Goal: Information Seeking & Learning: Learn about a topic

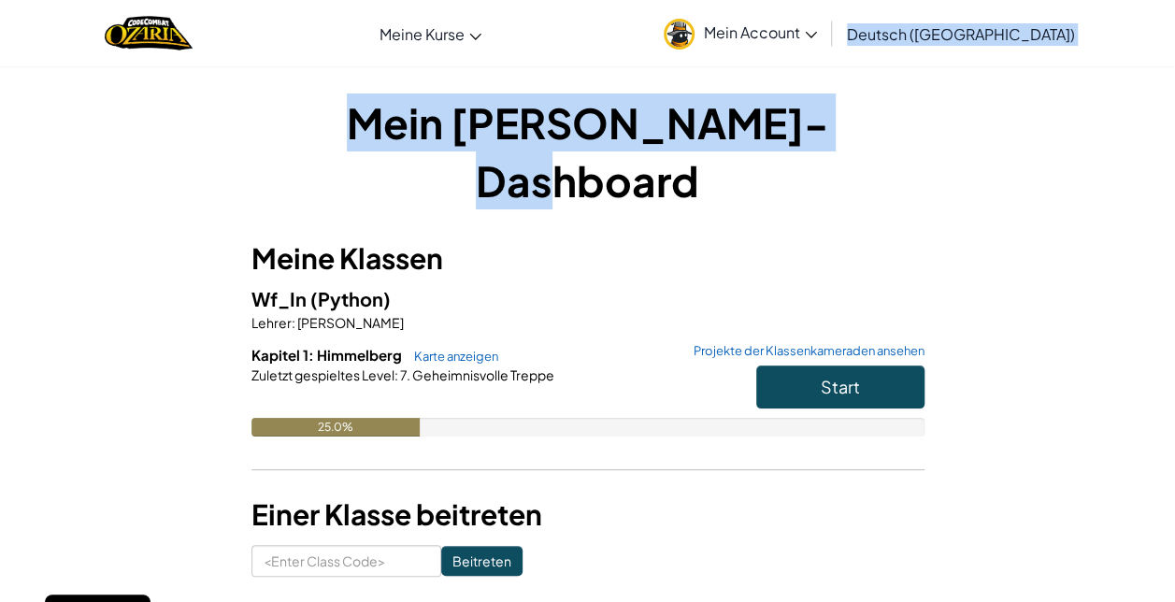
drag, startPoint x: 1073, startPoint y: 46, endPoint x: 993, endPoint y: -22, distance: 105.5
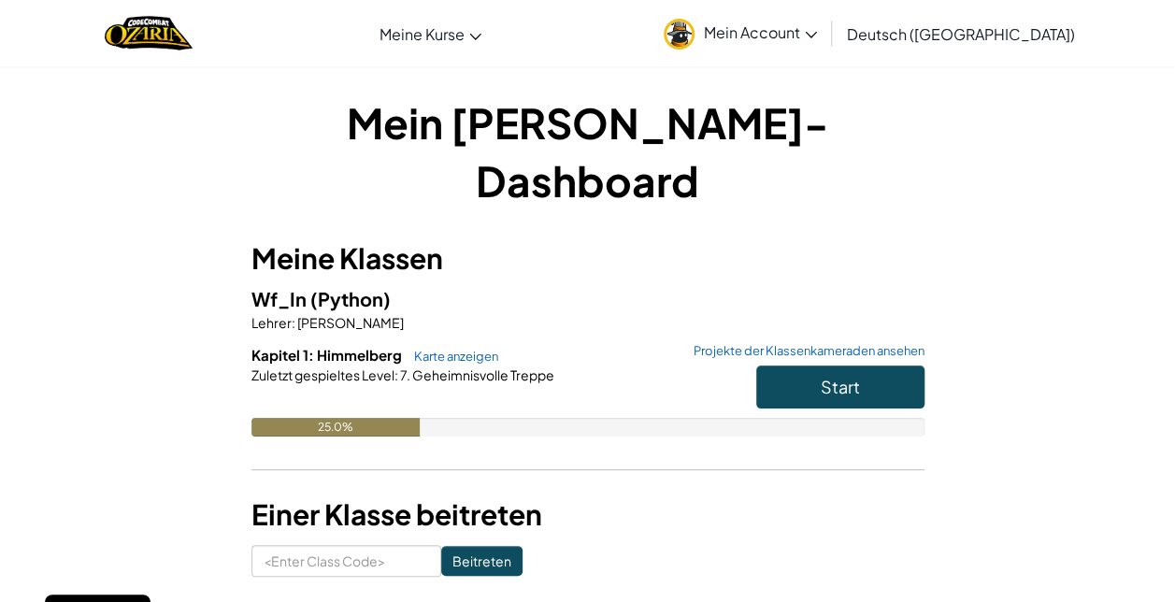
drag, startPoint x: 993, startPoint y: -22, endPoint x: 813, endPoint y: 165, distance: 259.9
click at [813, 165] on div "Mein [PERSON_NAME]-Dashboard Meine [PERSON_NAME] Wf_In (Python) [PERSON_NAME] :…" at bounding box center [588, 335] width 673 height 483
click at [888, 366] on button "Start" at bounding box center [840, 387] width 168 height 43
click at [805, 366] on button "Start" at bounding box center [840, 387] width 168 height 43
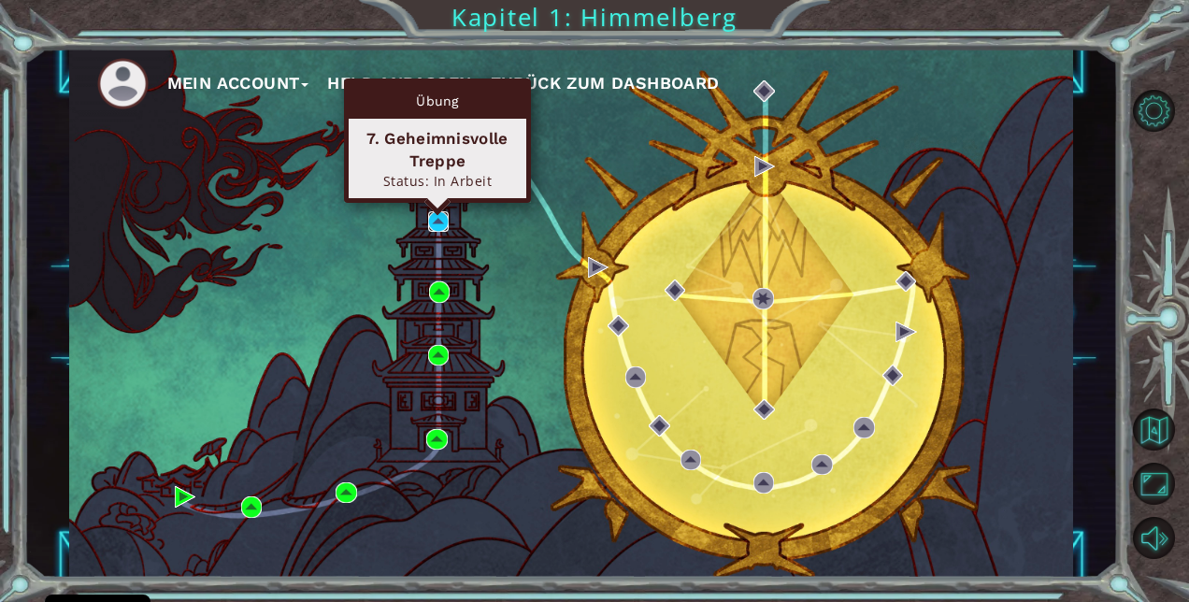
click at [443, 223] on img at bounding box center [439, 222] width 22 height 22
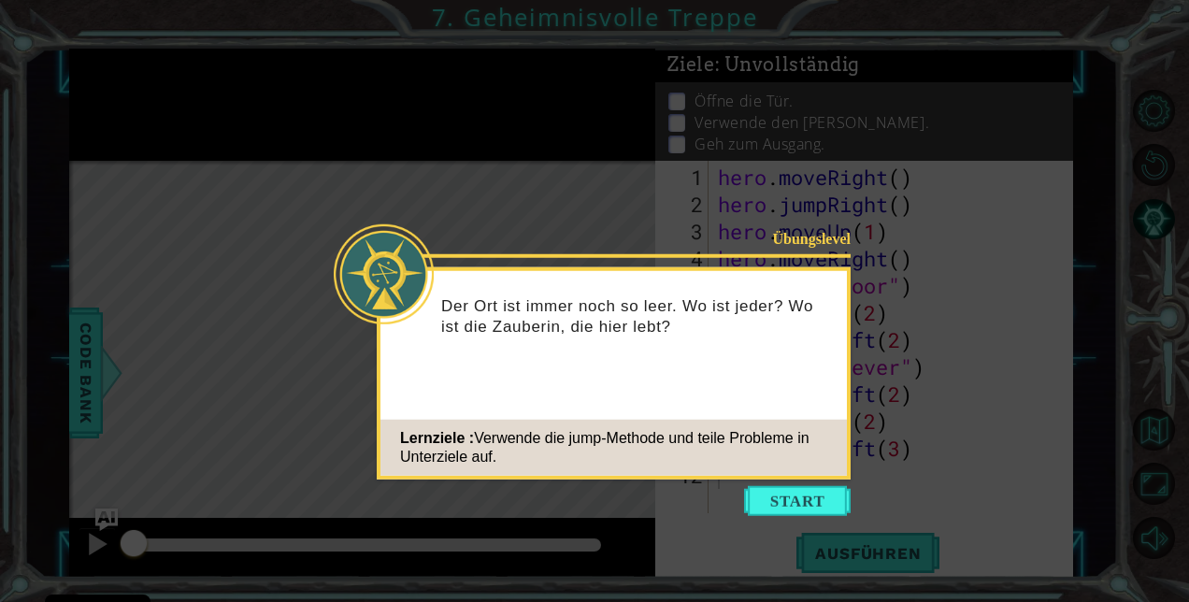
click at [546, 305] on p "Der Ort ist immer noch so leer. Wo ist jeder? Wo ist die Zauberin, die hier leb…" at bounding box center [637, 315] width 393 height 41
click at [763, 501] on button "Start" at bounding box center [797, 501] width 107 height 30
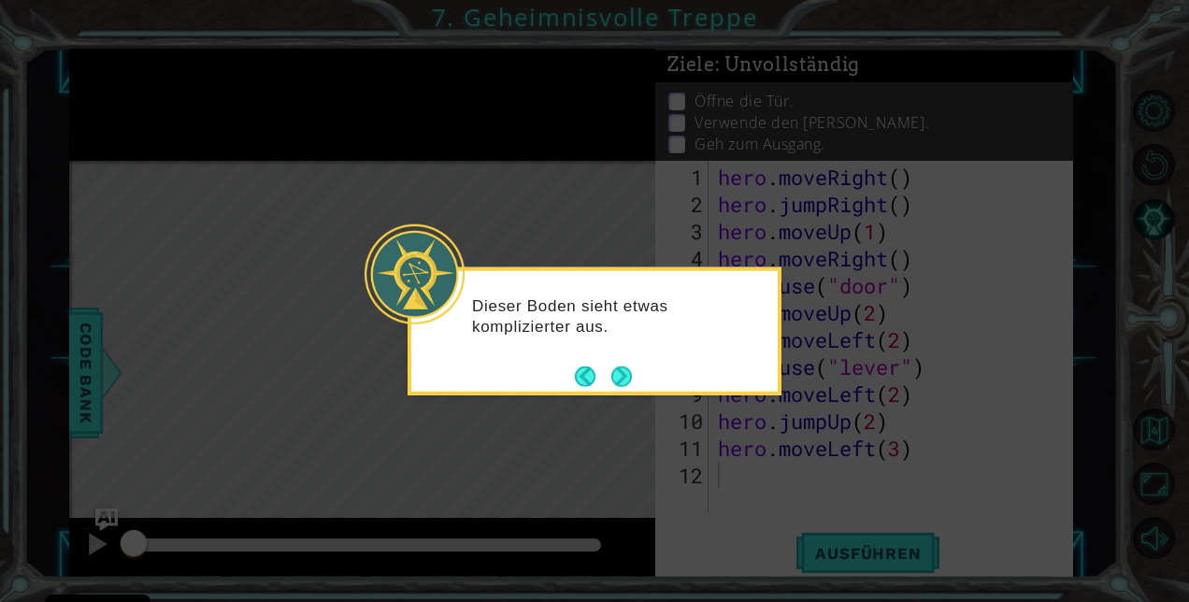
click at [640, 374] on div "Dieser Boden sieht etwas komplizierter aus." at bounding box center [595, 331] width 374 height 128
click at [622, 376] on button "Next" at bounding box center [622, 376] width 21 height 21
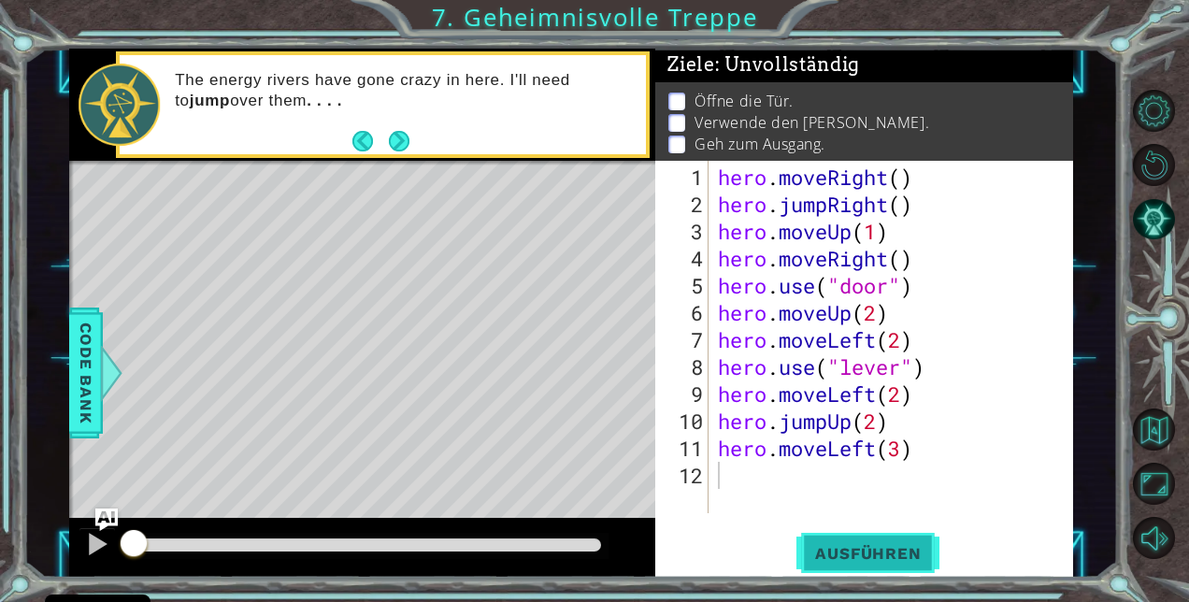
click at [876, 546] on span "Ausführen" at bounding box center [868, 553] width 143 height 19
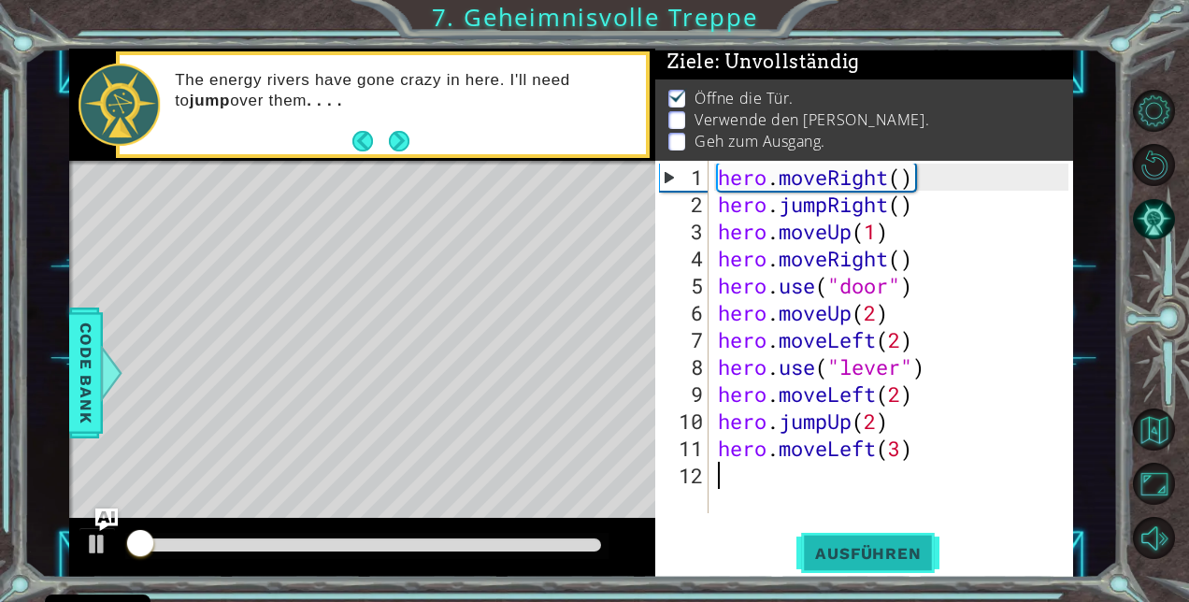
scroll to position [14, 0]
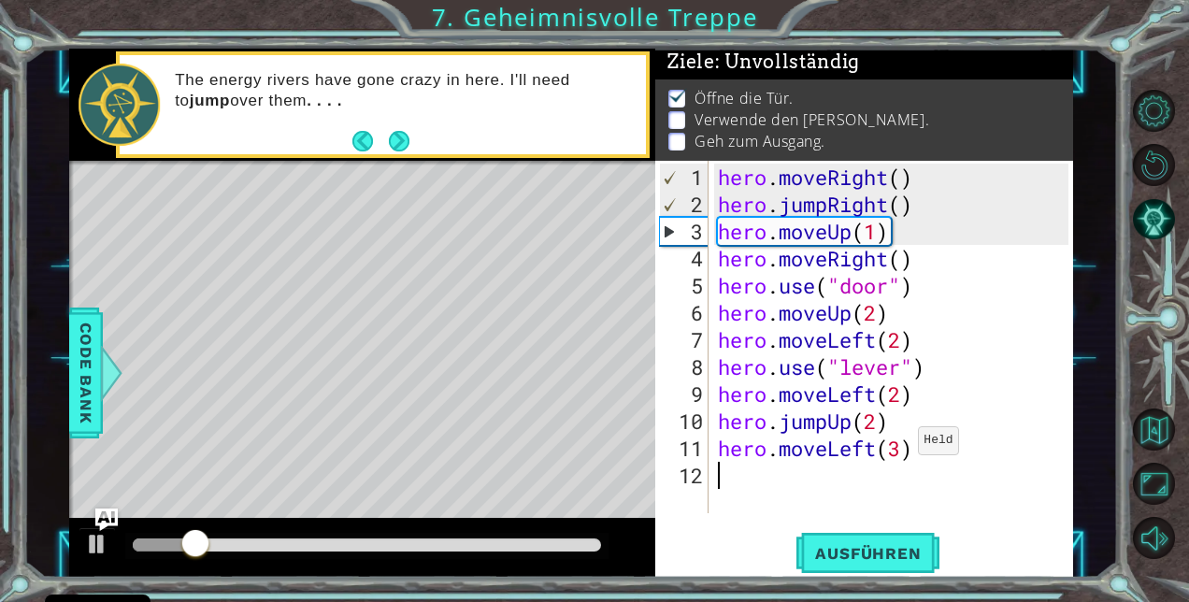
click at [903, 449] on div "hero . moveRight ( ) hero . jumpRight ( ) hero . moveUp ( 1 ) hero . moveRight …" at bounding box center [896, 367] width 364 height 407
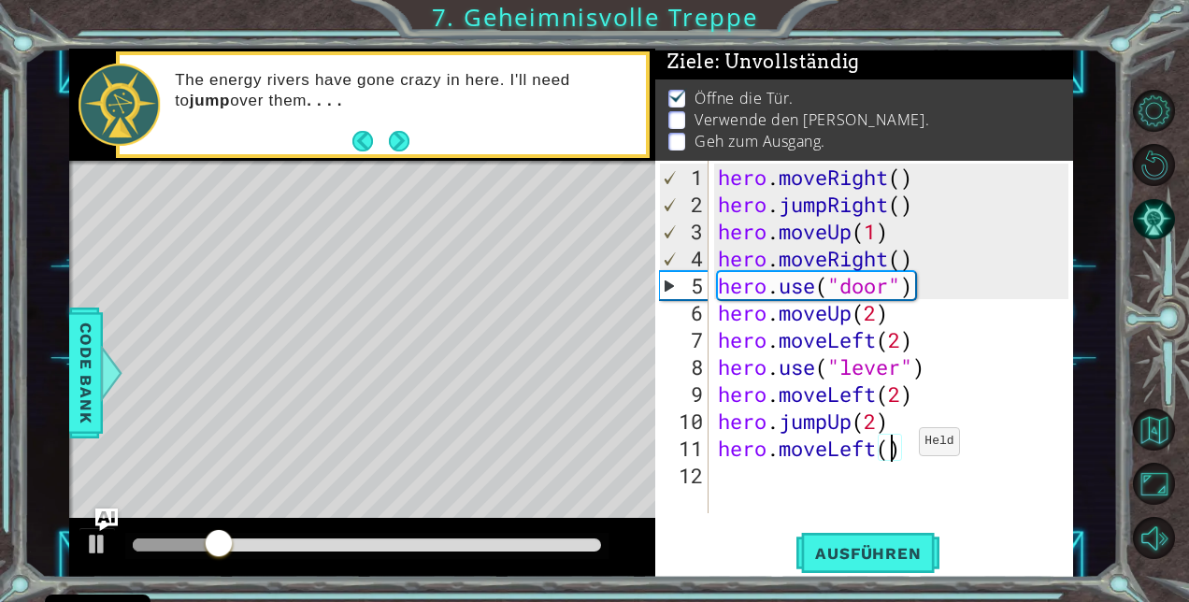
type textarea "hero.moveLeft(2)"
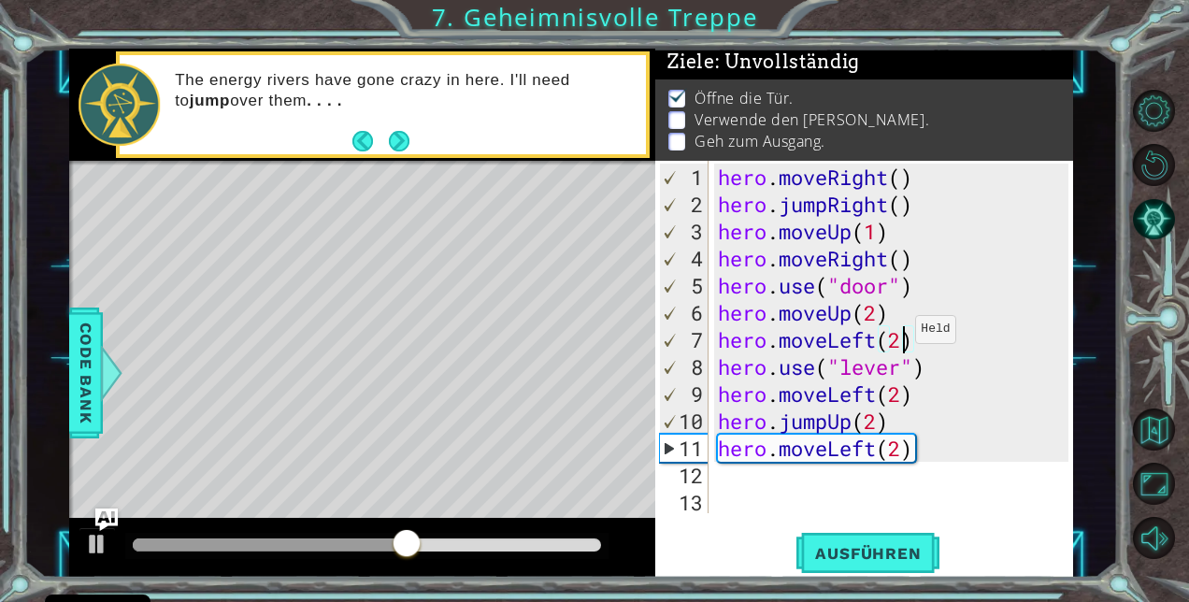
click at [900, 337] on div "hero . moveRight ( ) hero . jumpRight ( ) hero . moveUp ( 1 ) hero . moveRight …" at bounding box center [896, 367] width 364 height 407
click at [946, 372] on div "hero . moveRight ( ) hero . jumpRight ( ) hero . moveUp ( 1 ) hero . moveRight …" at bounding box center [896, 367] width 364 height 407
click at [902, 447] on div "hero . moveRight ( ) hero . jumpRight ( ) hero . moveUp ( 1 ) hero . moveRight …" at bounding box center [896, 367] width 364 height 407
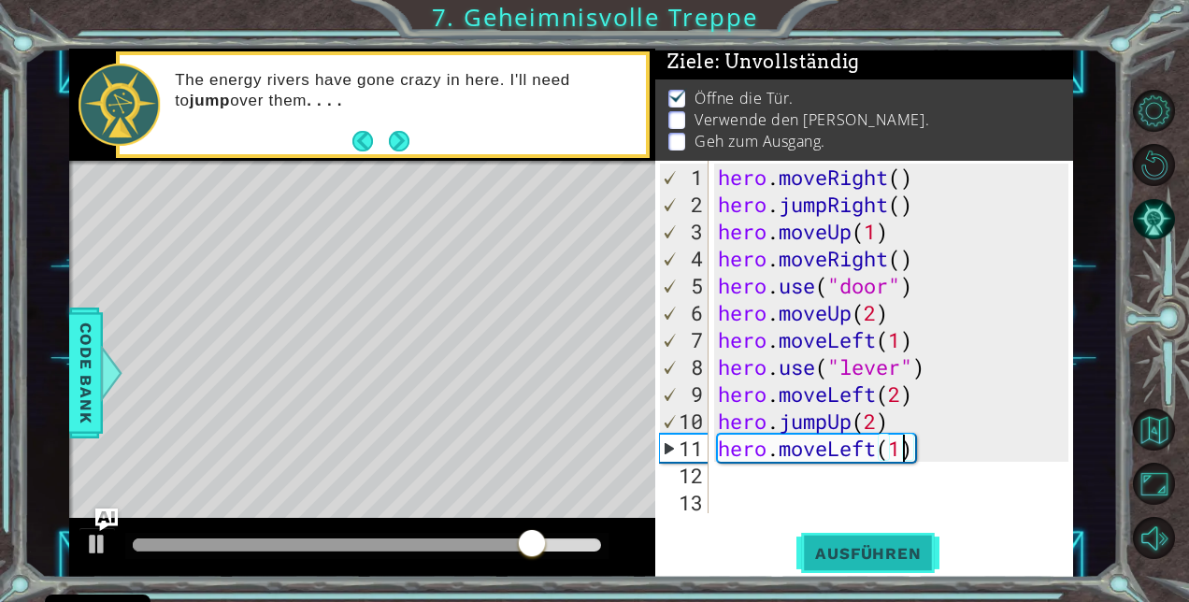
type textarea "hero.moveLeft(1)"
click at [906, 542] on button "Ausführen" at bounding box center [868, 554] width 143 height 42
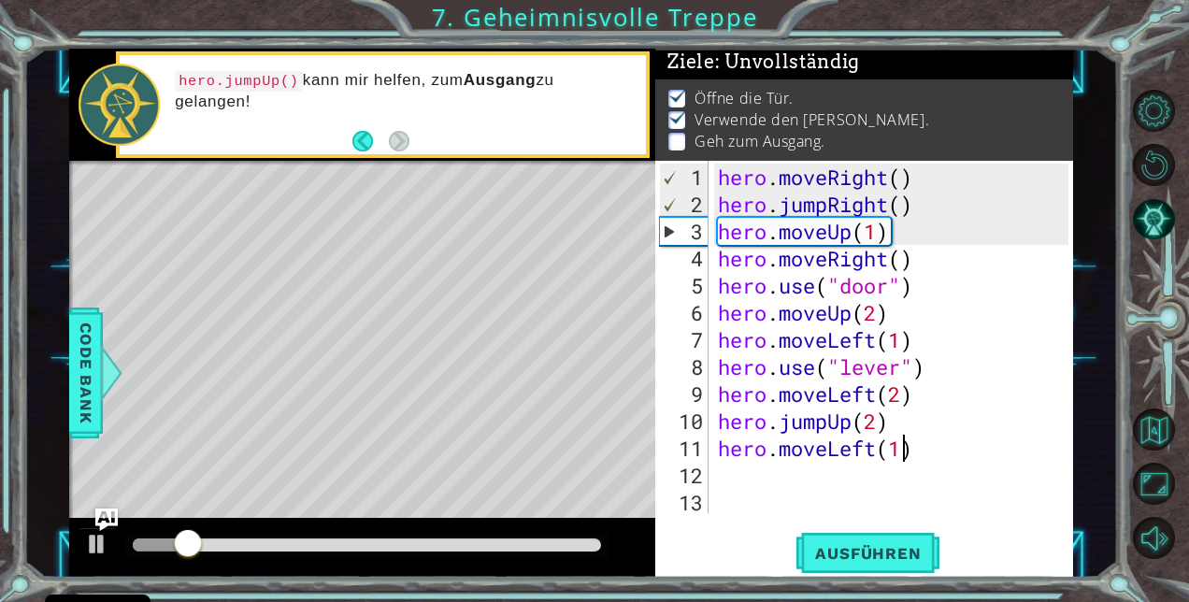
click at [735, 477] on div "hero . moveRight ( ) hero . jumpRight ( ) hero . moveUp ( 1 ) hero . moveRight …" at bounding box center [896, 367] width 364 height 407
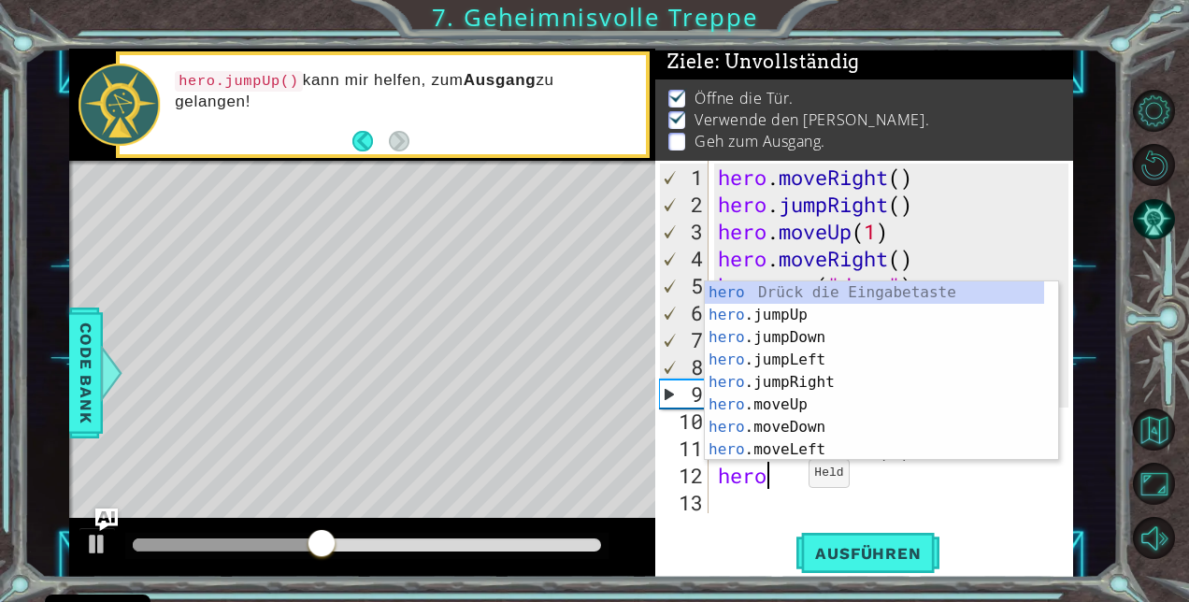
scroll to position [0, 2]
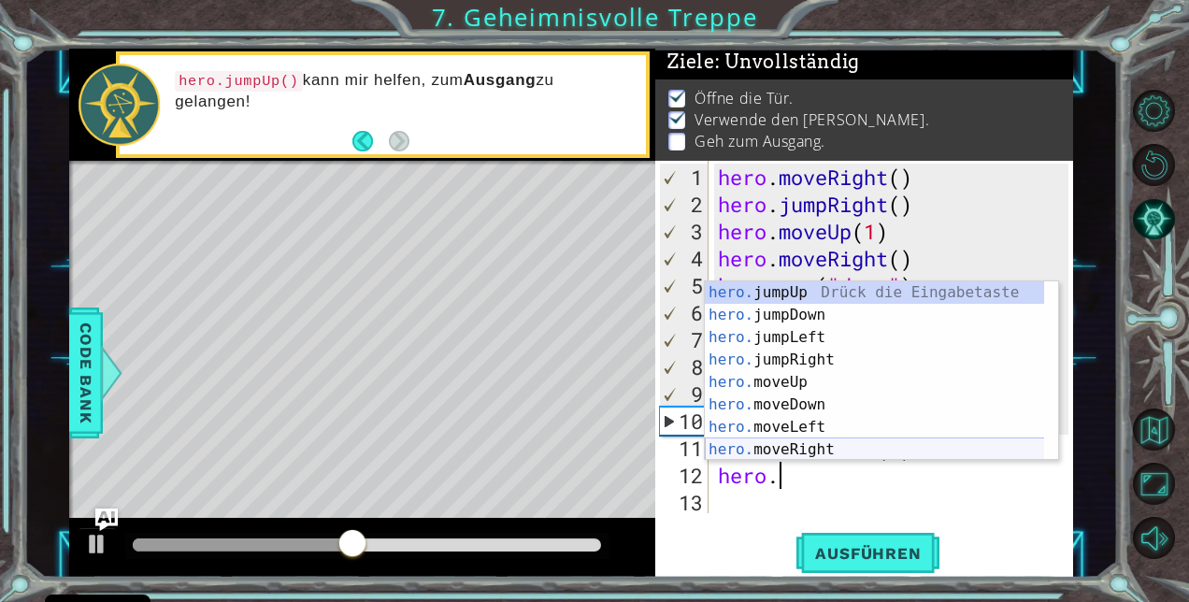
click at [785, 449] on div "hero. jumpUp Drück die Eingabetaste hero. jumpDown Drück die Eingabetaste hero.…" at bounding box center [875, 393] width 340 height 224
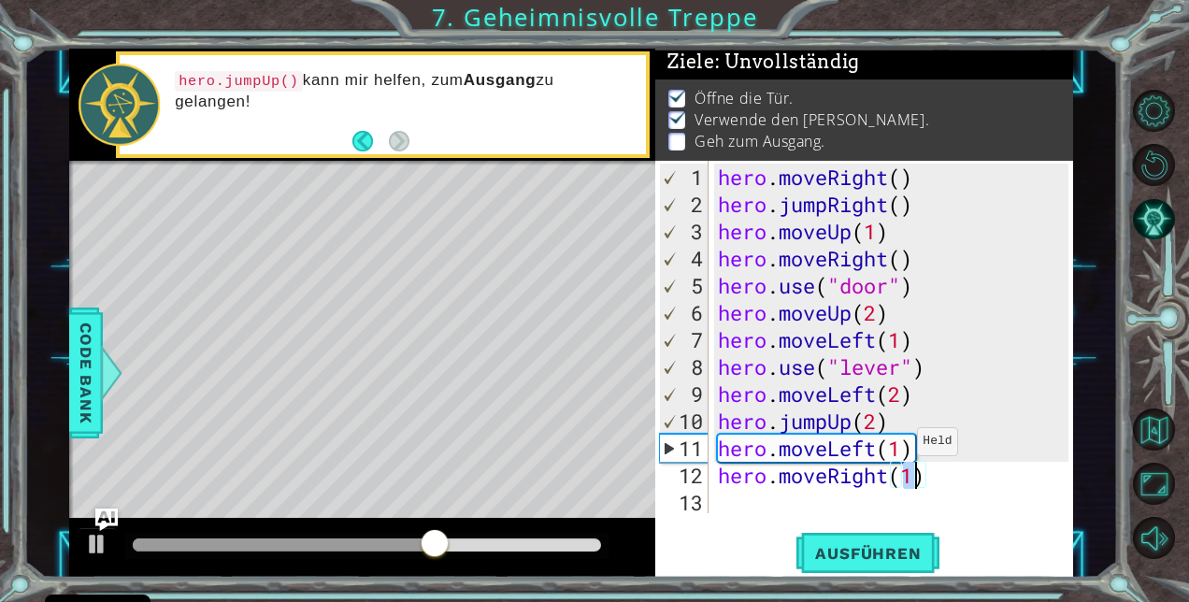
click at [901, 449] on div "hero . moveRight ( ) hero . jumpRight ( ) hero . moveUp ( 1 ) hero . moveRight …" at bounding box center [896, 367] width 364 height 407
click at [908, 449] on div "hero . moveRight ( ) hero . jumpRight ( ) hero . moveUp ( 1 ) hero . moveRight …" at bounding box center [896, 367] width 364 height 407
click at [919, 451] on div "hero . moveRight ( ) hero . jumpRight ( ) hero . moveUp ( 1 ) hero . moveRight …" at bounding box center [896, 367] width 364 height 407
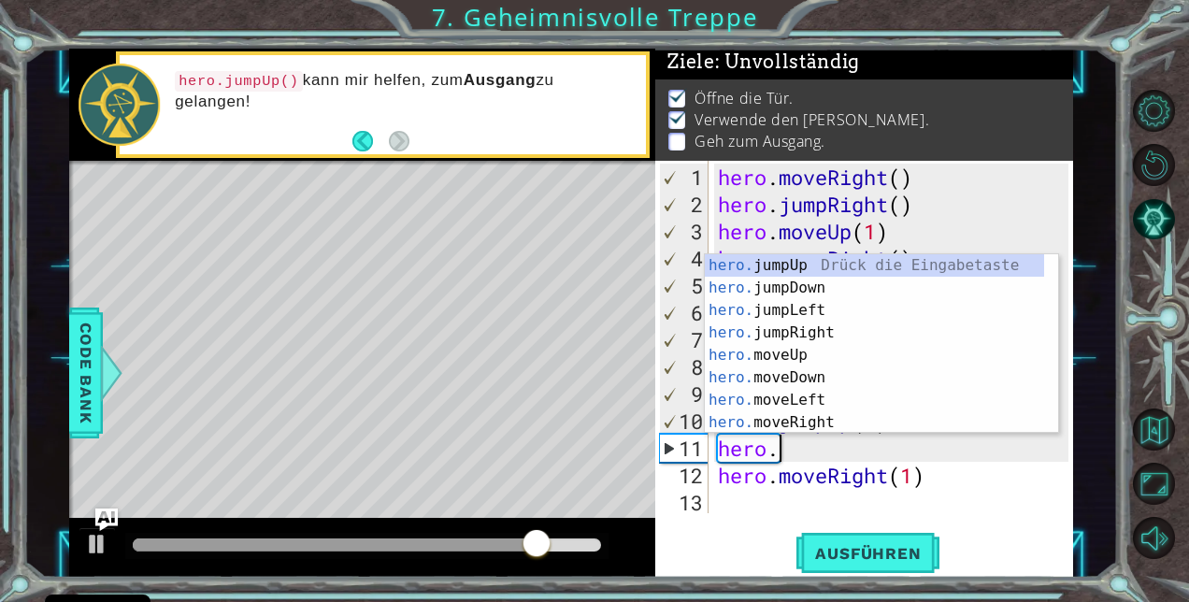
scroll to position [0, 1]
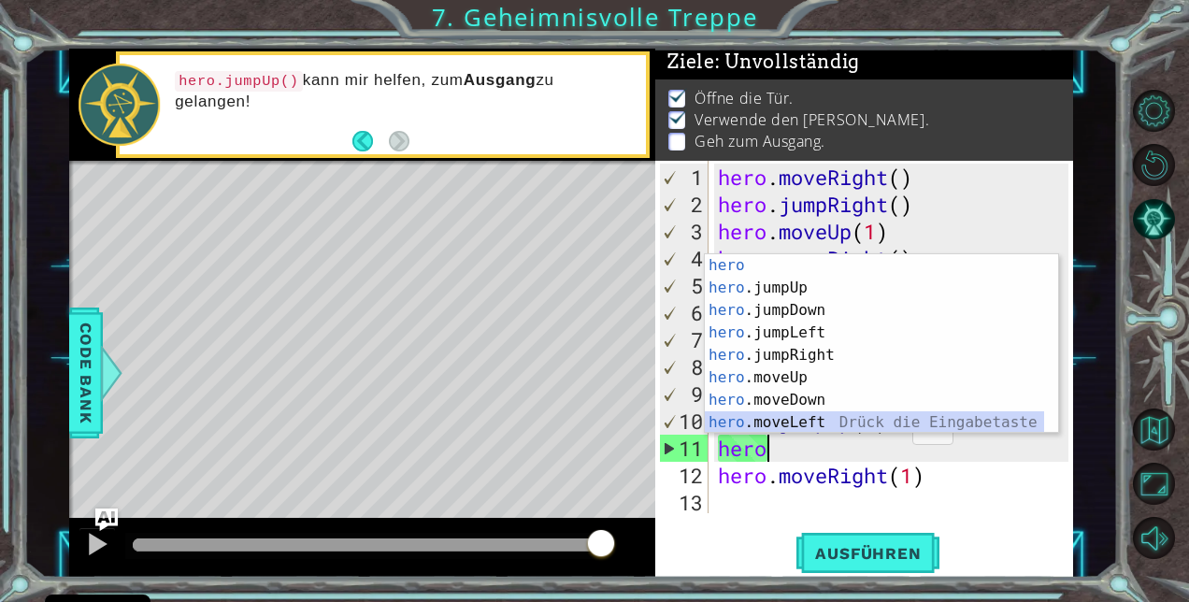
click at [788, 422] on div "hero Drück die Eingabetaste hero .jumpUp Drück die Eingabetaste hero .jumpDown …" at bounding box center [875, 366] width 340 height 224
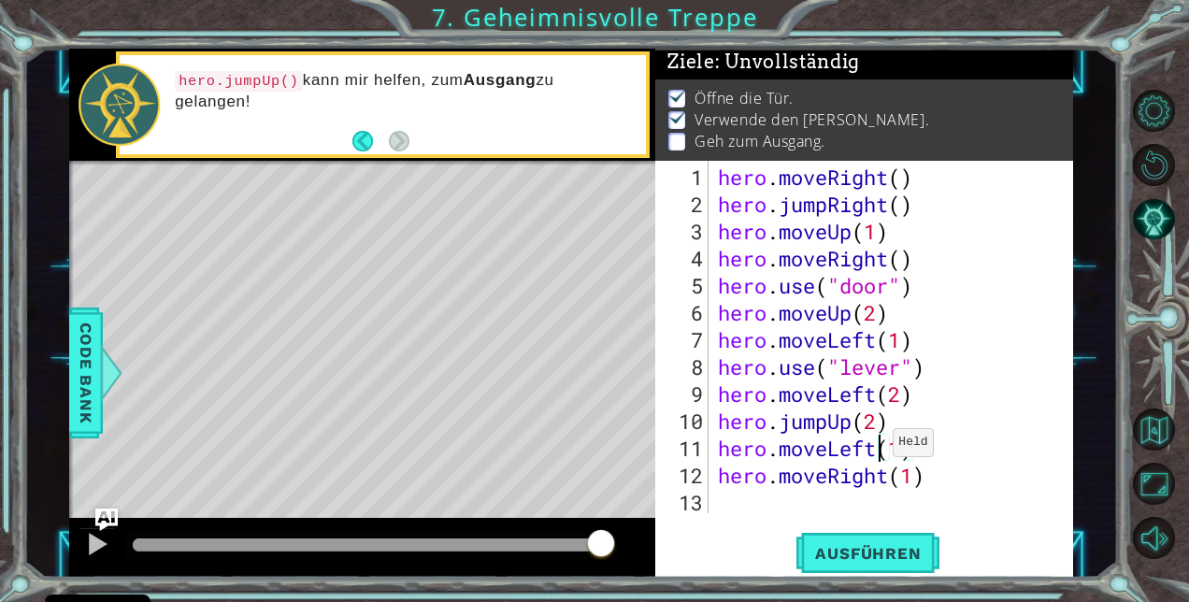
click at [877, 450] on div "hero . moveRight ( ) hero . jumpRight ( ) hero . moveUp ( 1 ) hero . moveRight …" at bounding box center [896, 367] width 364 height 407
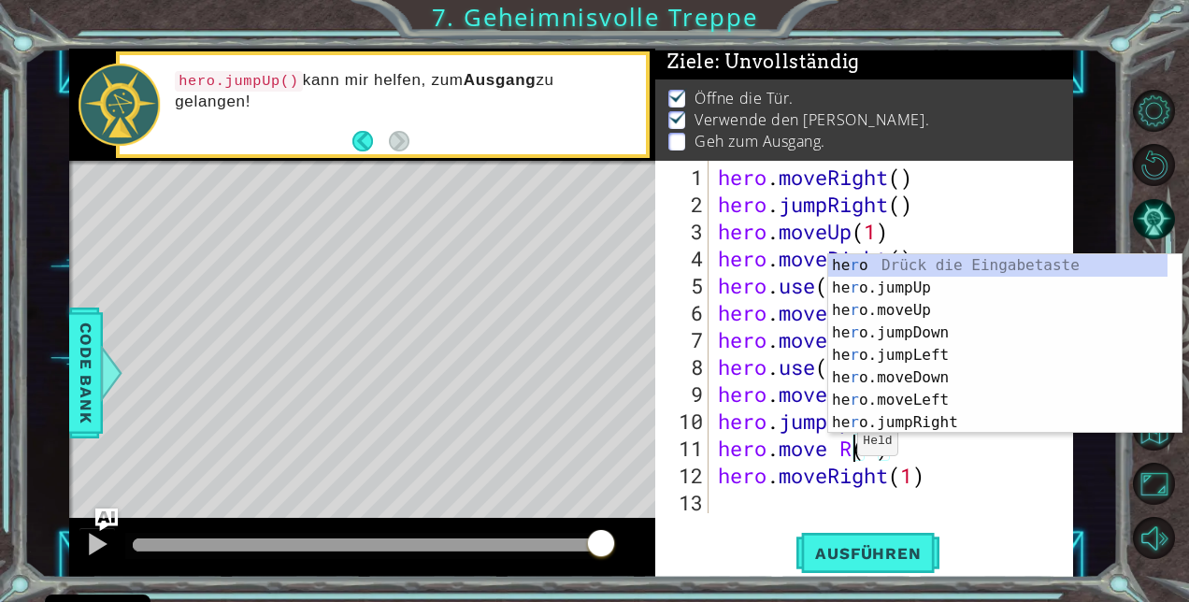
click at [842, 449] on div "hero . moveRight ( ) hero . jumpRight ( ) hero . moveUp ( 1 ) hero . moveRight …" at bounding box center [896, 367] width 364 height 407
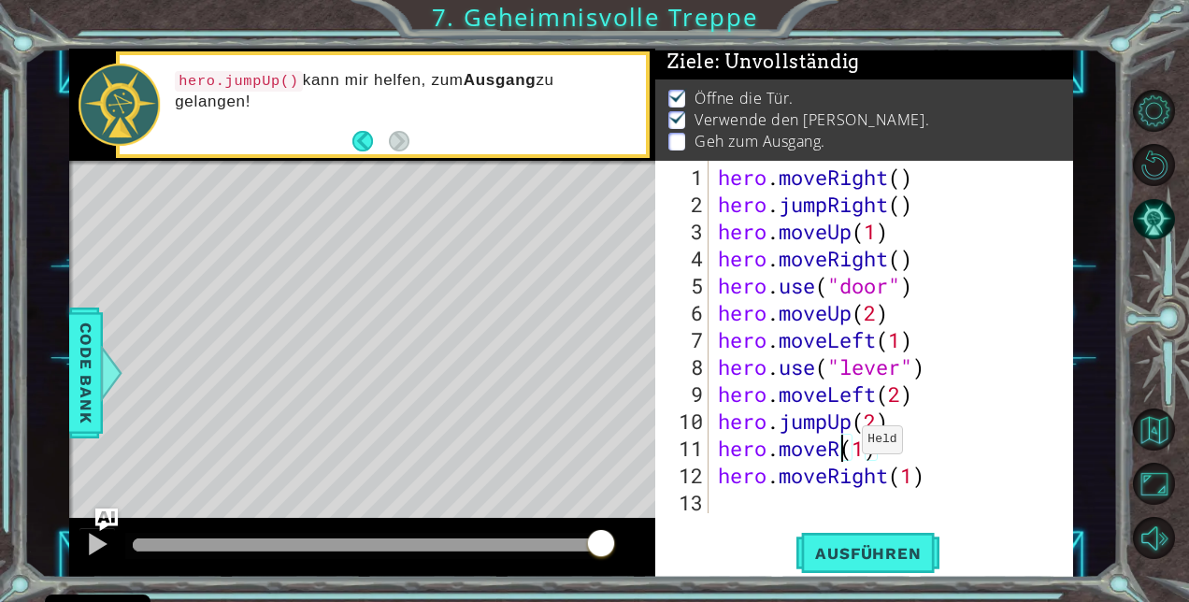
click at [846, 447] on div "hero . moveRight ( ) hero . jumpRight ( ) hero . moveUp ( 1 ) hero . moveRight …" at bounding box center [896, 367] width 364 height 407
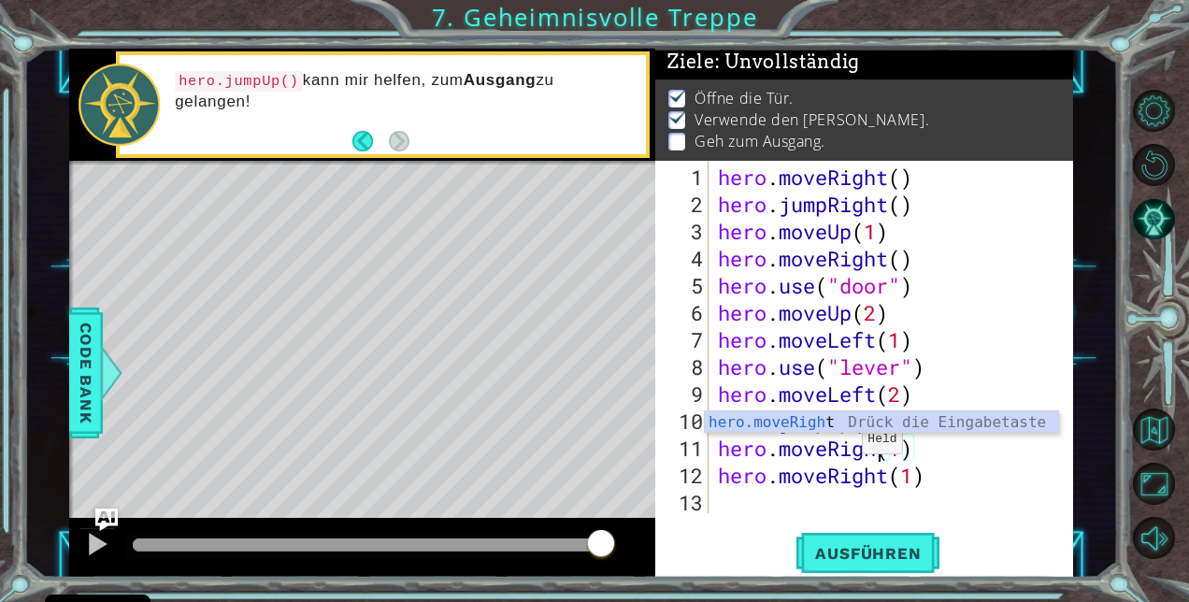
scroll to position [0, 7]
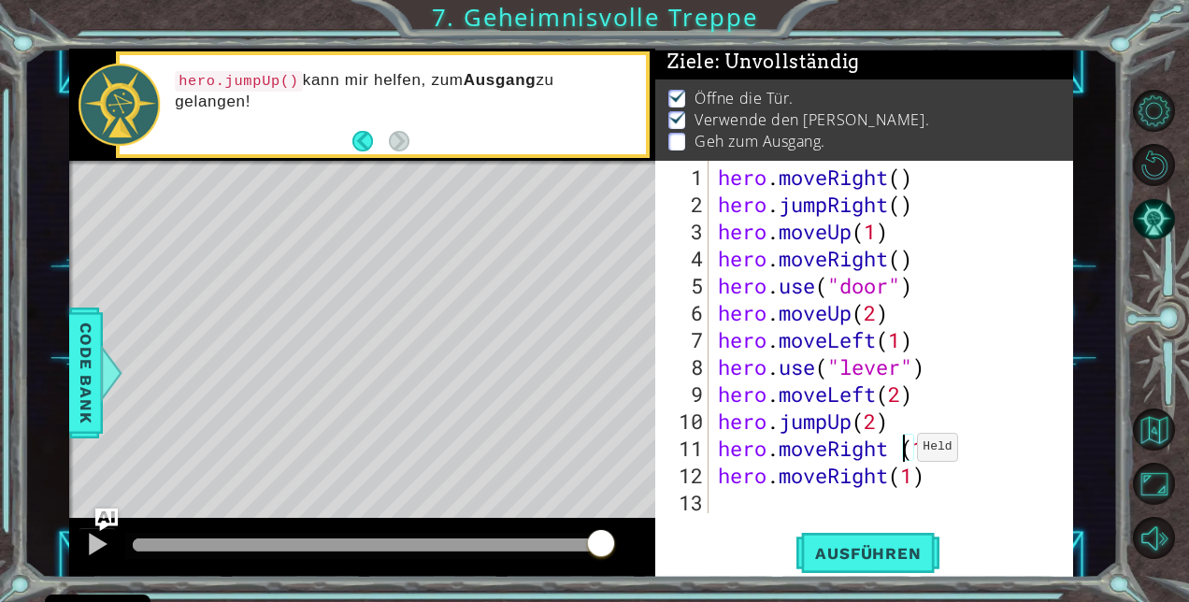
click at [901, 454] on div "hero . moveRight ( ) hero . jumpRight ( ) hero . moveUp ( 1 ) hero . moveRight …" at bounding box center [896, 367] width 364 height 407
drag, startPoint x: 893, startPoint y: 471, endPoint x: 912, endPoint y: 479, distance: 20.1
click at [912, 479] on div "hero . moveRight ( ) hero . jumpRight ( ) hero . moveUp ( 1 ) hero . moveRight …" at bounding box center [896, 367] width 364 height 407
click at [886, 477] on div "hero . moveRight ( ) hero . jumpRight ( ) hero . moveUp ( 1 ) hero . moveRight …" at bounding box center [896, 367] width 364 height 407
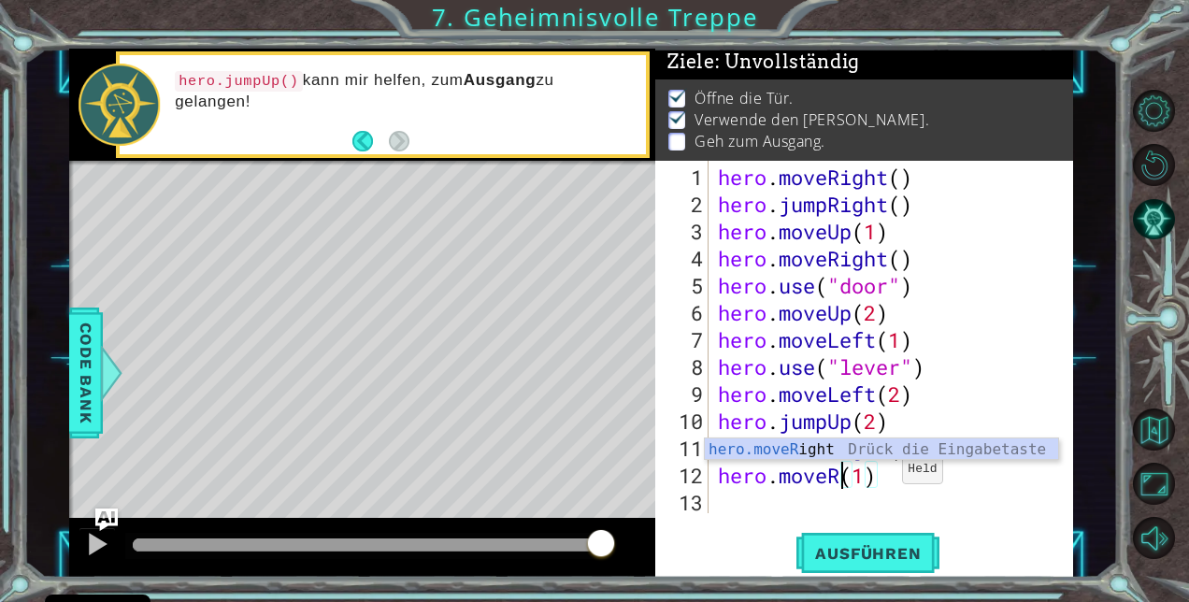
scroll to position [0, 6]
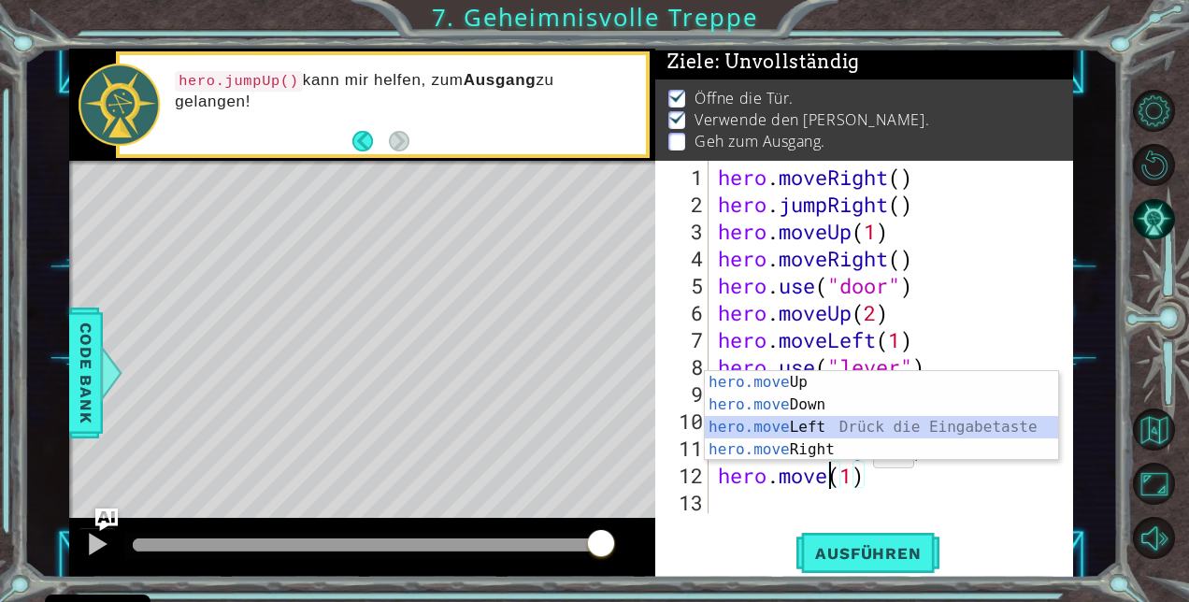
click at [810, 419] on div "hero.move Up Drück die Eingabetaste hero.move Down Drück die Eingabetaste hero.…" at bounding box center [882, 438] width 354 height 135
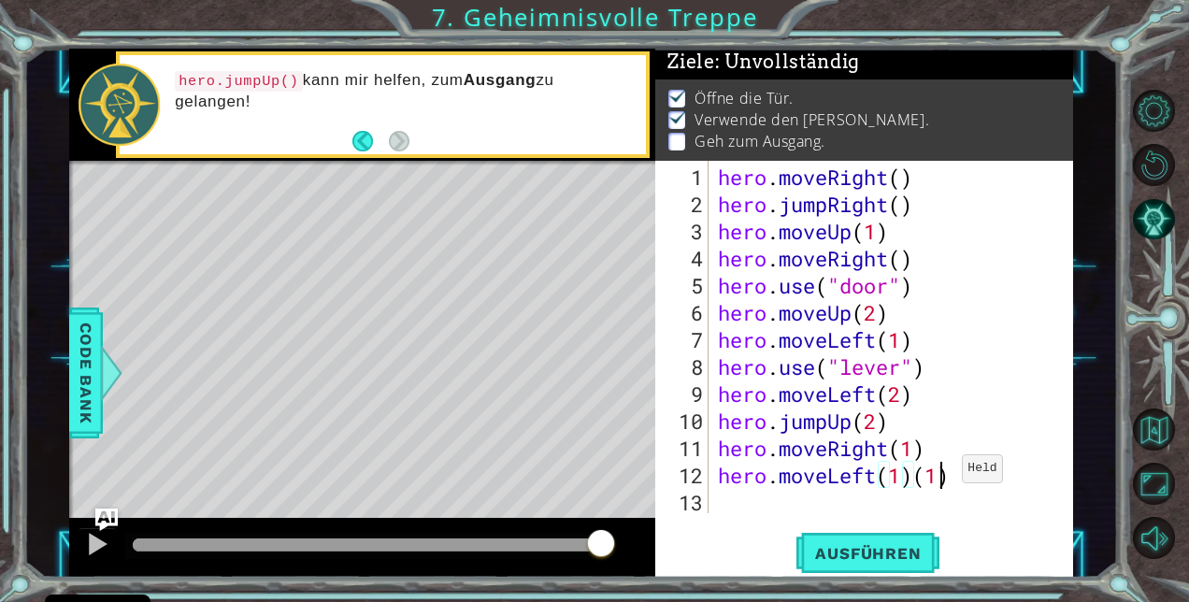
click at [946, 476] on div "hero . moveRight ( ) hero . jumpRight ( ) hero . moveUp ( 1 ) hero . moveRight …" at bounding box center [896, 367] width 364 height 407
click at [965, 476] on div "hero . moveRight ( ) hero . jumpRight ( ) hero . moveUp ( 1 ) hero . moveRight …" at bounding box center [896, 367] width 364 height 407
click at [923, 545] on span "Ausführen" at bounding box center [868, 553] width 143 height 19
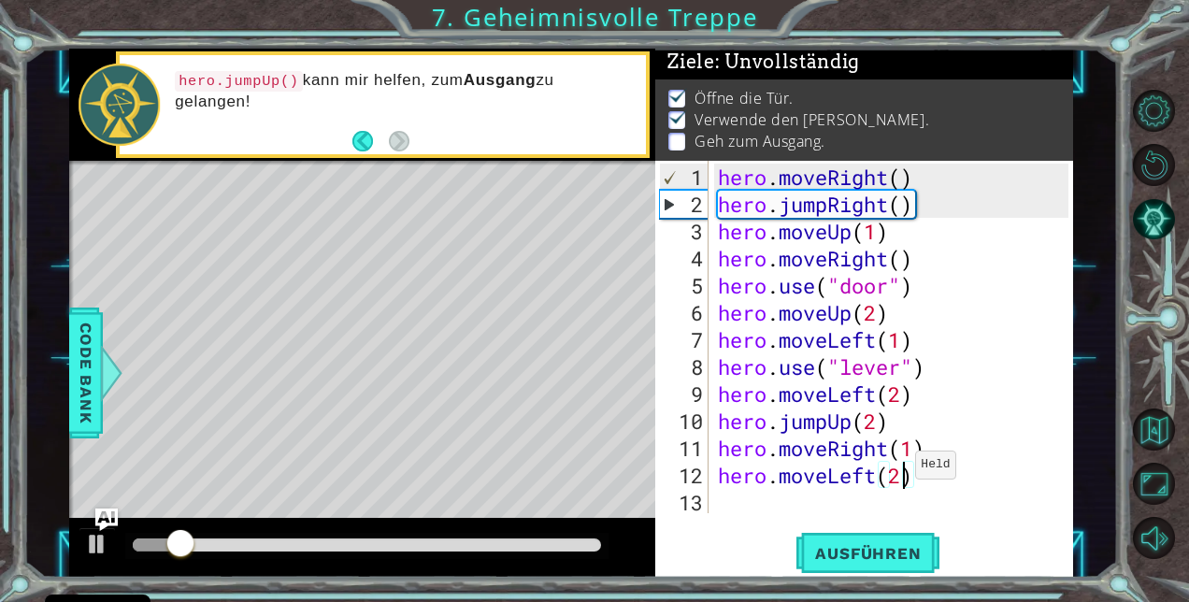
click at [900, 472] on div "hero . moveRight ( ) hero . jumpRight ( ) hero . moveUp ( 1 ) hero . moveRight …" at bounding box center [896, 367] width 364 height 407
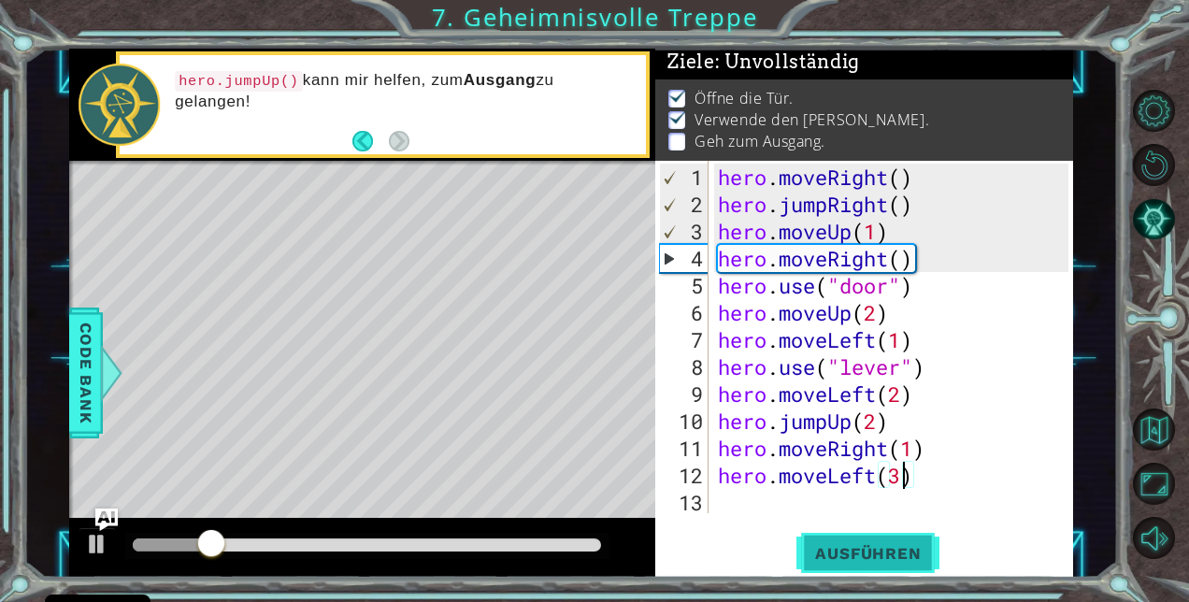
click at [898, 550] on span "Ausführen" at bounding box center [868, 553] width 143 height 19
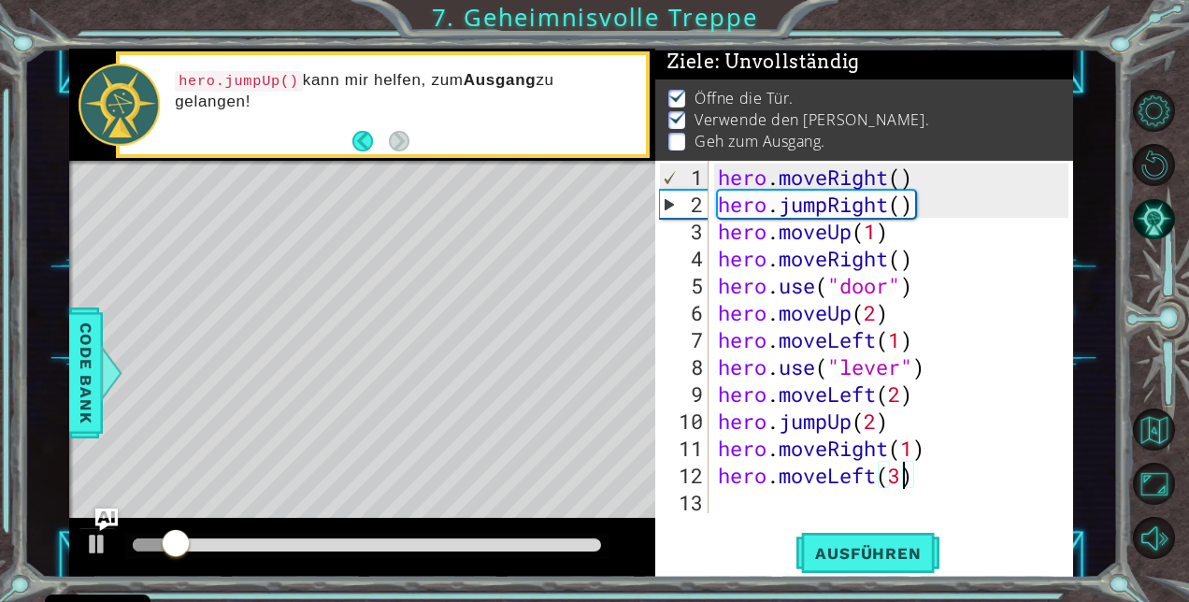
click at [919, 482] on div "hero . moveRight ( ) hero . jumpRight ( ) hero . moveUp ( 1 ) hero . moveRight …" at bounding box center [896, 367] width 364 height 407
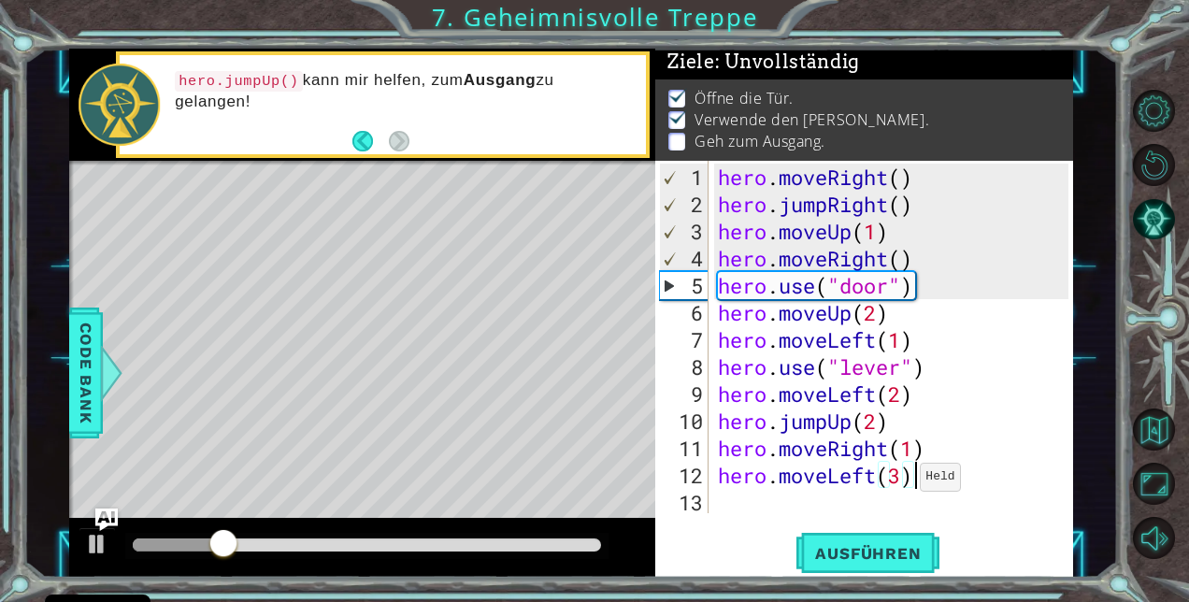
scroll to position [0, 2]
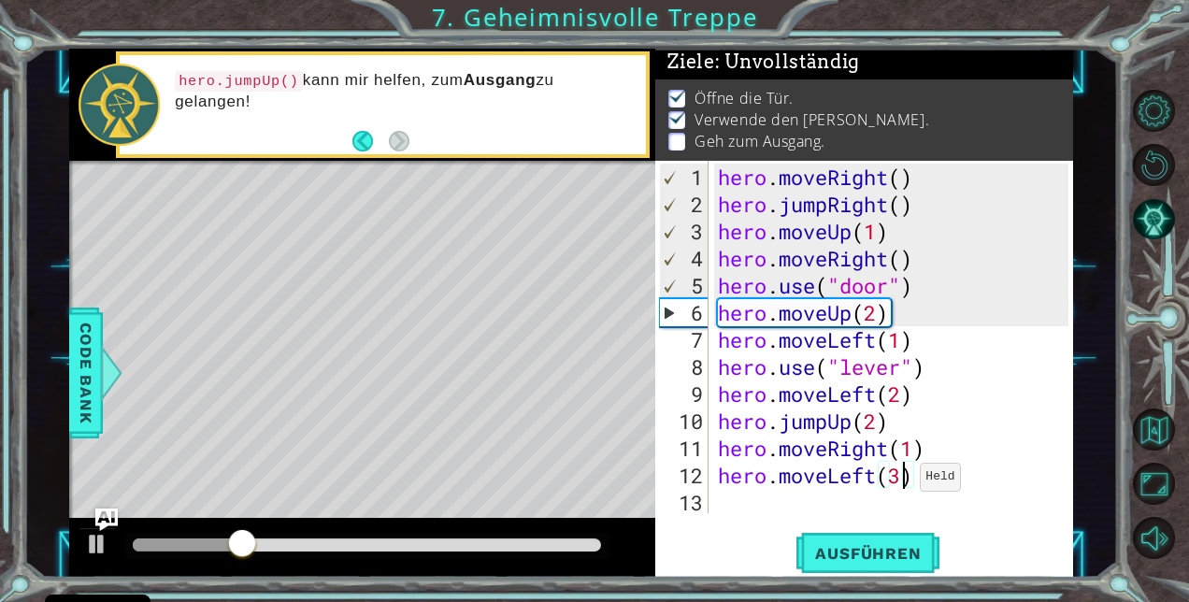
click at [904, 484] on div "hero . moveRight ( ) hero . jumpRight ( ) hero . moveUp ( 1 ) hero . moveRight …" at bounding box center [896, 367] width 364 height 407
click at [920, 484] on div "hero . moveRight ( ) hero . jumpRight ( ) hero . moveUp ( 1 ) hero . moveRight …" at bounding box center [896, 367] width 364 height 407
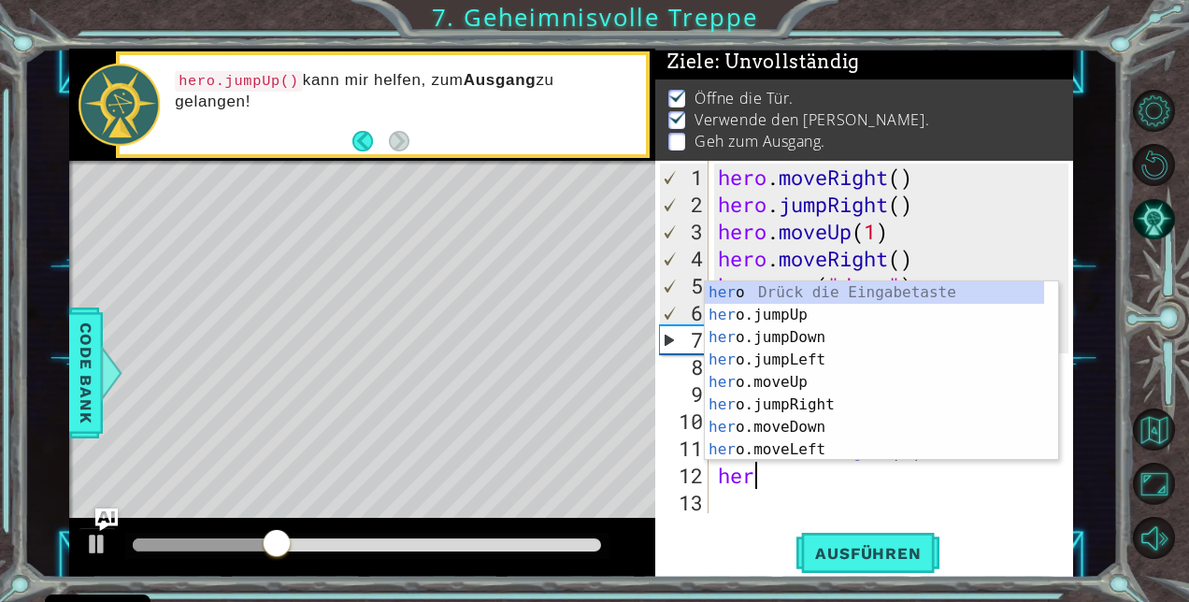
scroll to position [0, 0]
type textarea "h"
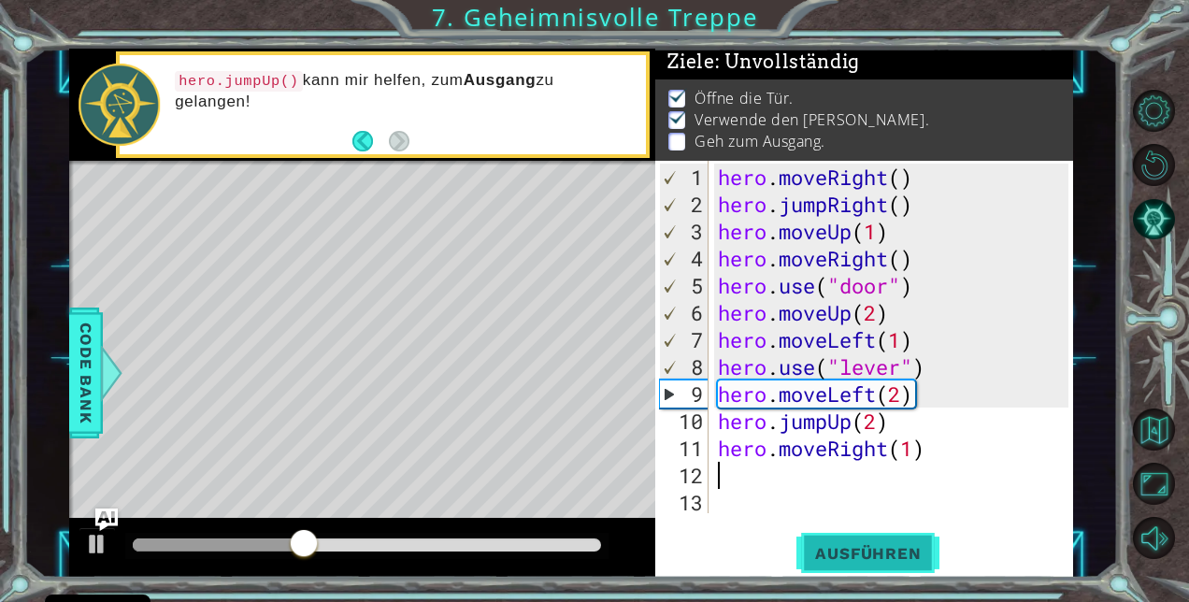
click at [904, 563] on button "Ausführen" at bounding box center [868, 554] width 143 height 42
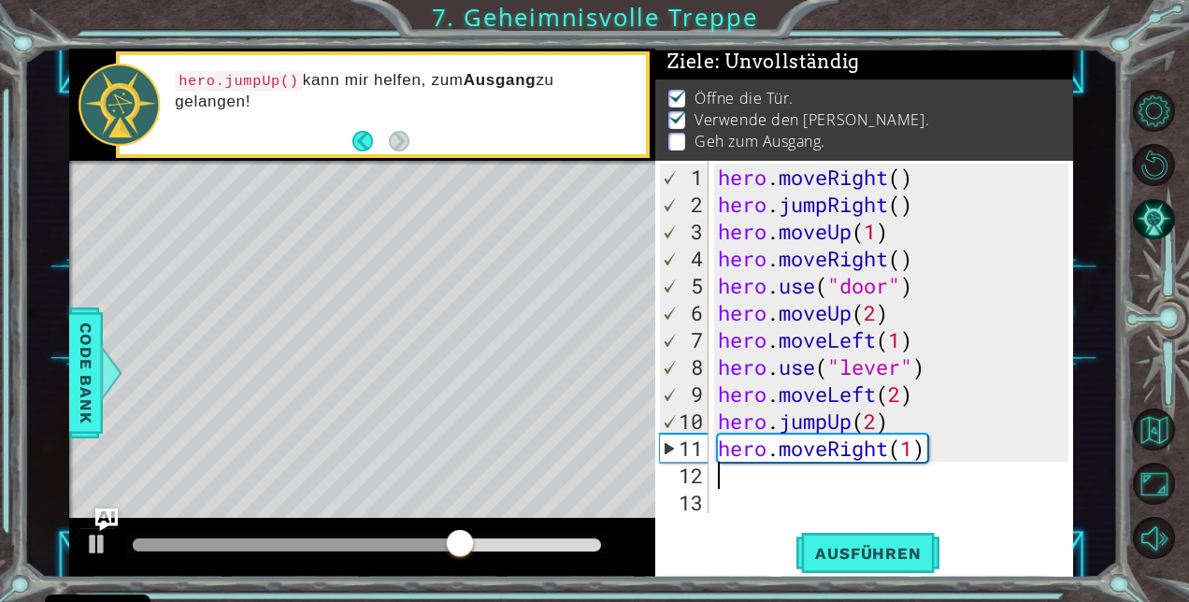
click at [765, 477] on div "hero . moveRight ( ) hero . jumpRight ( ) hero . moveUp ( 1 ) hero . moveRight …" at bounding box center [896, 367] width 364 height 407
type textarea "h"
click at [765, 477] on div "hero . moveRight ( ) hero . jumpRight ( ) hero . moveUp ( 1 ) hero . moveRight …" at bounding box center [896, 367] width 364 height 407
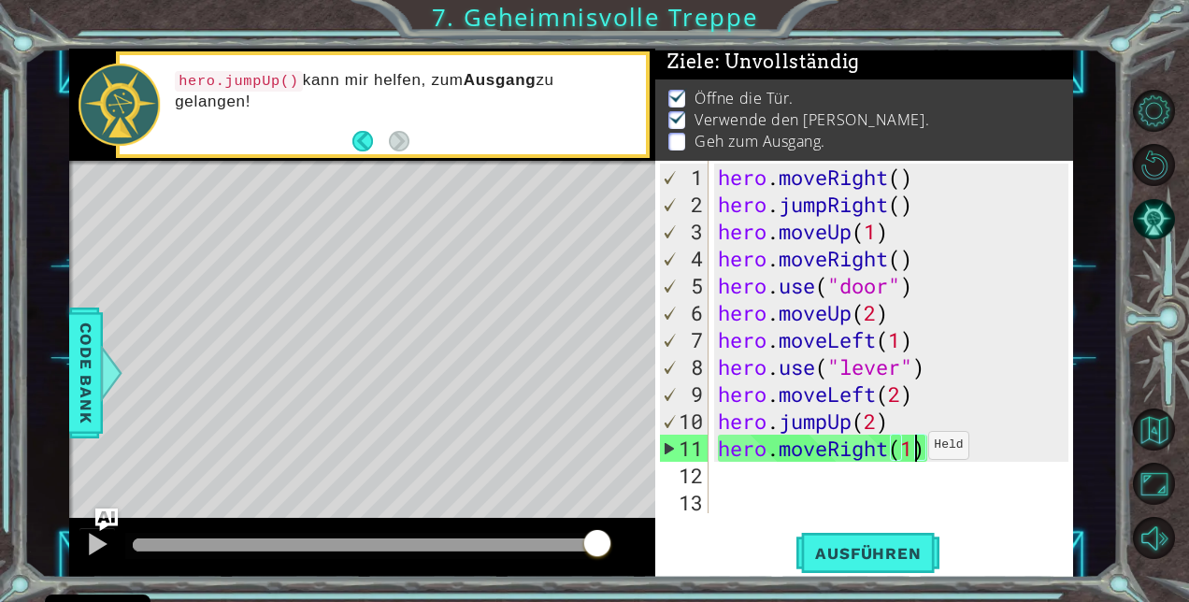
click at [913, 453] on div "hero . moveRight ( ) hero . jumpRight ( ) hero . moveUp ( 1 ) hero . moveRight …" at bounding box center [896, 367] width 364 height 407
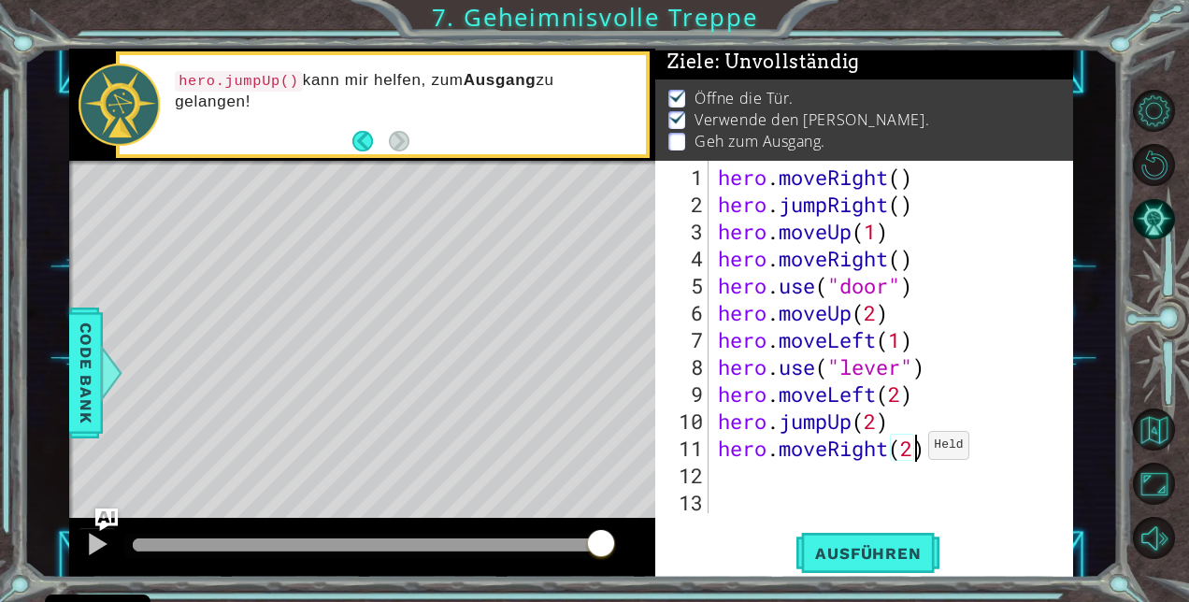
scroll to position [0, 7]
type textarea "hero.moveRight(2)"
click at [851, 557] on span "Ausführen" at bounding box center [868, 553] width 143 height 19
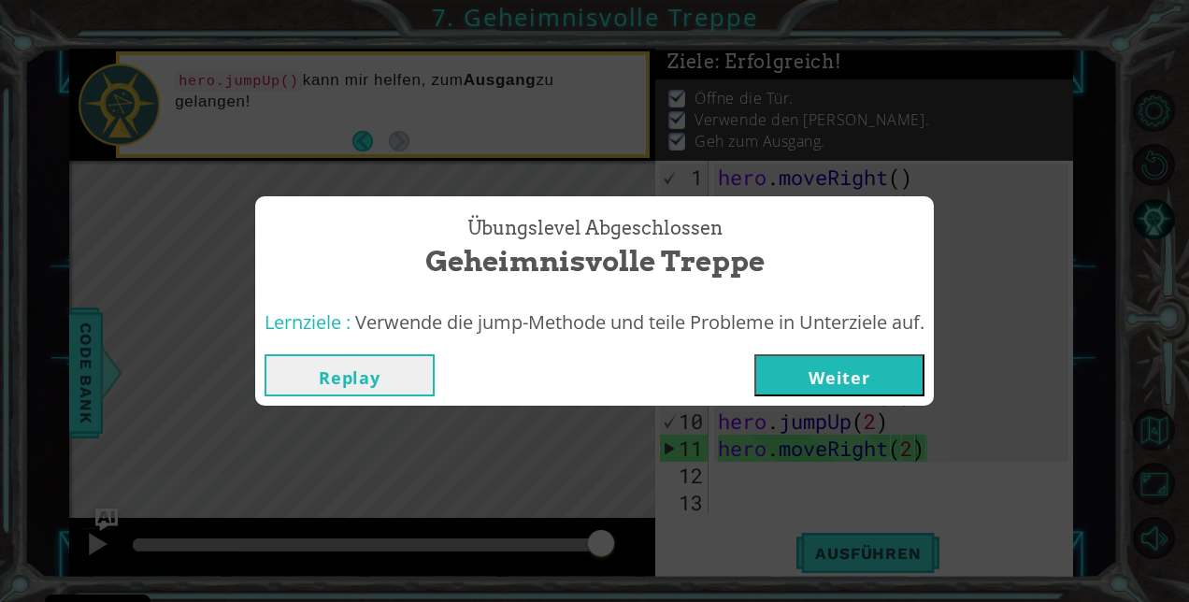
click at [843, 380] on button "Weiter" at bounding box center [840, 375] width 170 height 42
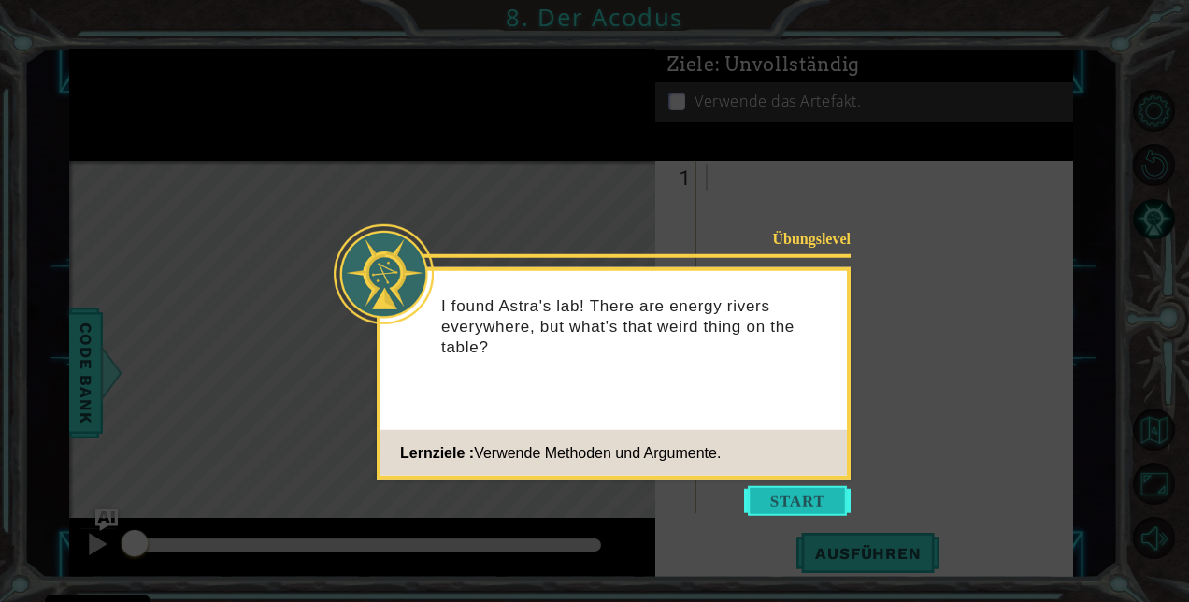
click at [805, 492] on button "Start" at bounding box center [797, 501] width 107 height 30
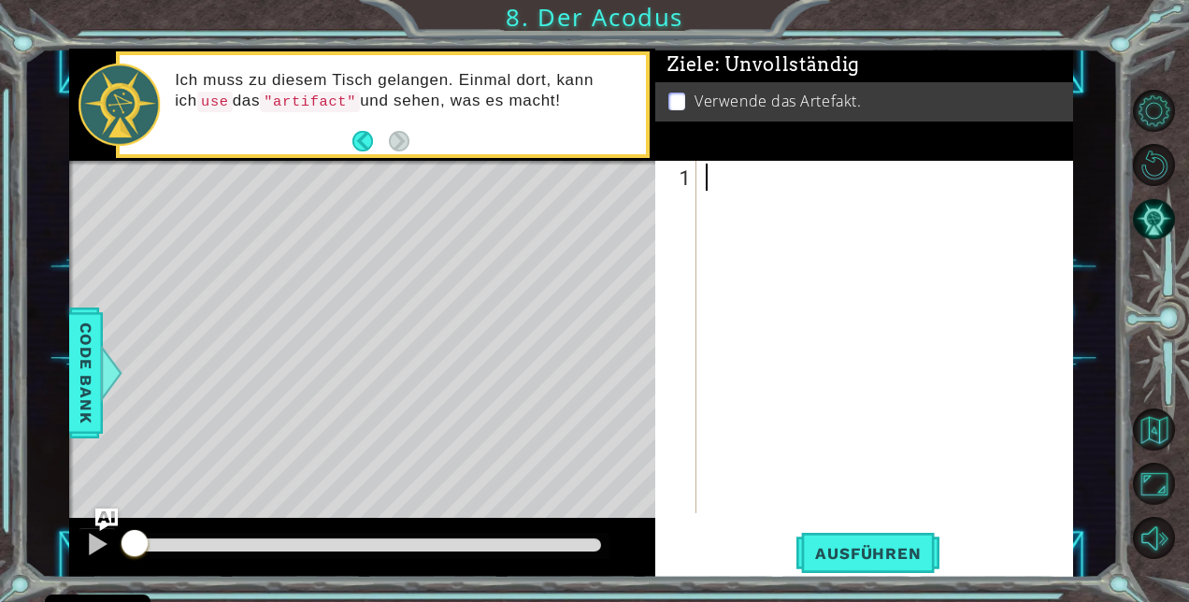
click at [724, 188] on div at bounding box center [890, 367] width 376 height 407
type textarea "l"
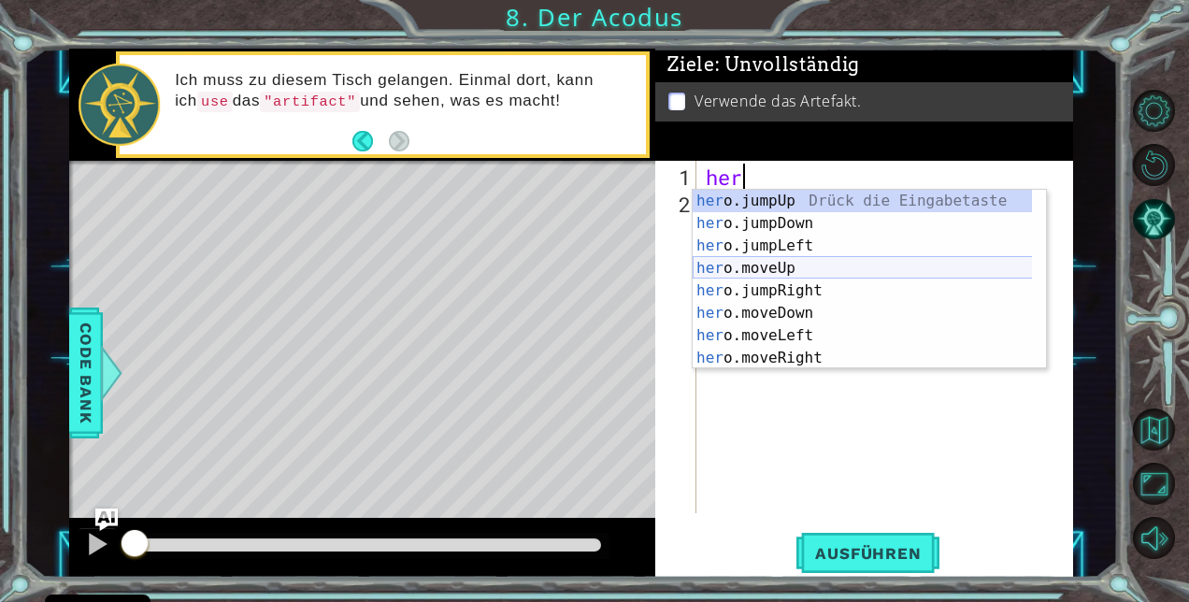
click at [740, 268] on div "her o.jumpUp Drück die Eingabetaste her o.jumpDown Drück die Eingabetaste her o…" at bounding box center [863, 302] width 340 height 224
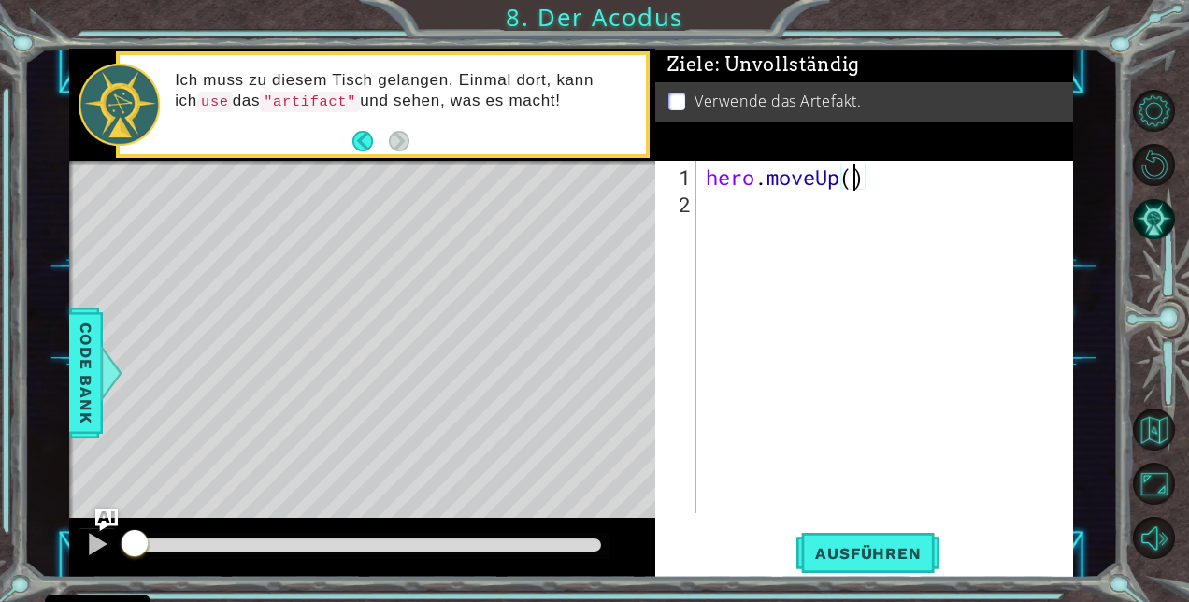
type textarea "hero.moveUp(2)"
click at [785, 202] on div "hero . moveUp ( 2 )" at bounding box center [890, 367] width 376 height 407
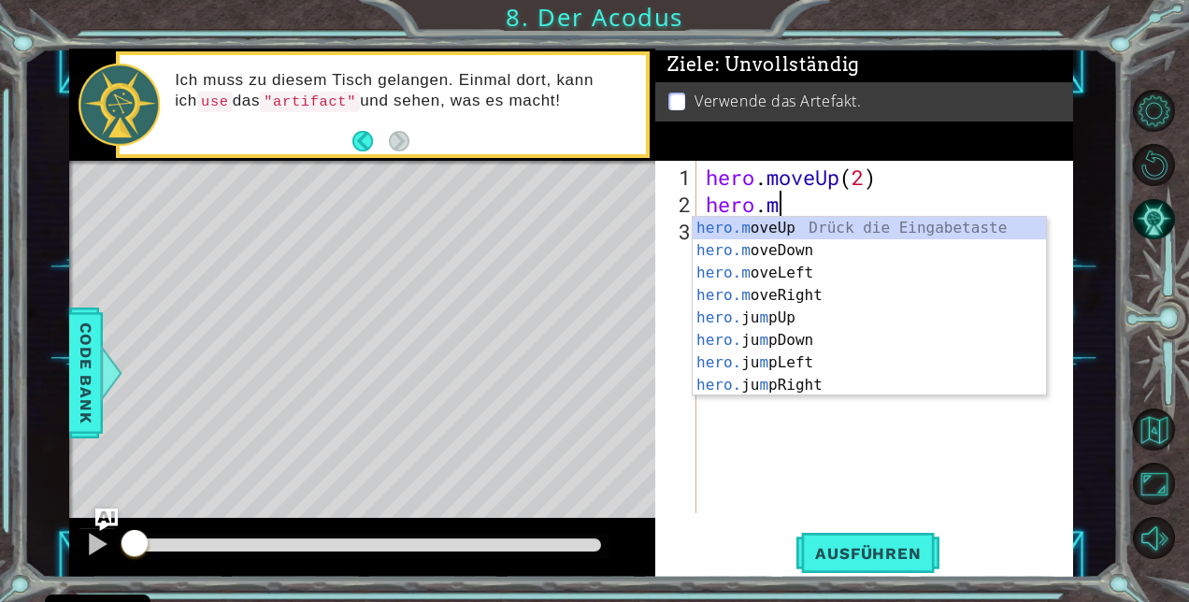
scroll to position [0, 2]
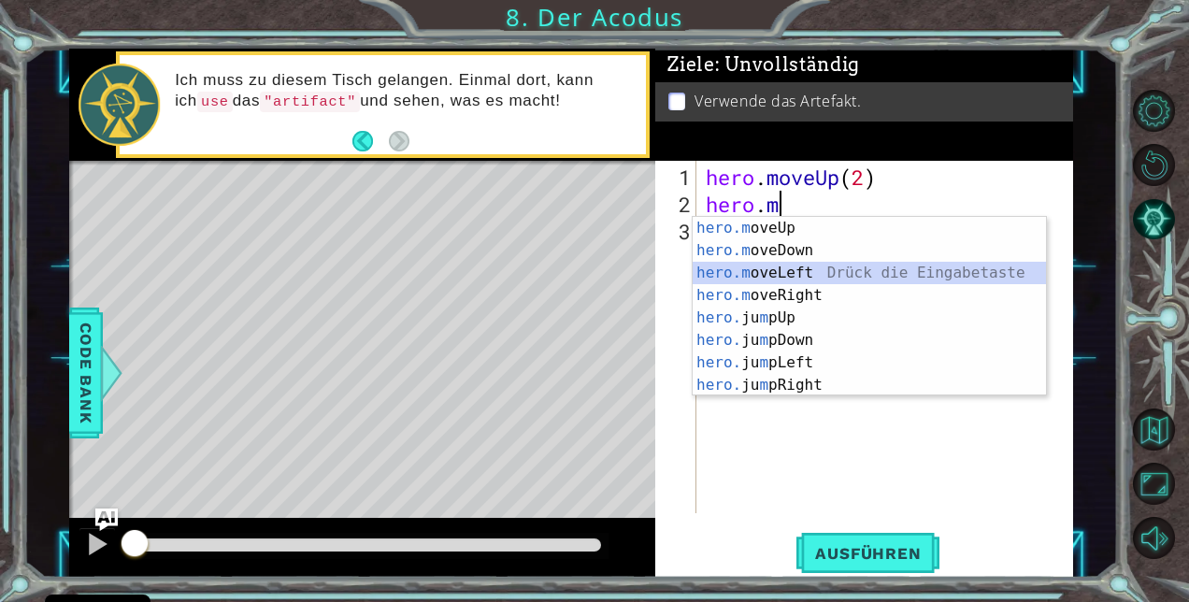
click at [775, 272] on div "hero.m oveUp Drück die Eingabetaste hero.m oveDown Drück die Eingabetaste hero.…" at bounding box center [870, 329] width 354 height 224
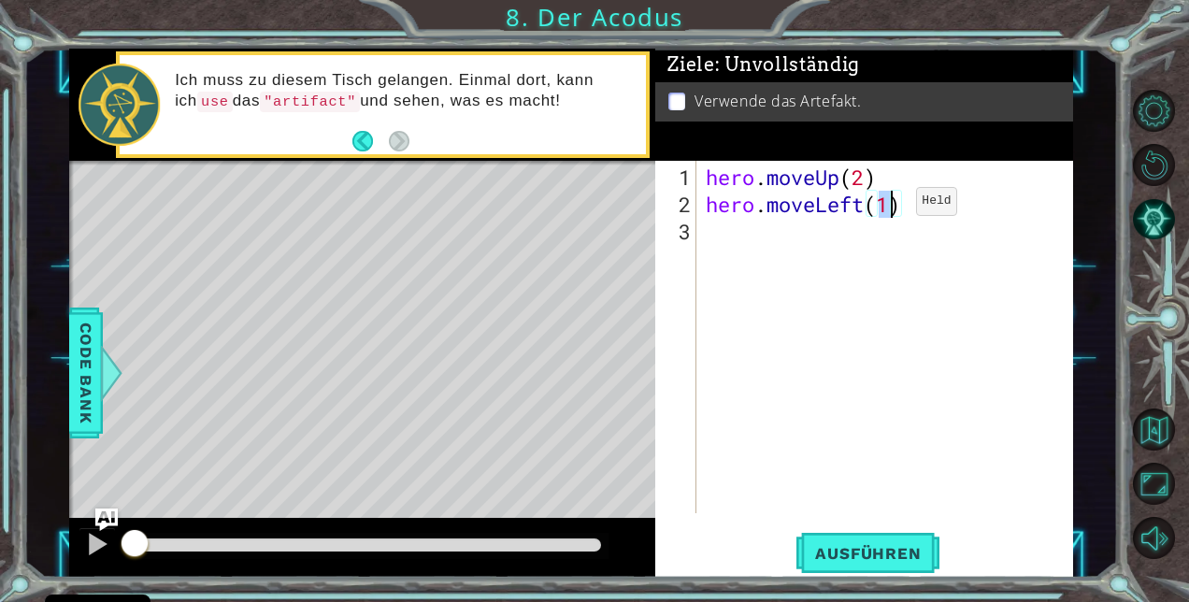
type textarea "hero.moveLeft(1)"
click at [888, 209] on div "hero . moveUp ( 2 ) hero . moveLeft ( 1 )" at bounding box center [885, 337] width 367 height 353
click at [745, 239] on div "hero . moveUp ( 2 ) hero . moveLeft ( 1 )" at bounding box center [890, 367] width 376 height 407
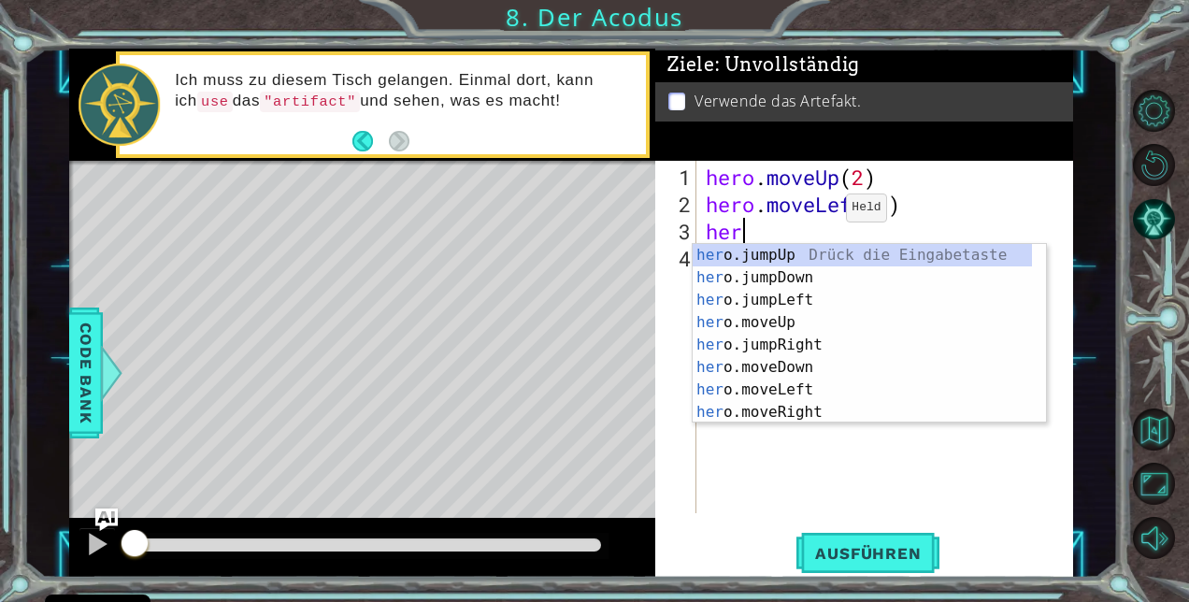
scroll to position [0, 0]
type textarea "h"
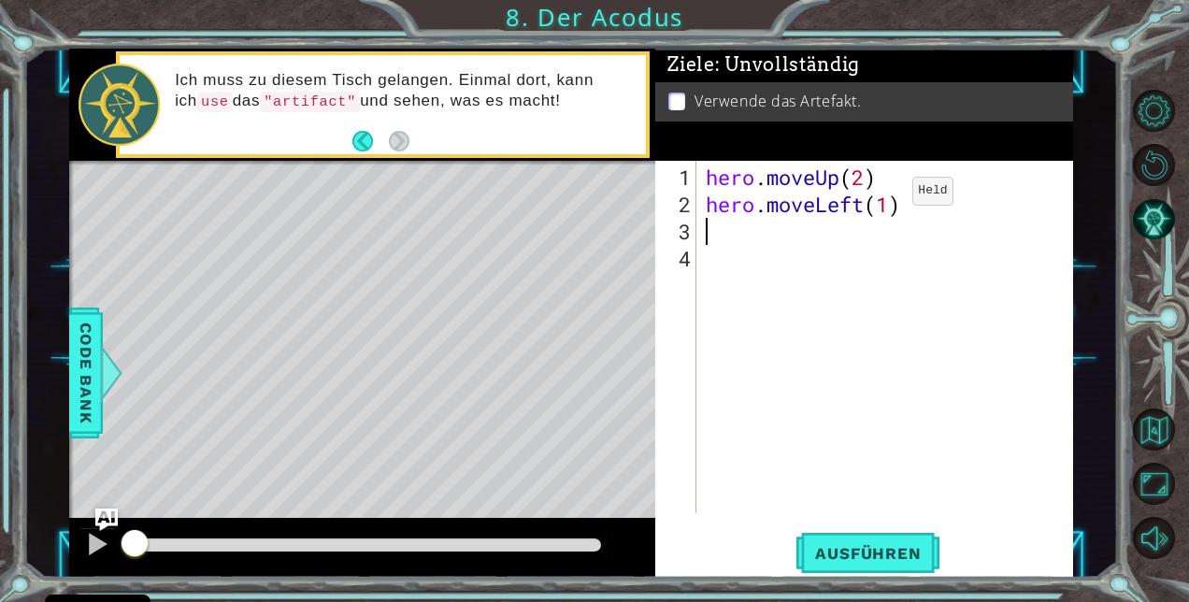
click at [885, 199] on div "hero . moveUp ( 2 ) hero . moveLeft ( 1 )" at bounding box center [890, 367] width 376 height 407
type textarea "hero.moveLeft(2)"
click at [733, 243] on div "hero . moveUp ( 2 ) hero . moveLeft ( 2 )" at bounding box center [890, 367] width 376 height 407
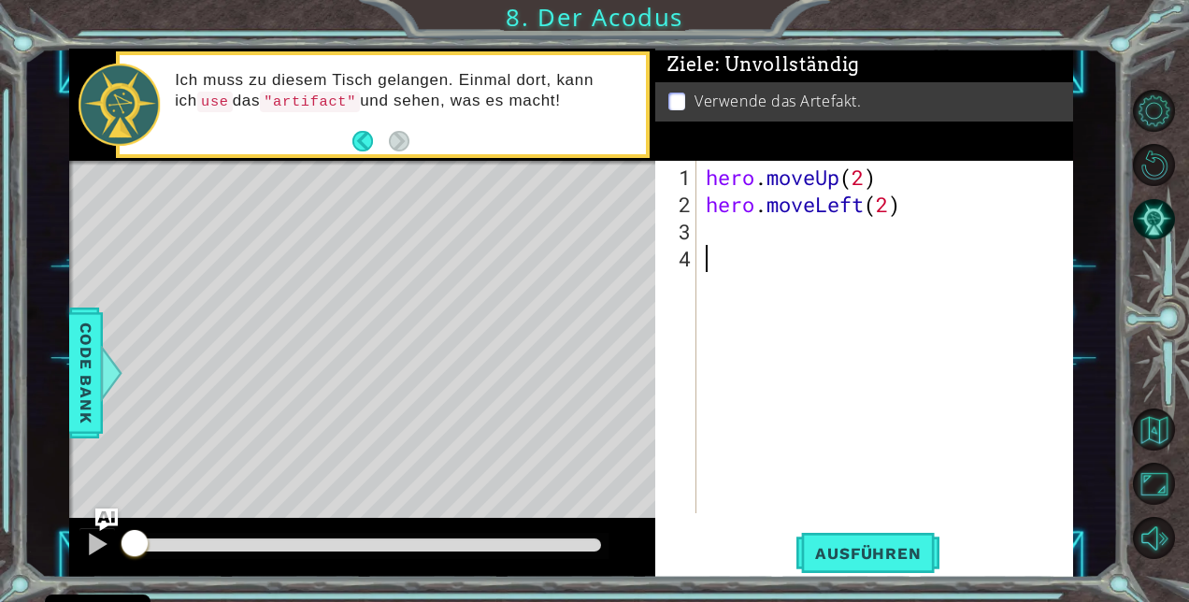
click at [725, 236] on div "hero . moveUp ( 2 ) hero . moveLeft ( 2 )" at bounding box center [890, 367] width 376 height 407
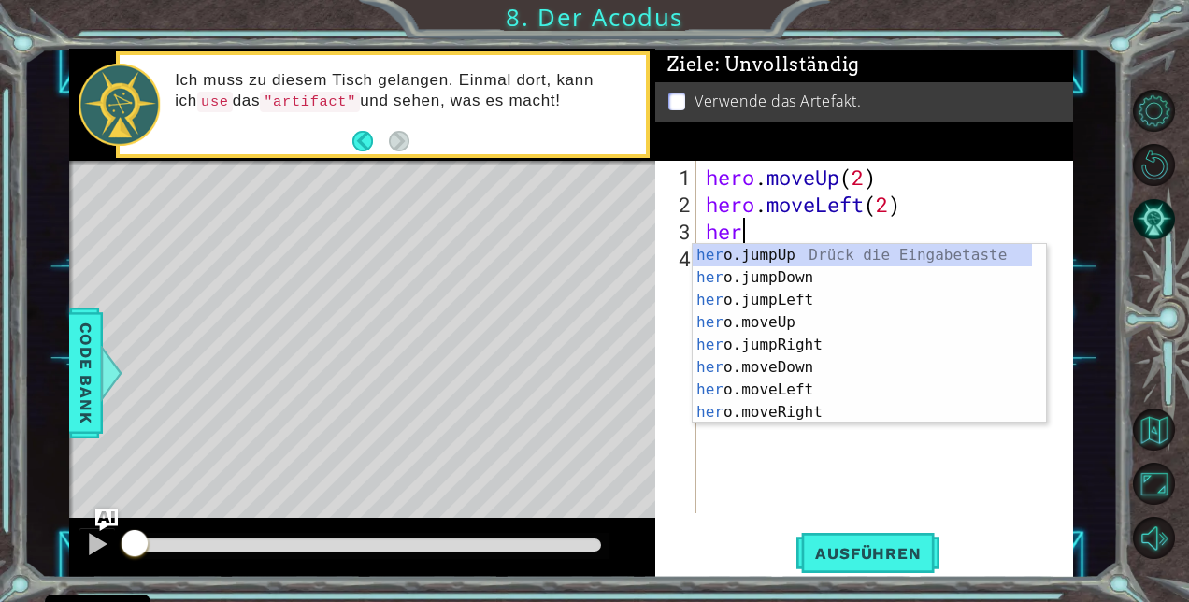
scroll to position [0, 1]
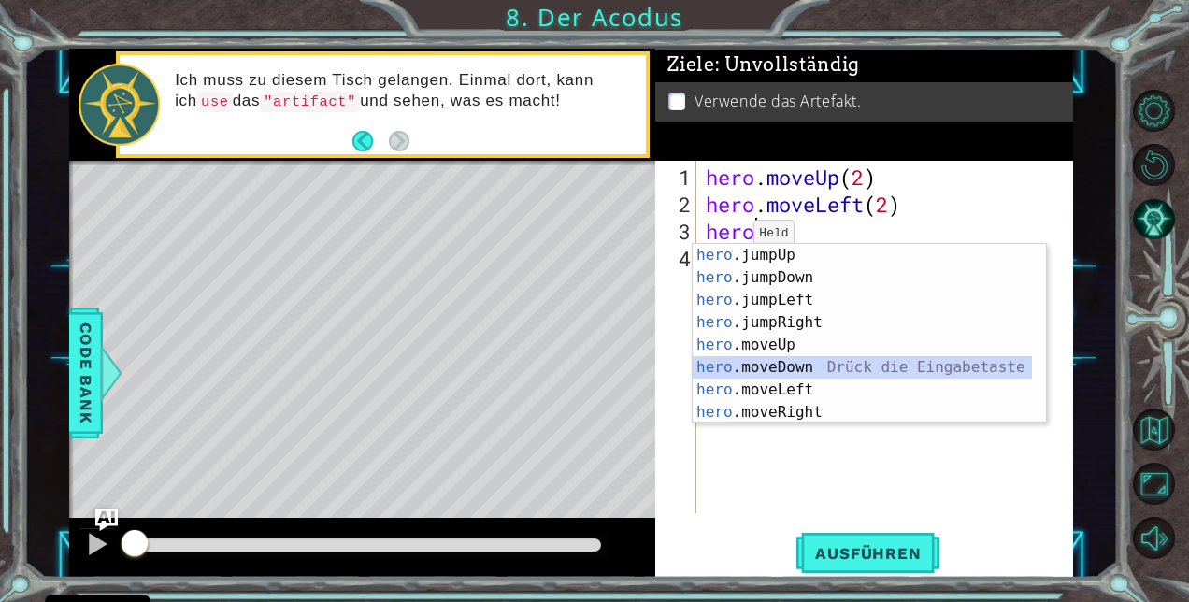
click at [750, 365] on div "hero .jumpUp Drück die Eingabetaste hero .jumpDown Drück die Eingabetaste hero …" at bounding box center [863, 356] width 340 height 224
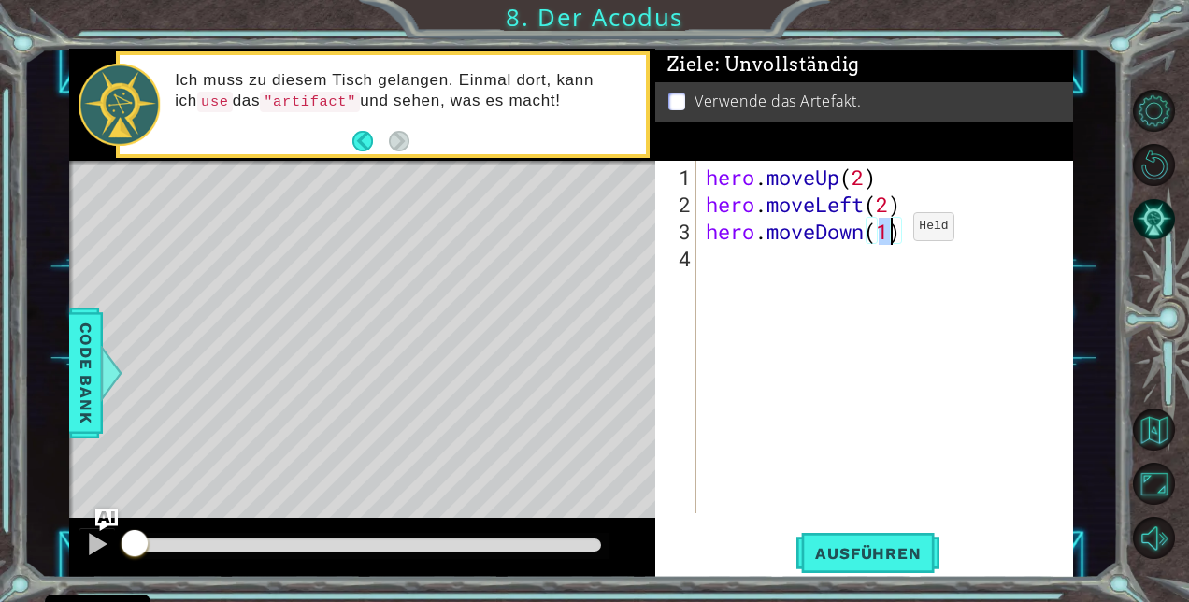
type textarea "hero.moveDown(3)"
click at [745, 264] on div "hero . moveUp ( 2 ) hero . moveLeft ( 2 ) hero . moveDown ( 3 )" at bounding box center [890, 367] width 376 height 407
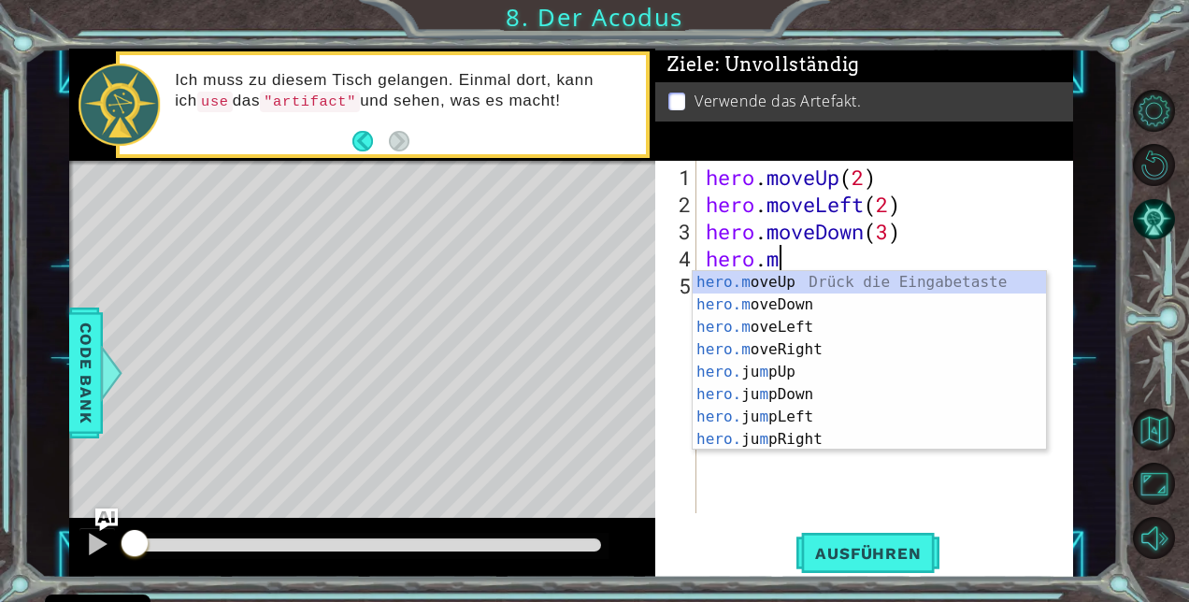
scroll to position [0, 2]
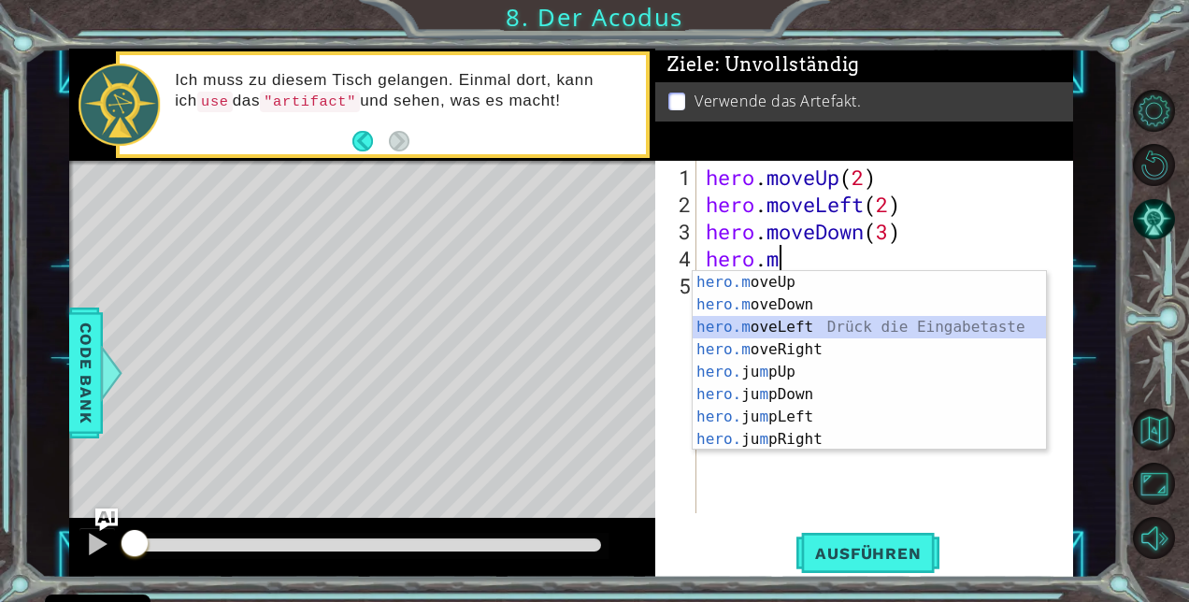
click at [808, 329] on div "hero.m oveUp Drück die Eingabetaste hero.m oveDown Drück die Eingabetaste hero.…" at bounding box center [870, 383] width 354 height 224
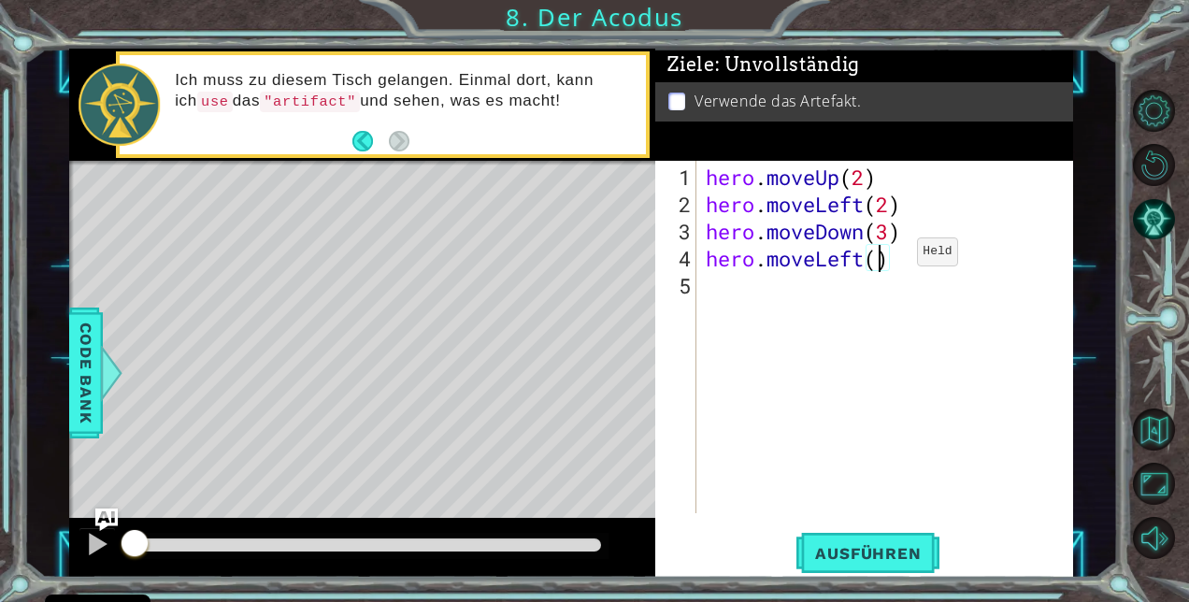
type textarea "hero.moveLeft(1)"
click at [725, 290] on div "hero . moveUp ( 2 ) hero . moveLeft ( 2 ) hero . moveDown ( 3 ) hero . moveLeft…" at bounding box center [890, 367] width 376 height 407
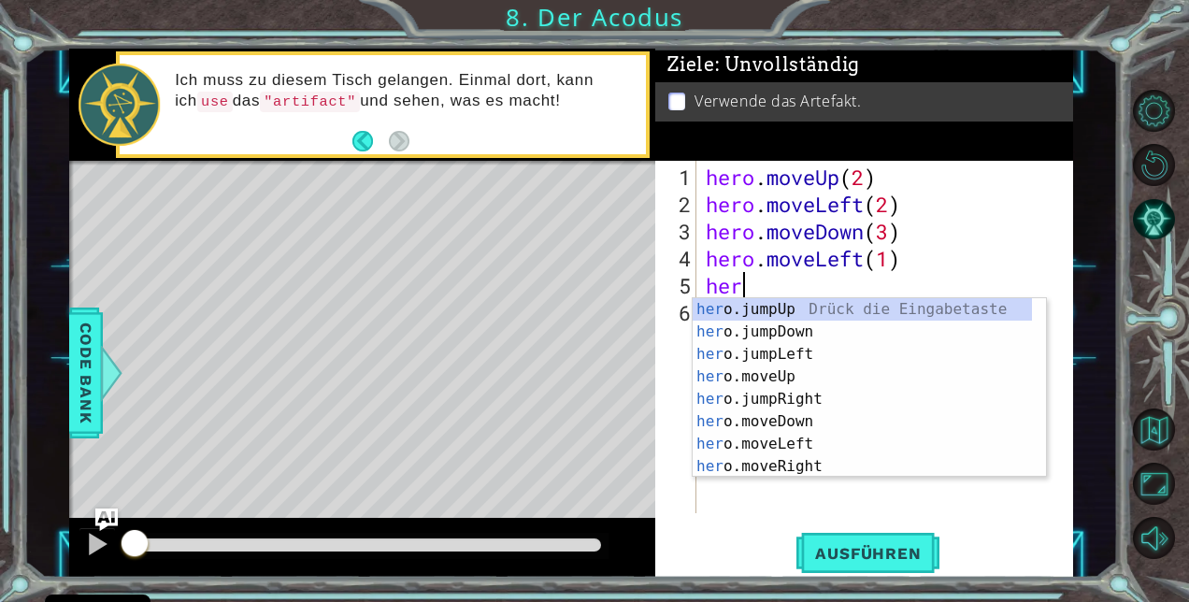
scroll to position [0, 1]
type textarea "hero."
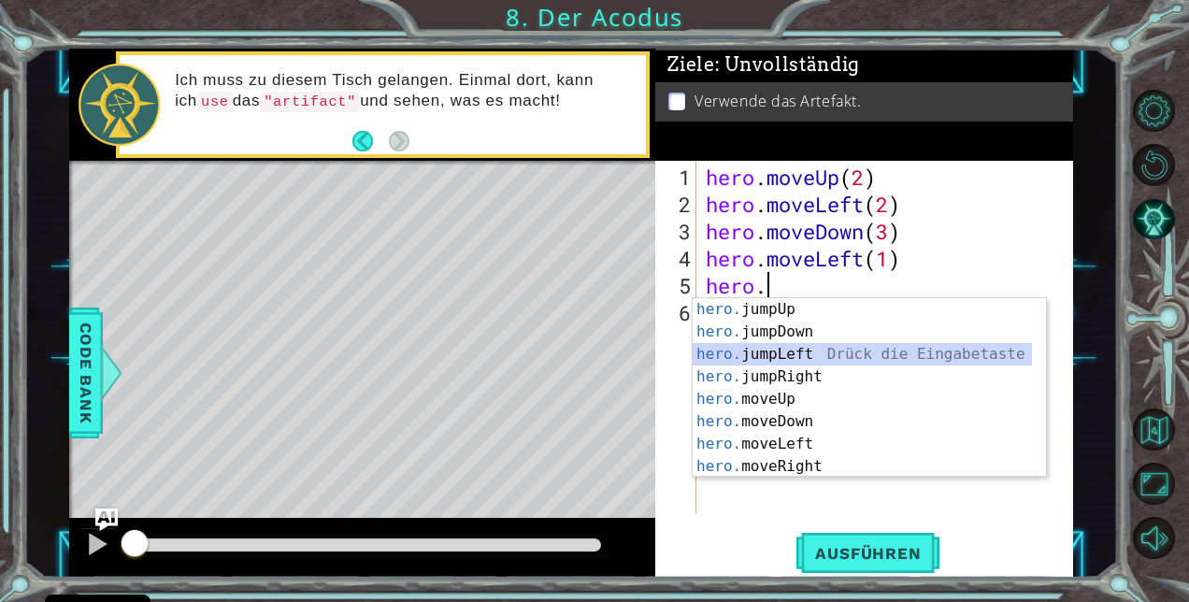
click at [789, 359] on div "hero. jumpUp Drück die Eingabetaste hero. jumpDown Drück die Eingabetaste hero.…" at bounding box center [863, 410] width 340 height 224
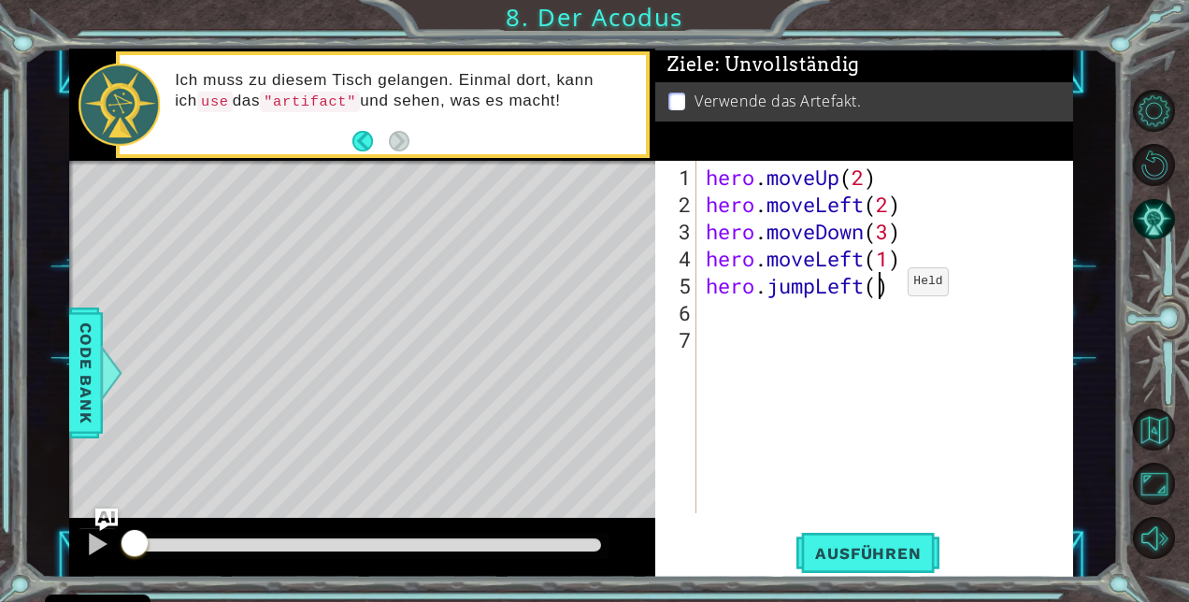
click at [880, 289] on div "hero . moveUp ( 2 ) hero . moveLeft ( 2 ) hero . moveDown ( 3 ) hero . moveLeft…" at bounding box center [890, 367] width 376 height 407
type textarea "hero.jumpLeft(1)"
click at [759, 324] on div "hero . moveUp ( 2 ) hero . moveLeft ( 2 ) hero . moveDown ( 3 ) hero . moveLeft…" at bounding box center [890, 367] width 376 height 407
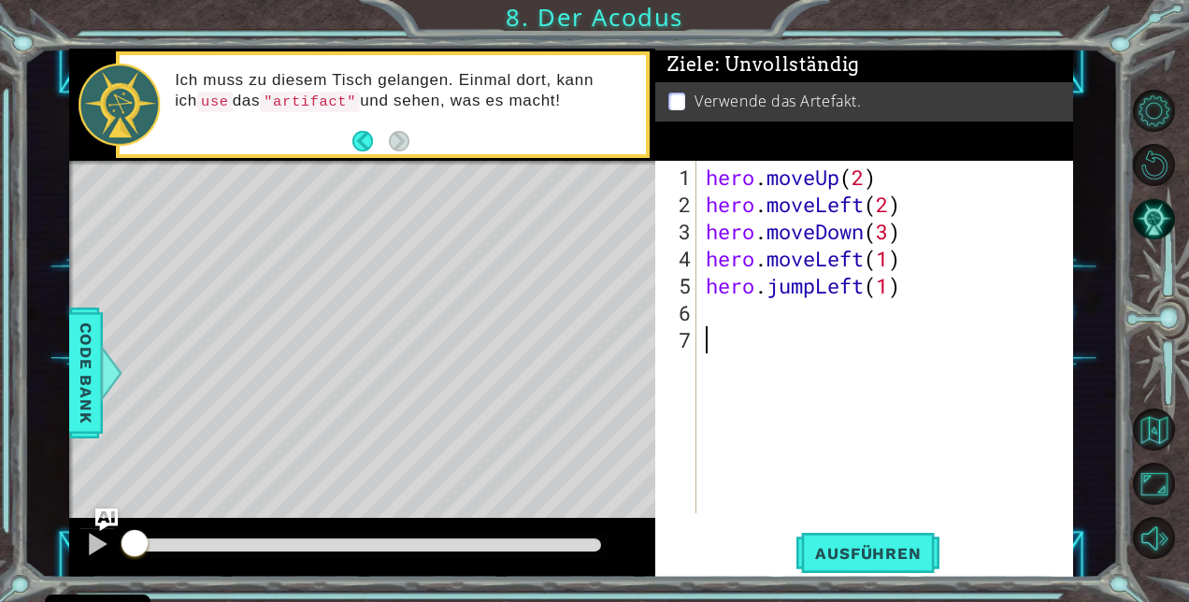
click at [698, 324] on div "1 2 3 4 5 6 7 hero . moveUp ( 2 ) hero . moveLeft ( 2 ) hero . moveDown ( 3 ) h…" at bounding box center [861, 337] width 413 height 353
click at [708, 310] on div "hero . moveUp ( 2 ) hero . moveLeft ( 2 ) hero . moveDown ( 3 ) hero . moveLeft…" at bounding box center [890, 367] width 376 height 407
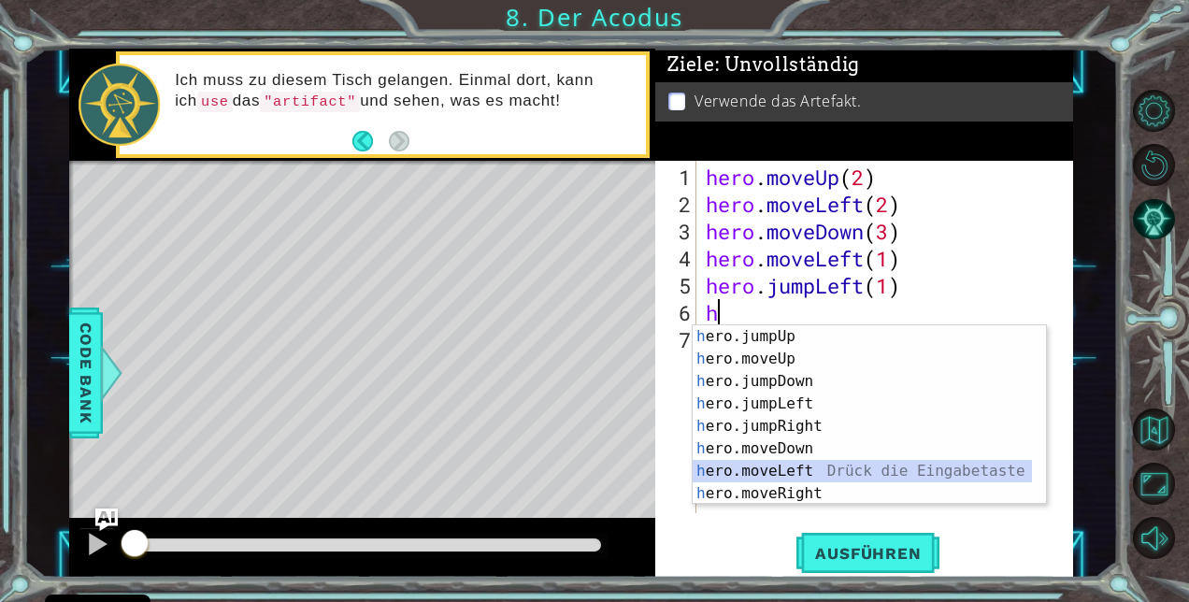
click at [756, 463] on div "h ero.jumpUp Drück die Eingabetaste h ero.moveUp Drück die Eingabetaste h ero.j…" at bounding box center [863, 437] width 340 height 224
type textarea "hero.moveLeft(1)"
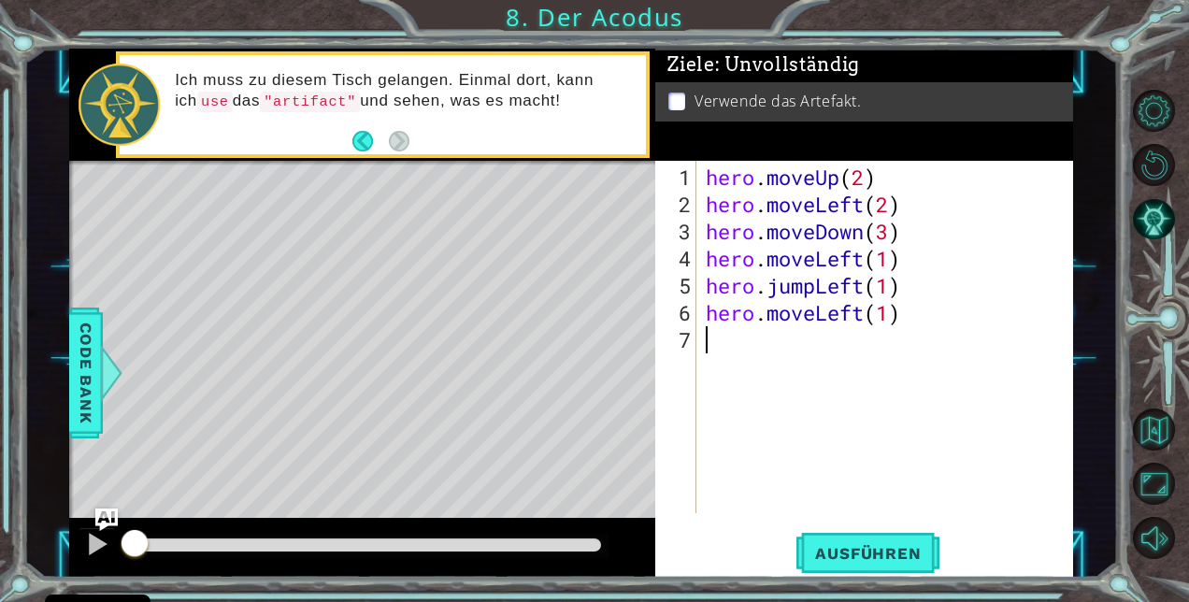
click at [739, 351] on div "hero . moveUp ( 2 ) hero . moveLeft ( 2 ) hero . moveDown ( 3 ) hero . moveLeft…" at bounding box center [890, 367] width 376 height 407
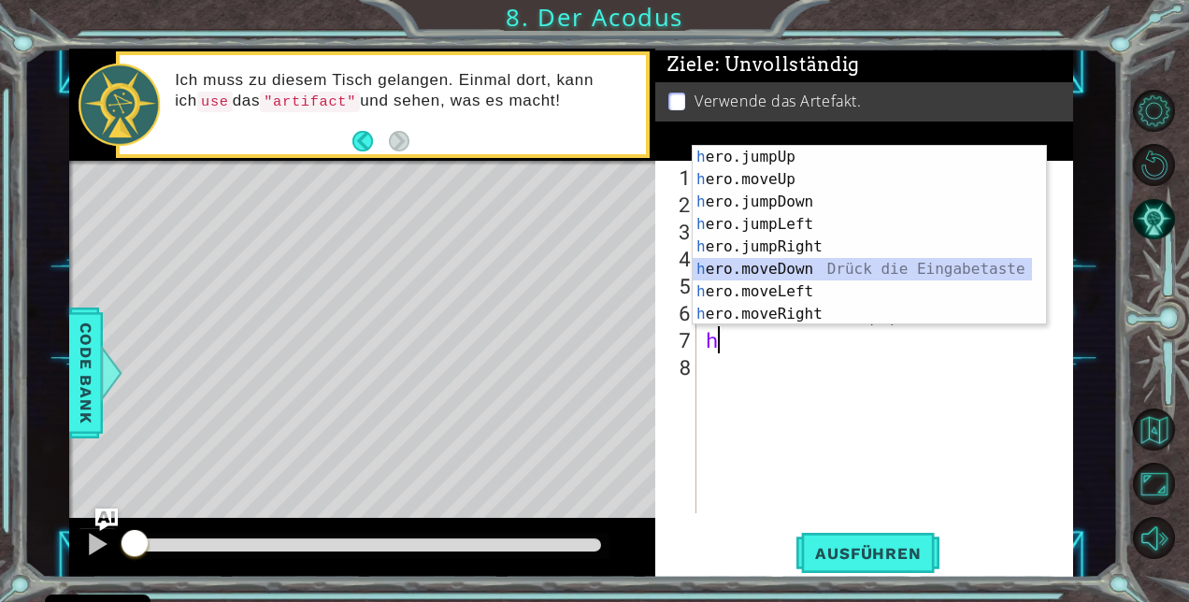
click at [766, 266] on div "h ero.jumpUp Drück die Eingabetaste h ero.moveUp Drück die Eingabetaste h ero.j…" at bounding box center [863, 258] width 340 height 224
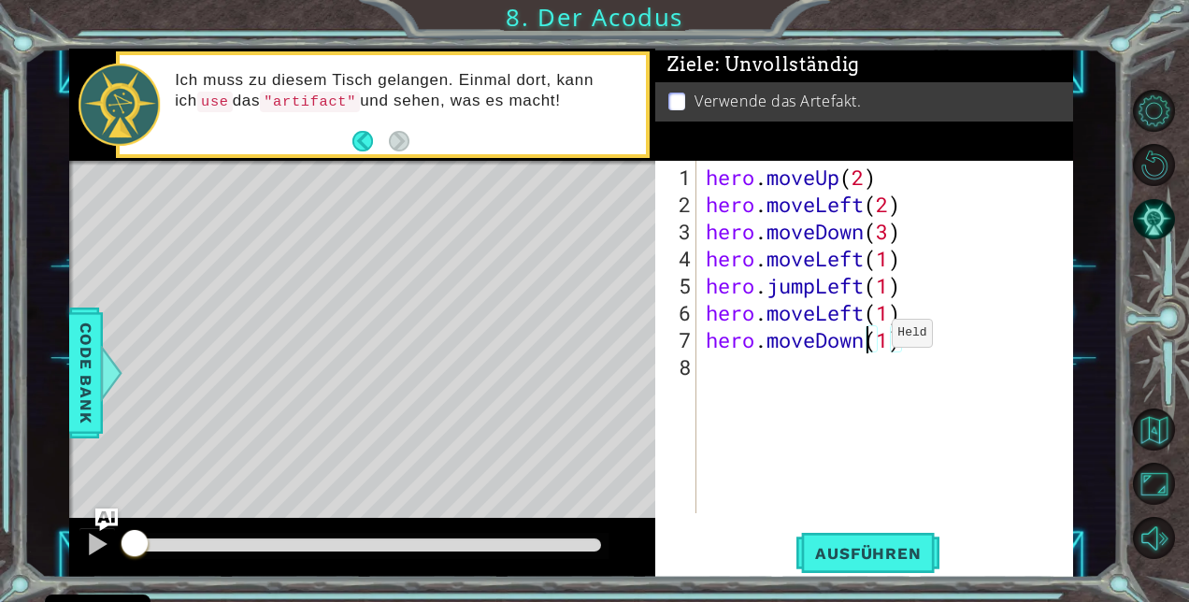
click at [864, 340] on div "hero . moveUp ( 2 ) hero . moveLeft ( 2 ) hero . moveDown ( 3 ) hero . moveLeft…" at bounding box center [890, 367] width 376 height 407
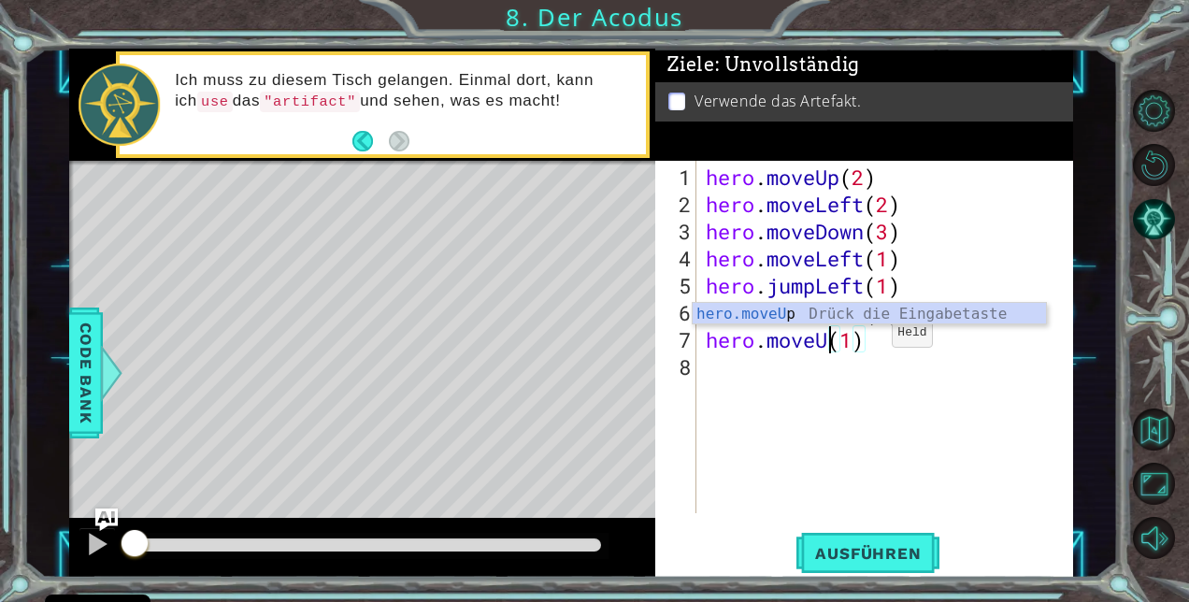
scroll to position [0, 6]
click at [865, 340] on div "hero . moveUp ( 2 ) hero . moveLeft ( 2 ) hero . moveDown ( 3 ) hero . moveLeft…" at bounding box center [890, 367] width 376 height 407
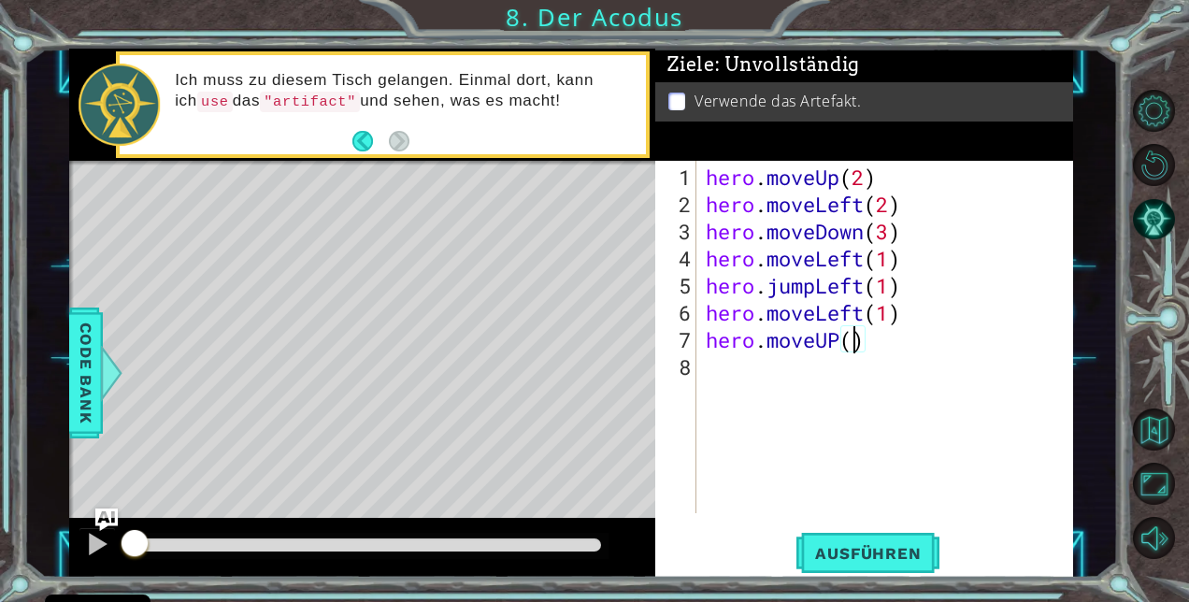
type textarea "hero.moveUP(3)"
click at [730, 372] on div "hero . moveUp ( 2 ) hero . moveLeft ( 2 ) hero . moveDown ( 3 ) hero . moveLeft…" at bounding box center [890, 367] width 376 height 407
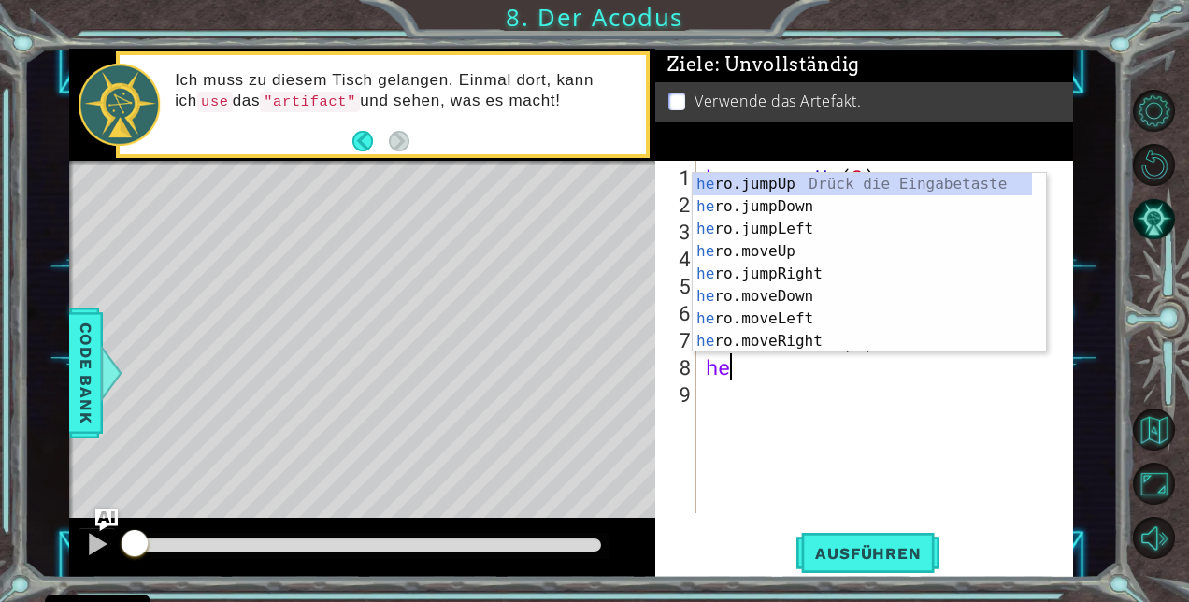
scroll to position [0, 0]
click at [791, 338] on div "her o.jumpUp Drück die Eingabetaste her o.jumpDown Drück die Eingabetaste her o…" at bounding box center [863, 285] width 340 height 224
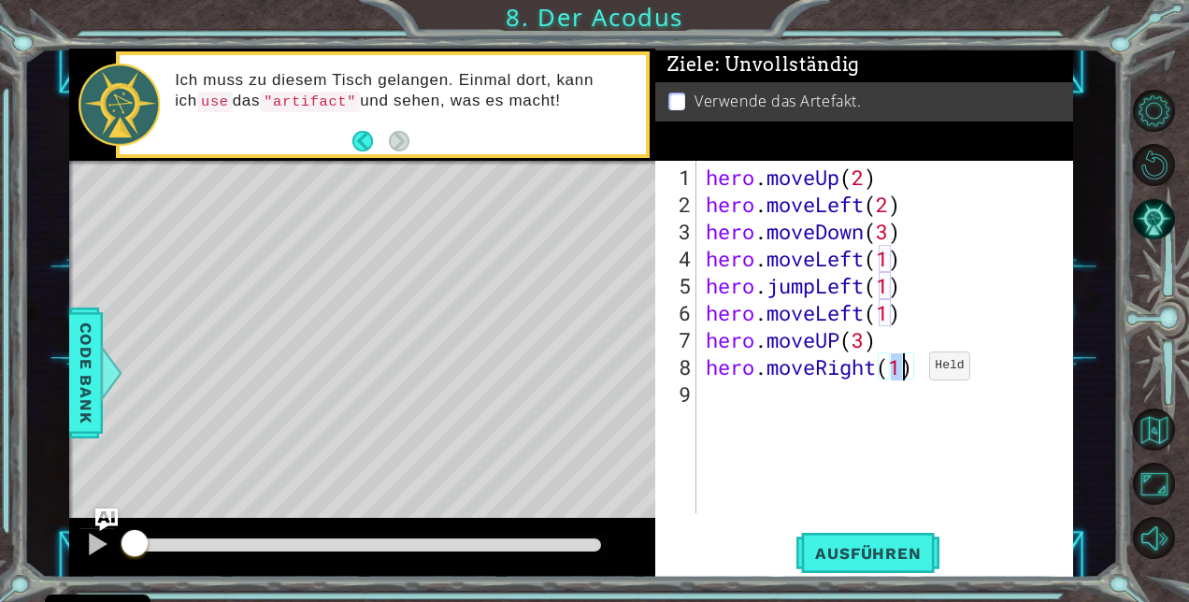
click at [901, 372] on div "hero . moveUp ( 2 ) hero . moveLeft ( 2 ) hero . moveDown ( 3 ) hero . moveLeft…" at bounding box center [885, 337] width 367 height 353
type textarea "hero.moveRight(2)"
click at [782, 400] on div "hero . moveUp ( 2 ) hero . moveLeft ( 2 ) hero . moveDown ( 3 ) hero . moveLeft…" at bounding box center [890, 367] width 376 height 407
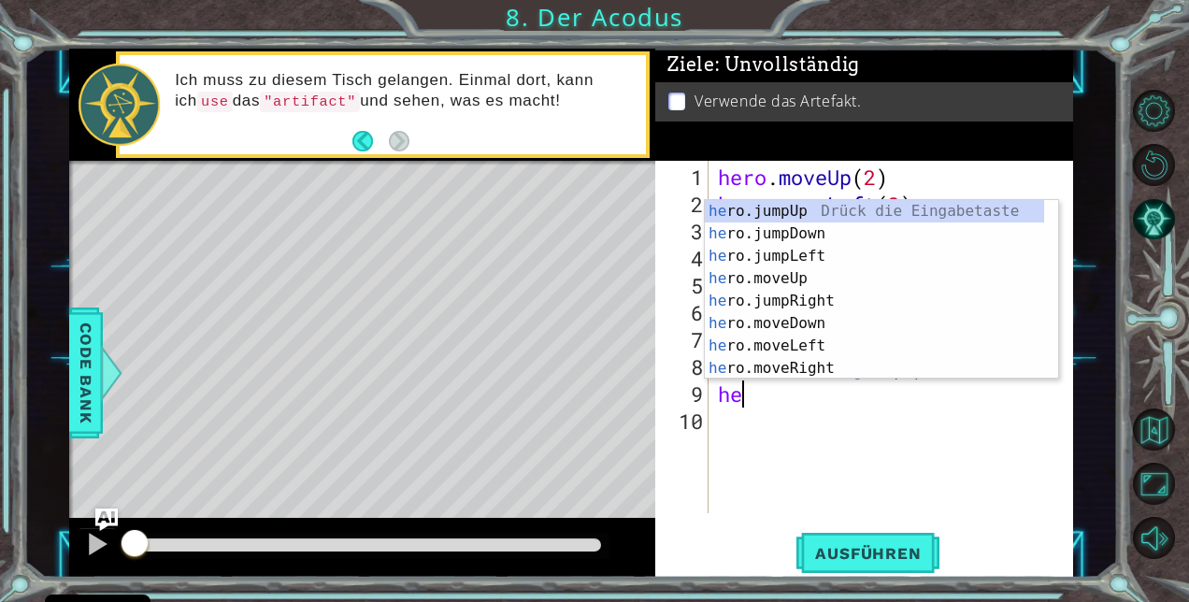
type textarea "h"
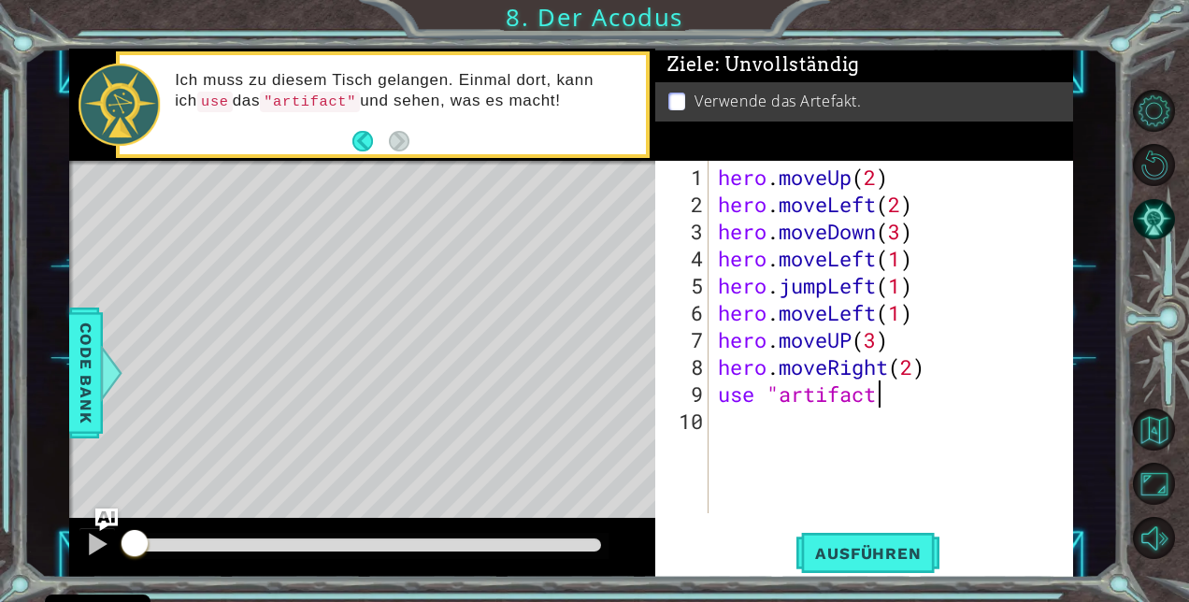
scroll to position [0, 7]
click at [774, 396] on div "hero . moveUp ( 2 ) hero . moveLeft ( 2 ) hero . moveDown ( 3 ) hero . moveLeft…" at bounding box center [896, 367] width 365 height 407
click at [765, 396] on div "hero . moveUp ( 2 ) hero . moveLeft ( 2 ) hero . moveDown ( 3 ) hero . moveLeft…" at bounding box center [896, 367] width 365 height 407
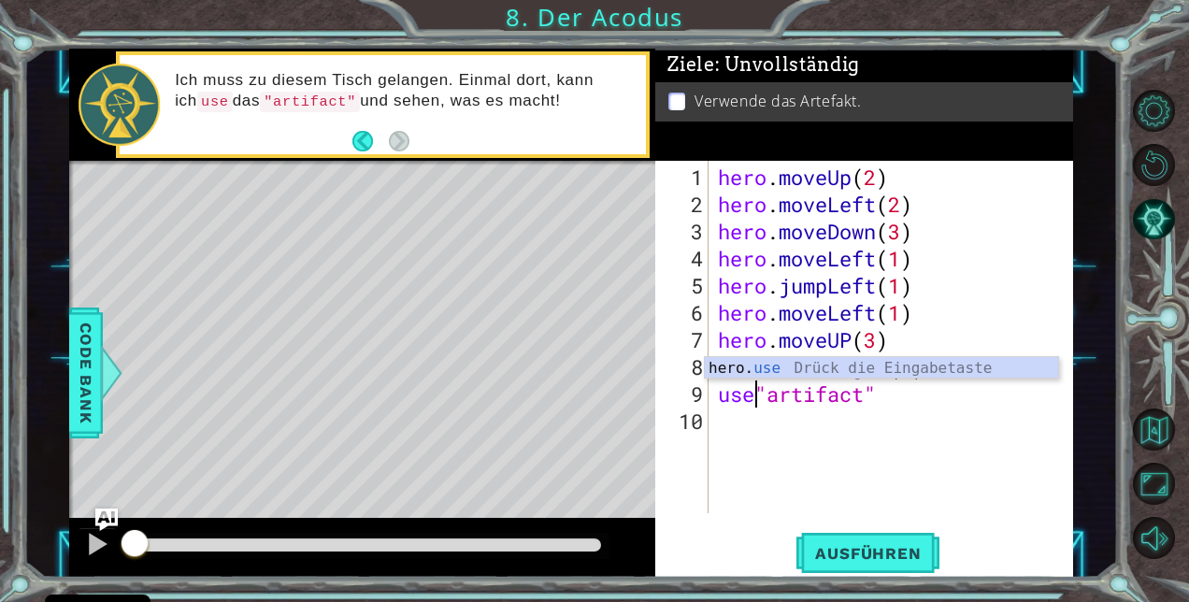
scroll to position [0, 6]
click at [766, 370] on div "hero. use Drück die Eingabetaste" at bounding box center [882, 390] width 354 height 67
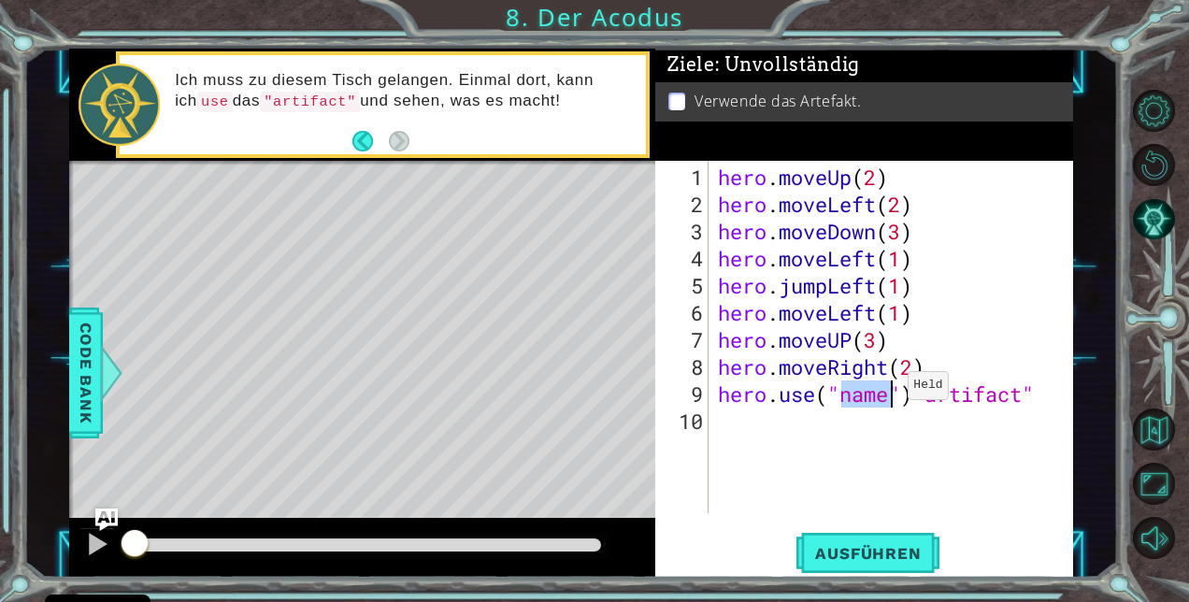
click at [892, 393] on div "hero . moveUp ( 2 ) hero . moveLeft ( 2 ) hero . moveDown ( 3 ) hero . moveLeft…" at bounding box center [891, 337] width 354 height 353
click at [891, 400] on div "hero . moveUp ( 2 ) hero . moveLeft ( 2 ) hero . moveDown ( 3 ) hero . moveLeft…" at bounding box center [896, 367] width 365 height 407
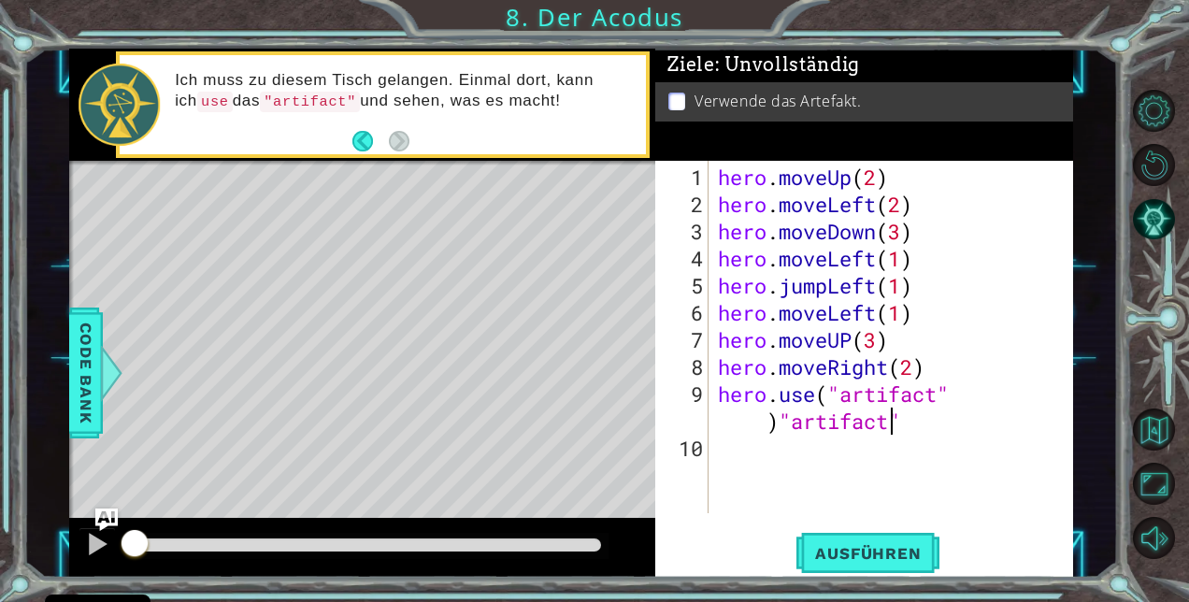
click at [892, 422] on div "hero . moveUp ( 2 ) hero . moveLeft ( 2 ) hero . moveDown ( 3 ) hero . moveLeft…" at bounding box center [896, 367] width 365 height 407
click at [906, 422] on div "hero . moveUp ( 2 ) hero . moveLeft ( 2 ) hero . moveDown ( 3 ) hero . moveLeft…" at bounding box center [896, 367] width 365 height 407
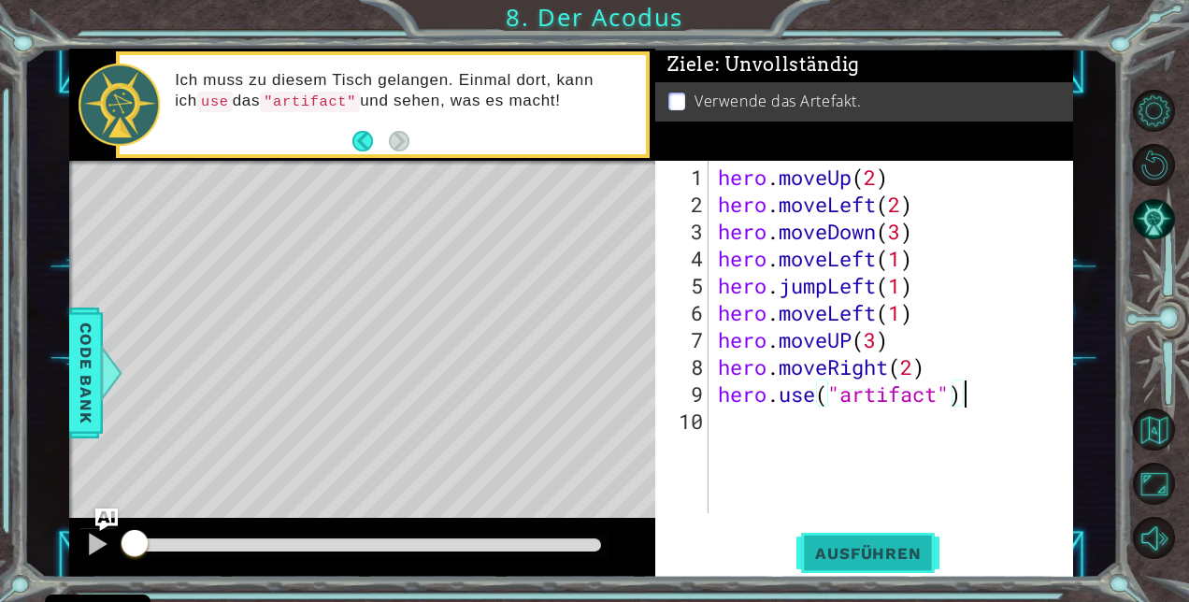
click at [856, 549] on span "Ausführen" at bounding box center [868, 553] width 143 height 19
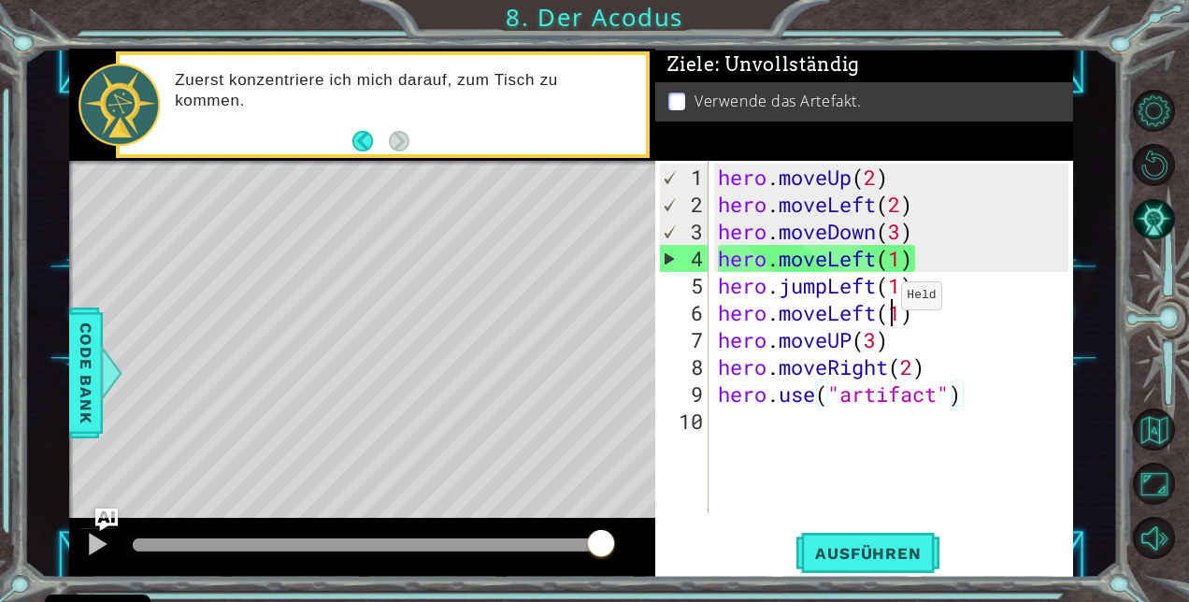
click at [885, 303] on div "hero . moveUp ( 2 ) hero . moveLeft ( 2 ) hero . moveDown ( 3 ) hero . moveLeft…" at bounding box center [896, 367] width 365 height 407
click at [900, 207] on div "hero . moveUp ( 2 ) hero . moveLeft ( 2 ) hero . moveDown ( 3 ) hero . moveLeft…" at bounding box center [896, 367] width 365 height 407
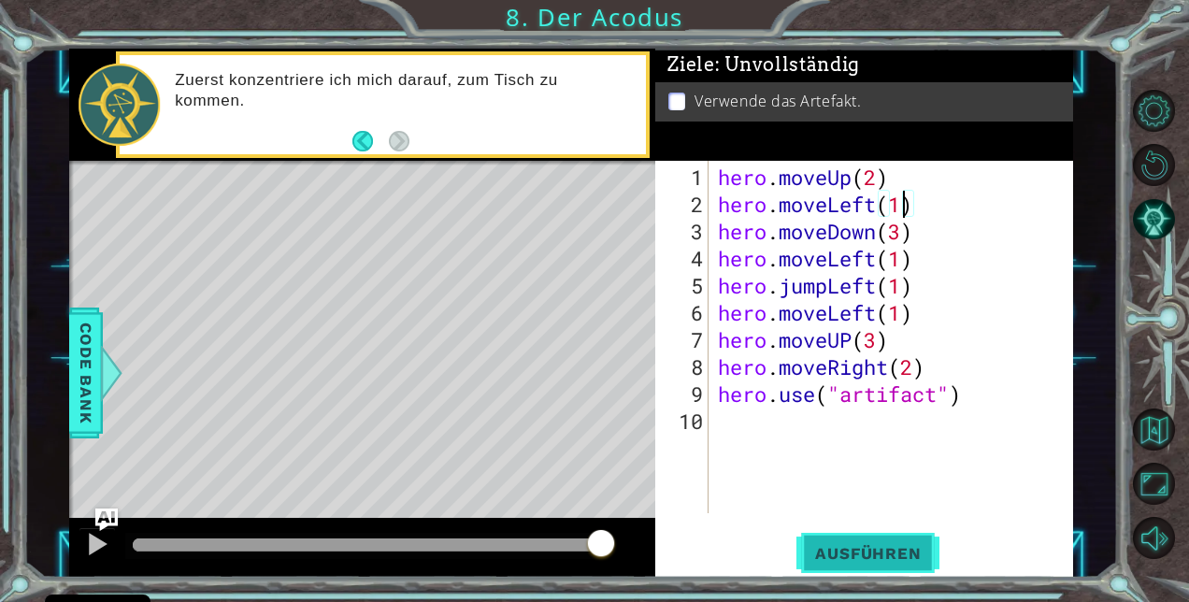
click at [858, 550] on span "Ausführen" at bounding box center [868, 553] width 143 height 19
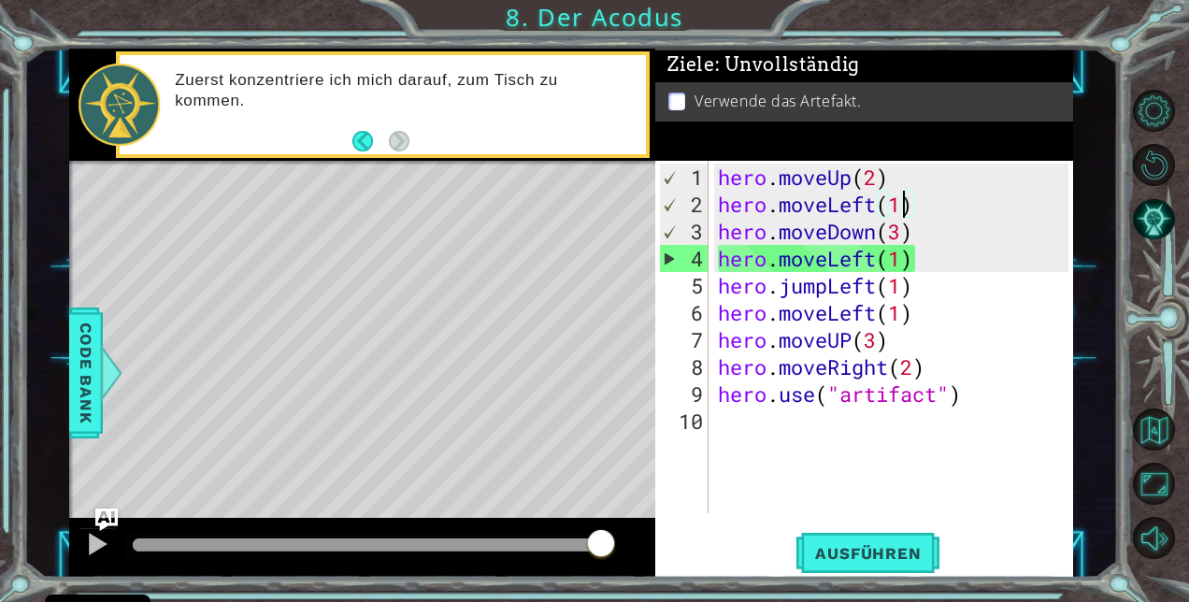
click at [922, 260] on div "hero . moveUp ( 2 ) hero . moveLeft ( 1 ) hero . moveDown ( 3 ) hero . moveLeft…" at bounding box center [896, 367] width 365 height 407
click at [915, 262] on div "hero . moveUp ( 2 ) hero . moveLeft ( 1 ) hero . moveDown ( 3 ) hero . moveLeft…" at bounding box center [896, 367] width 365 height 407
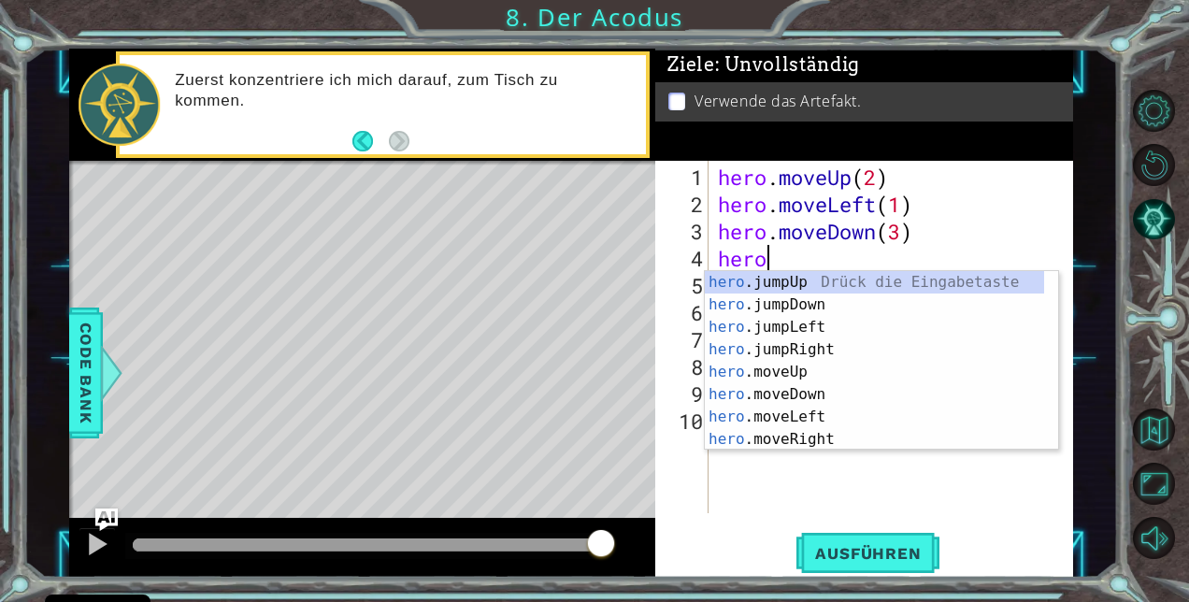
scroll to position [0, 0]
type textarea "h"
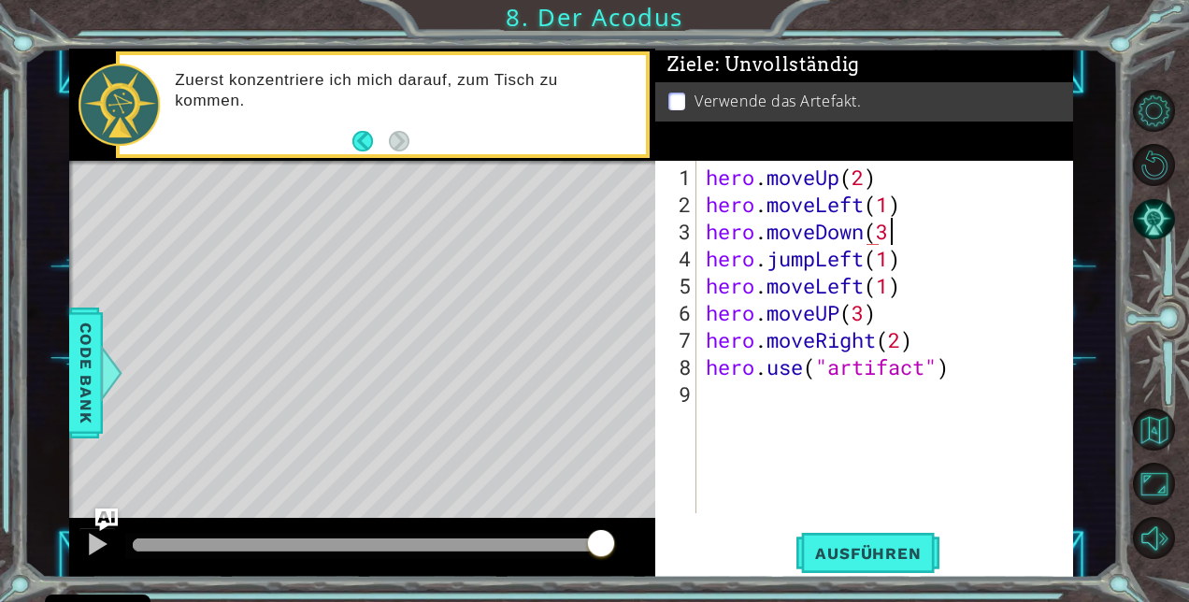
scroll to position [0, 7]
click at [854, 539] on button "Ausführen" at bounding box center [868, 554] width 143 height 42
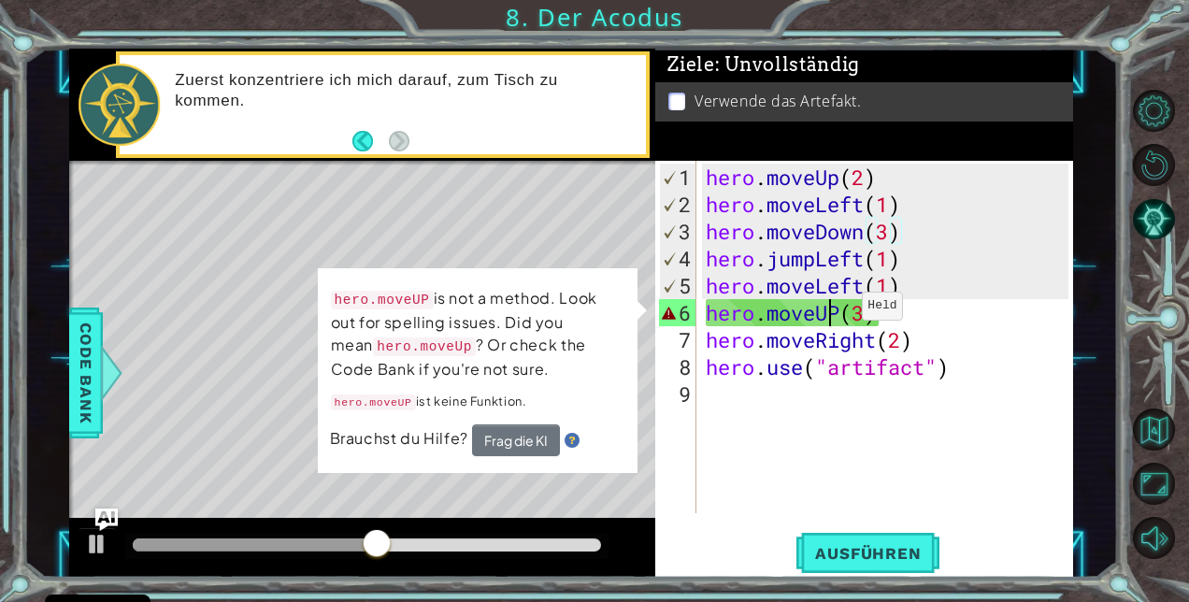
click at [834, 313] on div "hero . moveUp ( 2 ) hero . moveLeft ( 1 ) hero . moveDown ( 3 ) hero . jumpLeft…" at bounding box center [890, 367] width 377 height 407
click at [838, 314] on div "hero . moveUp ( 2 ) hero . moveLeft ( 1 ) hero . moveDown ( 3 ) hero . jumpLeft…" at bounding box center [890, 367] width 377 height 407
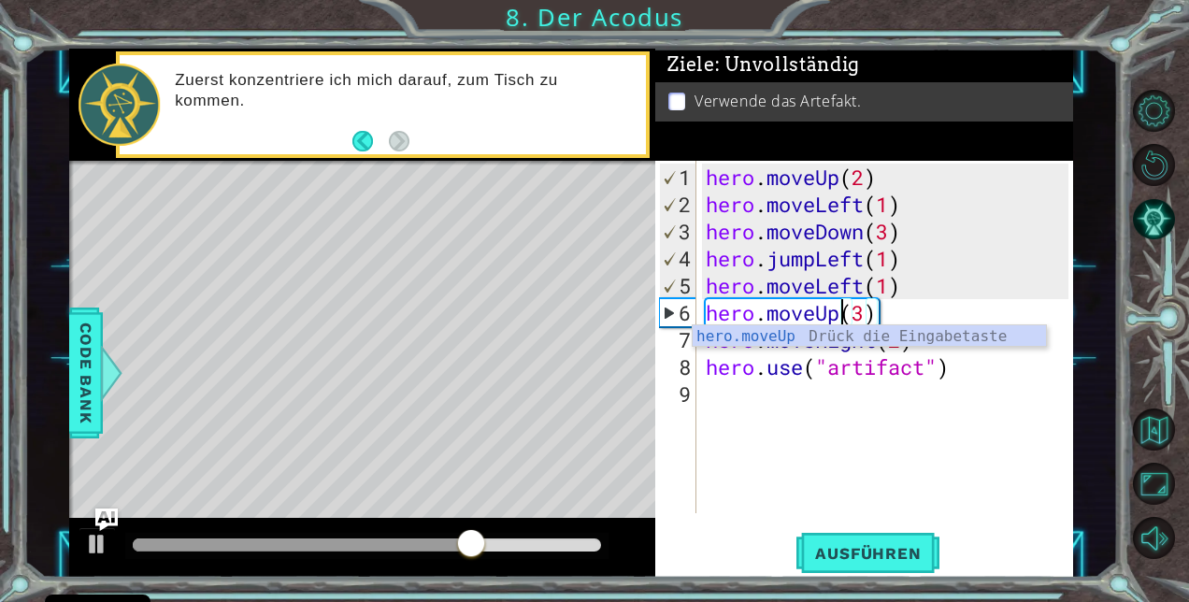
click at [1000, 221] on div "hero . moveUp ( 2 ) hero . moveLeft ( 1 ) hero . moveDown ( 3 ) hero . jumpLeft…" at bounding box center [890, 367] width 377 height 407
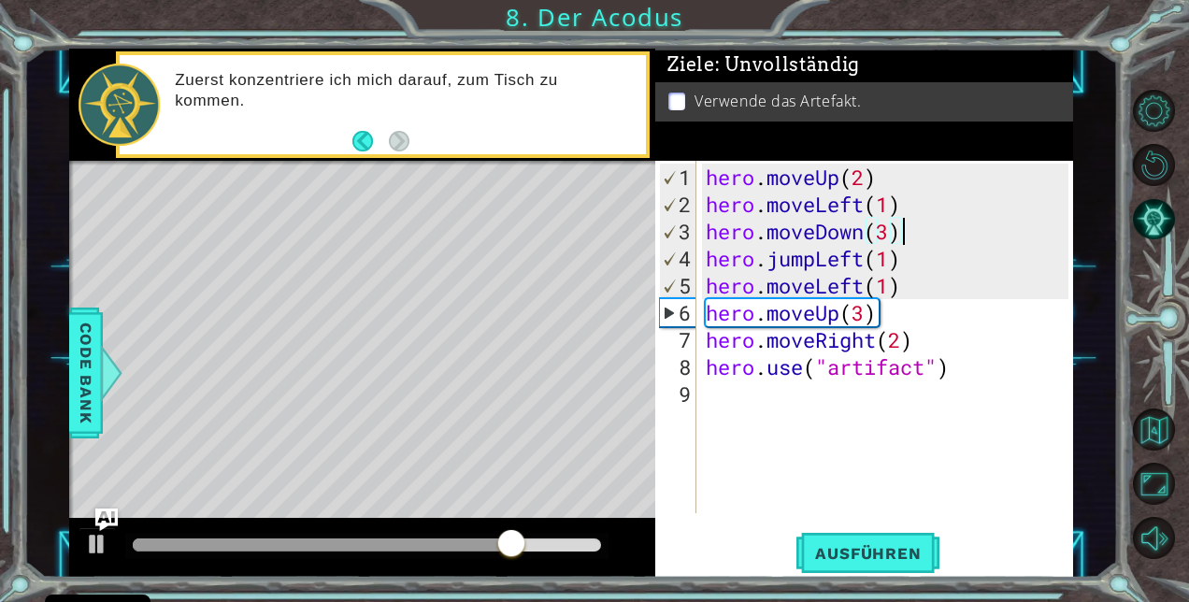
click at [681, 94] on p at bounding box center [677, 102] width 17 height 18
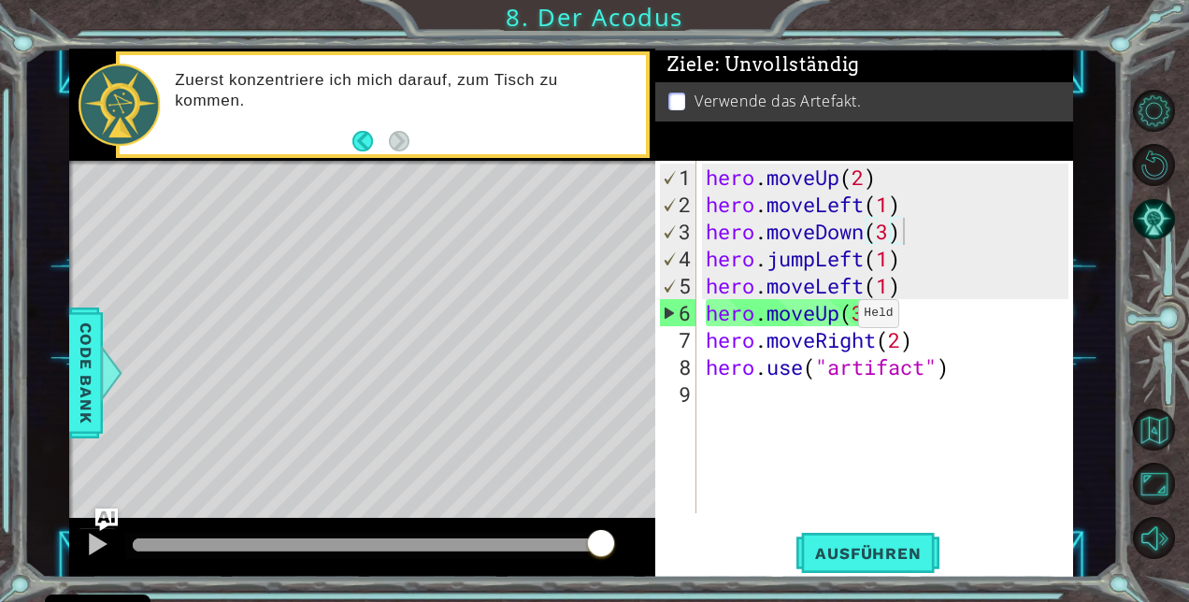
type textarea "hero.moveUp(3)"
click at [824, 320] on div "hero . moveUp ( 2 ) hero . moveLeft ( 1 ) hero . moveDown ( 3 ) hero . jumpLeft…" at bounding box center [890, 367] width 377 height 407
click at [729, 404] on div "hero . moveUp ( 2 ) hero . moveLeft ( 1 ) hero . moveDown ( 3 ) hero . jumpLeft…" at bounding box center [890, 367] width 377 height 407
click at [885, 546] on span "Ausführen" at bounding box center [868, 553] width 143 height 19
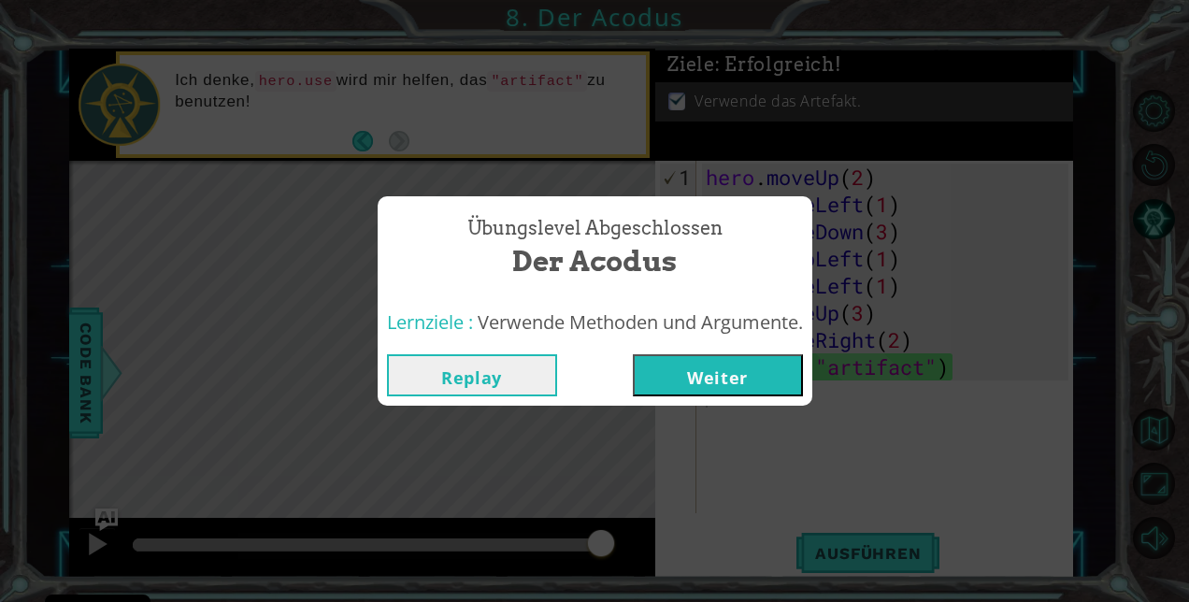
click at [533, 370] on button "Replay" at bounding box center [472, 375] width 170 height 42
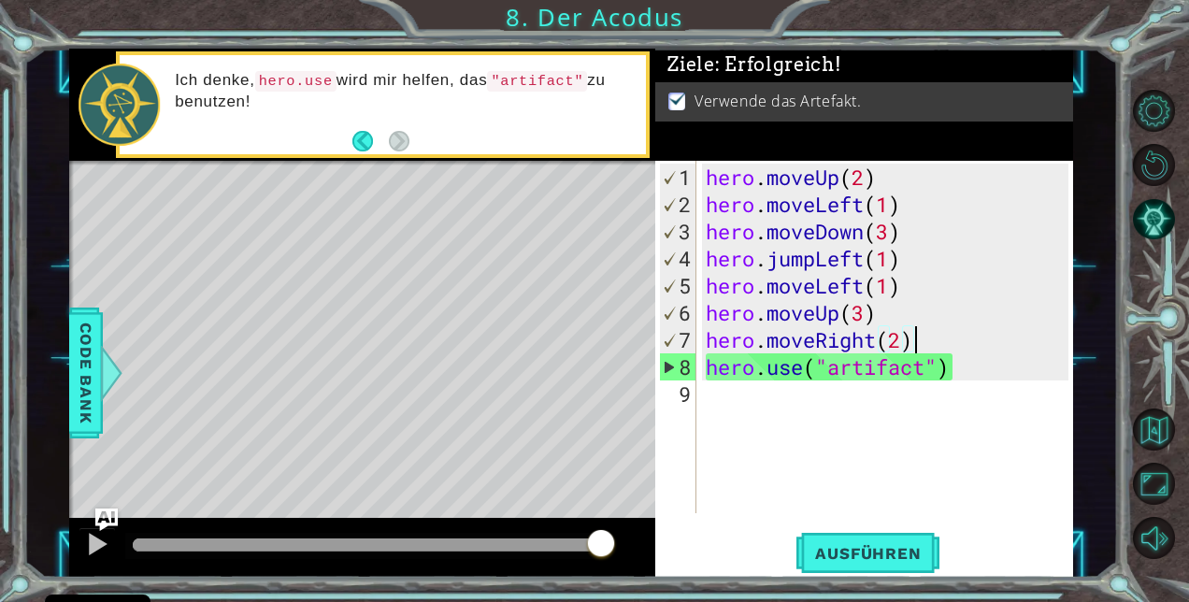
click at [915, 346] on div "hero . moveUp ( 2 ) hero . moveLeft ( 1 ) hero . moveDown ( 3 ) hero . jumpLeft…" at bounding box center [890, 367] width 377 height 407
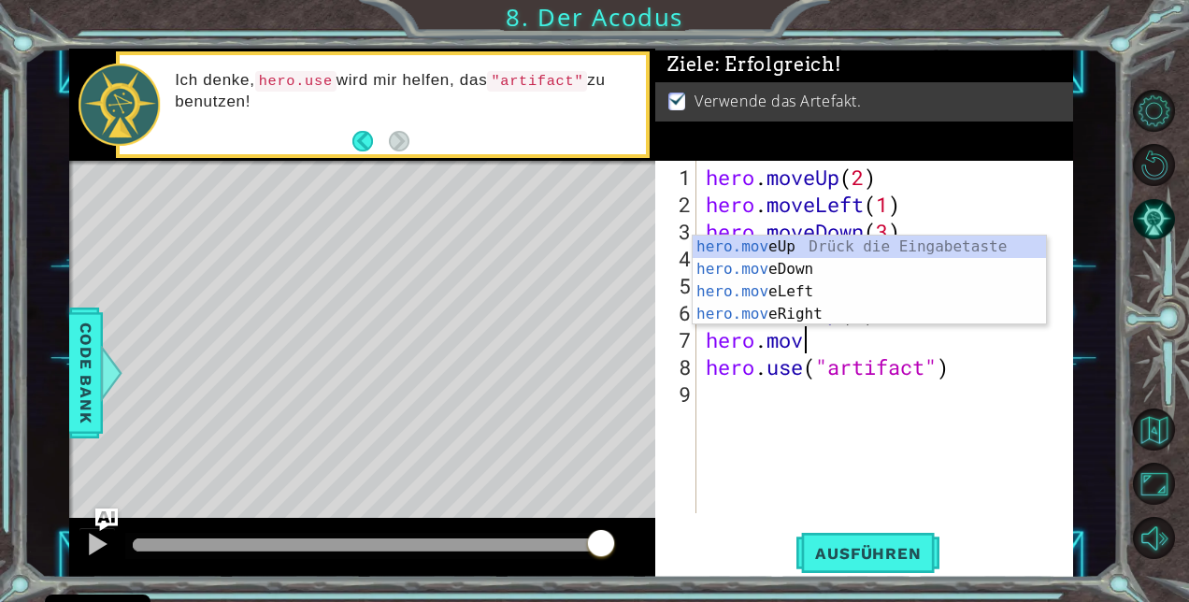
type textarea "h"
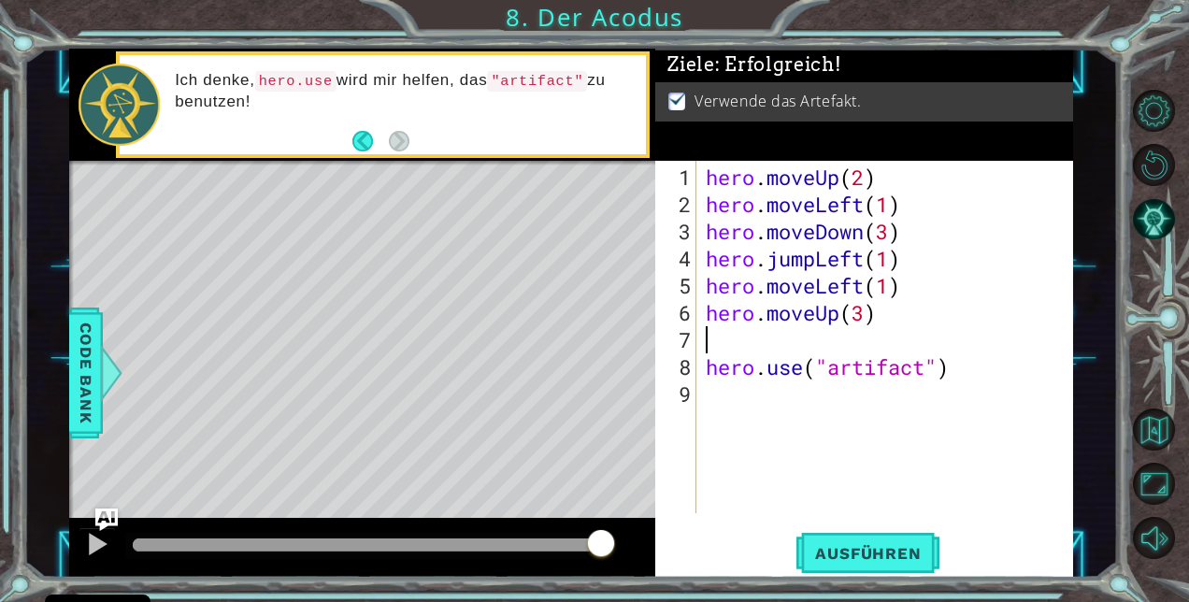
type textarea "hero.moveUp(3)"
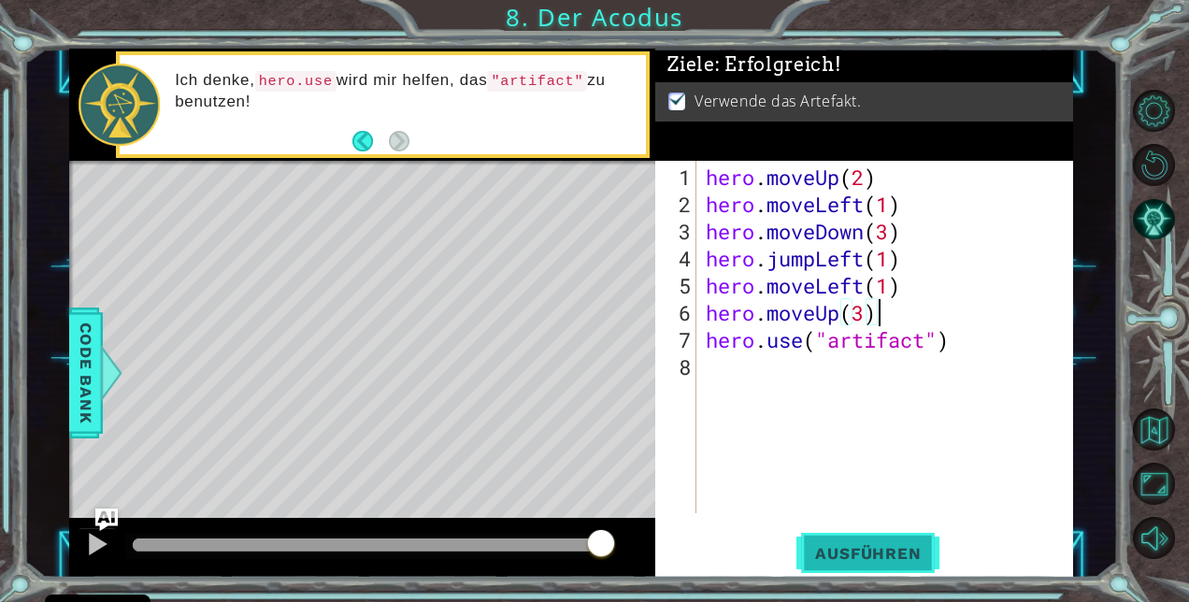
click at [881, 550] on span "Ausführen" at bounding box center [868, 553] width 143 height 19
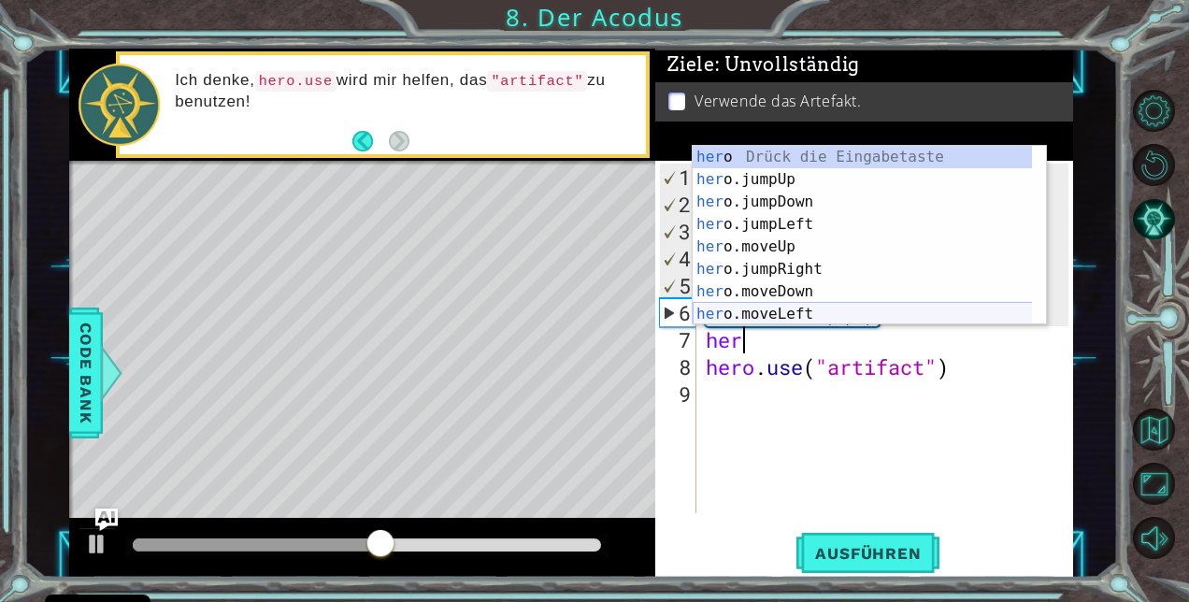
click at [769, 308] on div "her o Drück die Eingabetaste her o.jumpUp Drück die Eingabetaste her o.jumpDown…" at bounding box center [863, 258] width 340 height 224
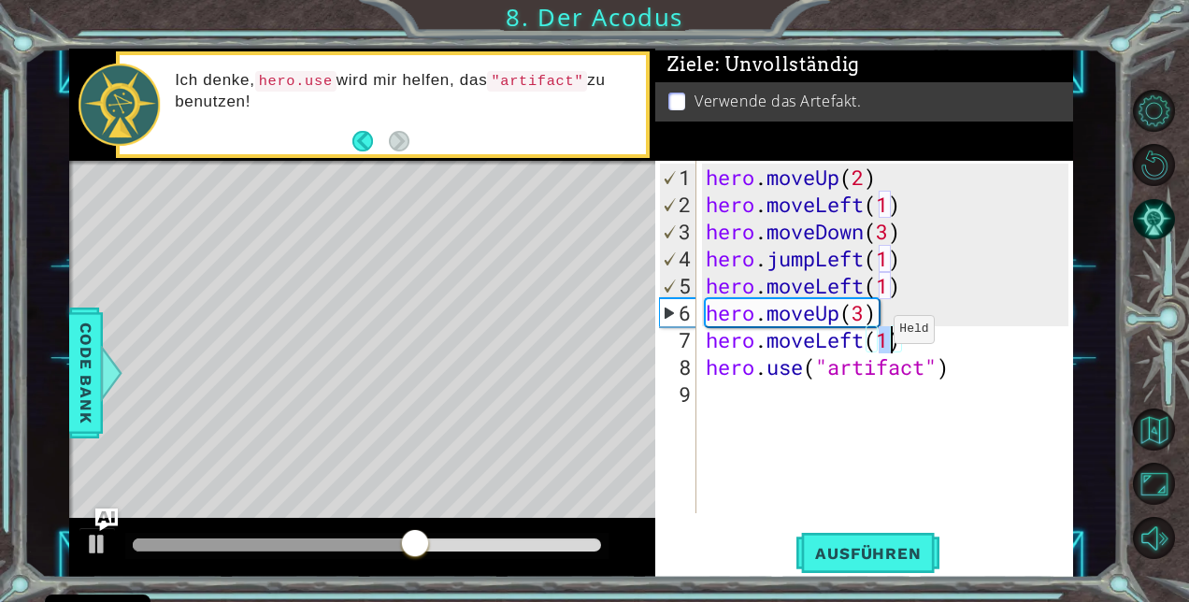
click at [865, 337] on div "hero . moveUp ( 2 ) hero . moveLeft ( 1 ) hero . moveDown ( 3 ) hero . jumpLeft…" at bounding box center [890, 367] width 377 height 407
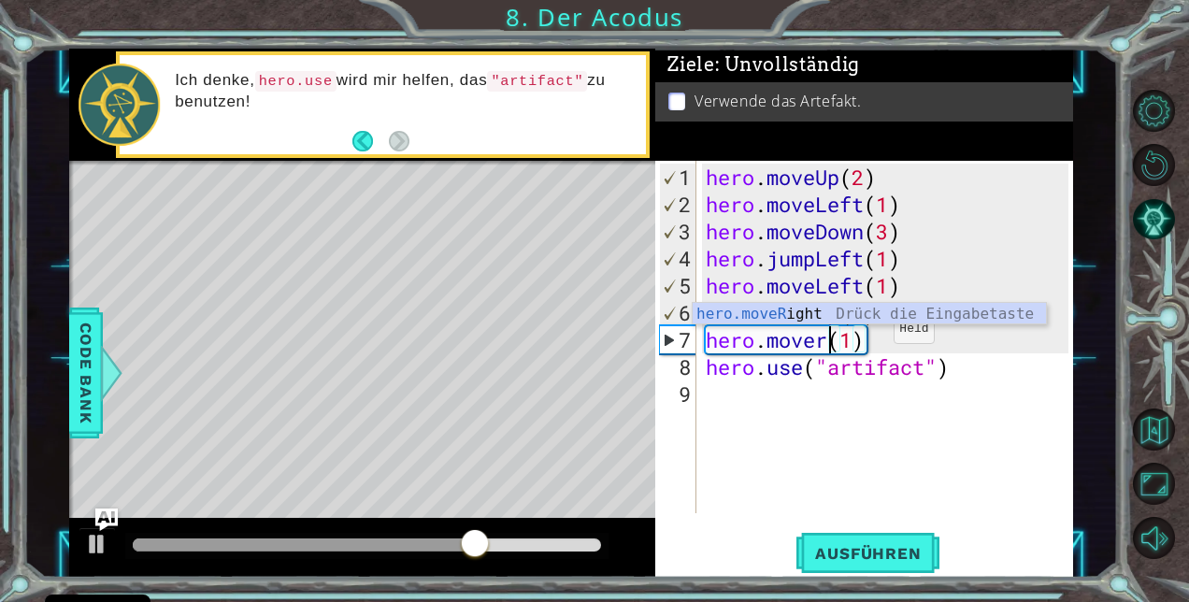
scroll to position [0, 6]
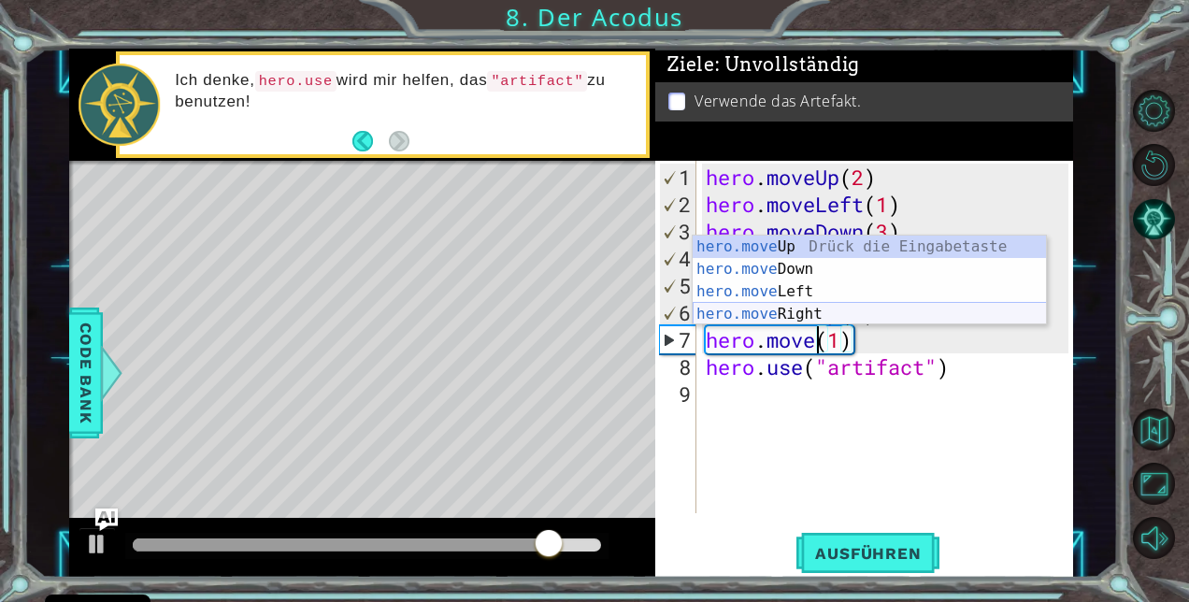
click at [813, 309] on div "hero.move Up Drück die Eingabetaste hero.move Down Drück die Eingabetaste hero.…" at bounding box center [870, 303] width 354 height 135
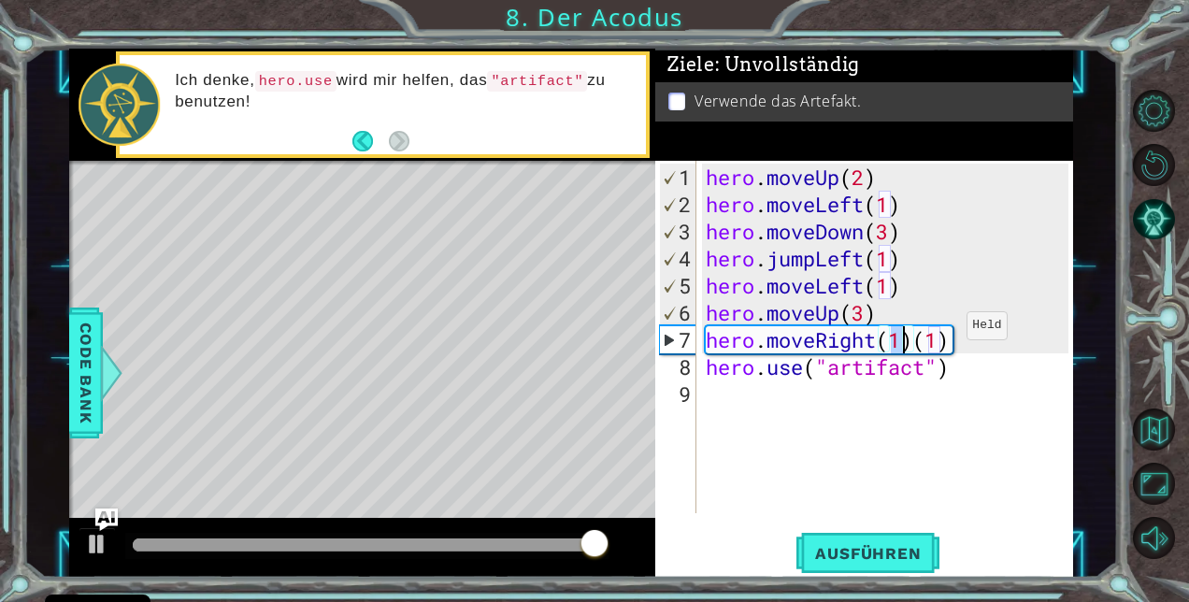
click at [941, 338] on div "hero . moveUp ( 2 ) hero . moveLeft ( 1 ) hero . moveDown ( 3 ) hero . jumpLeft…" at bounding box center [890, 367] width 377 height 407
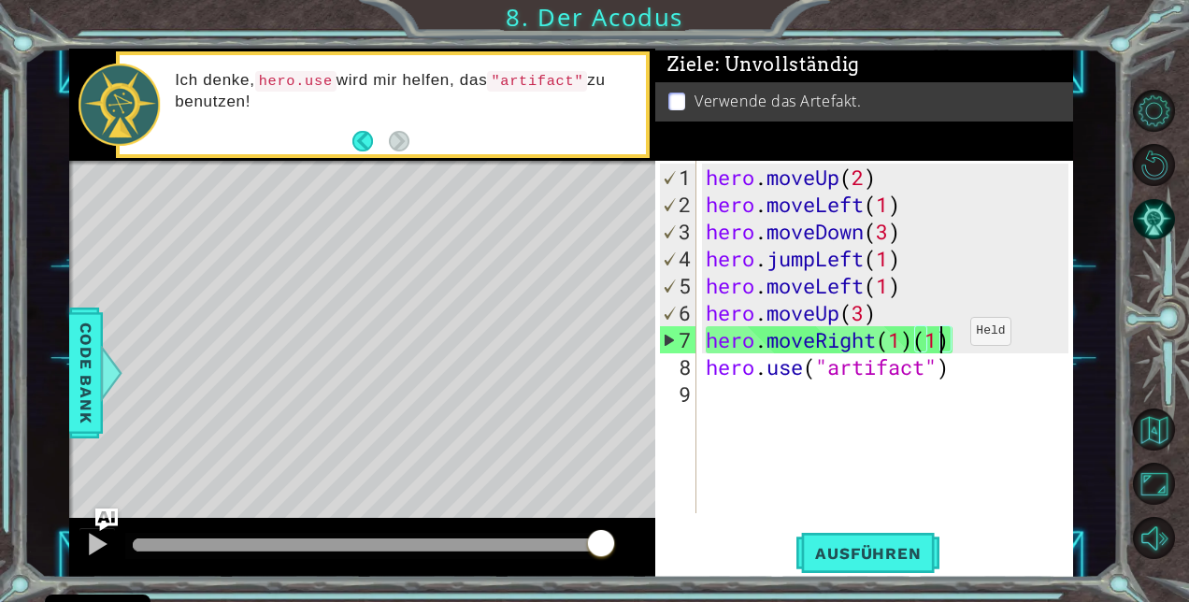
click at [946, 339] on div "hero . moveUp ( 2 ) hero . moveLeft ( 1 ) hero . moveDown ( 3 ) hero . jumpLeft…" at bounding box center [890, 367] width 377 height 407
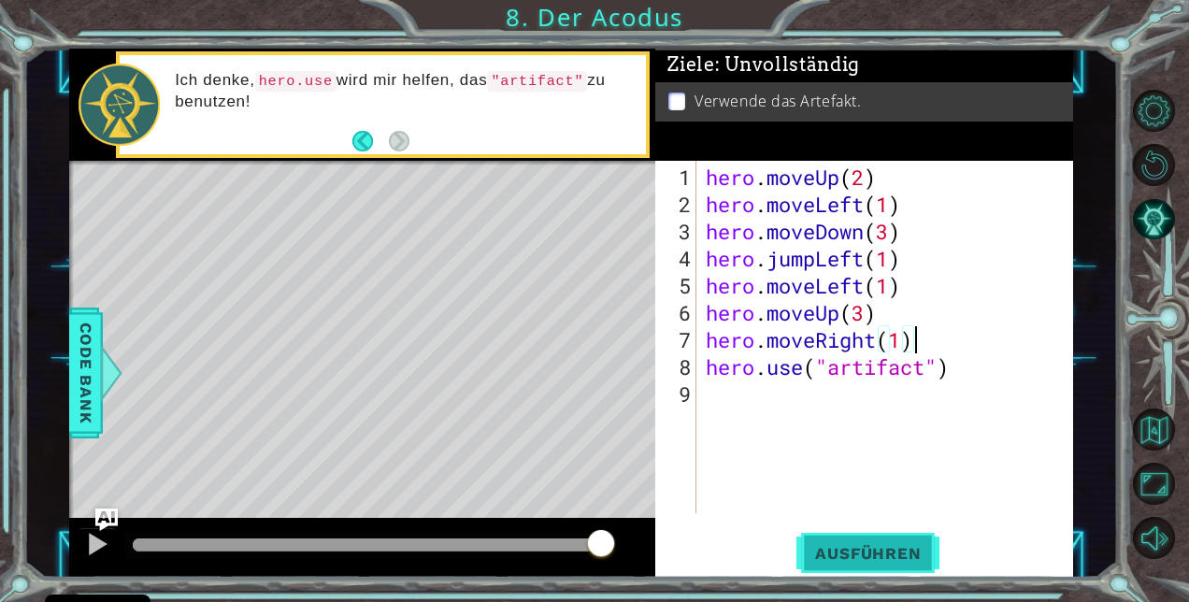
click at [855, 561] on span "Ausführen" at bounding box center [868, 553] width 143 height 19
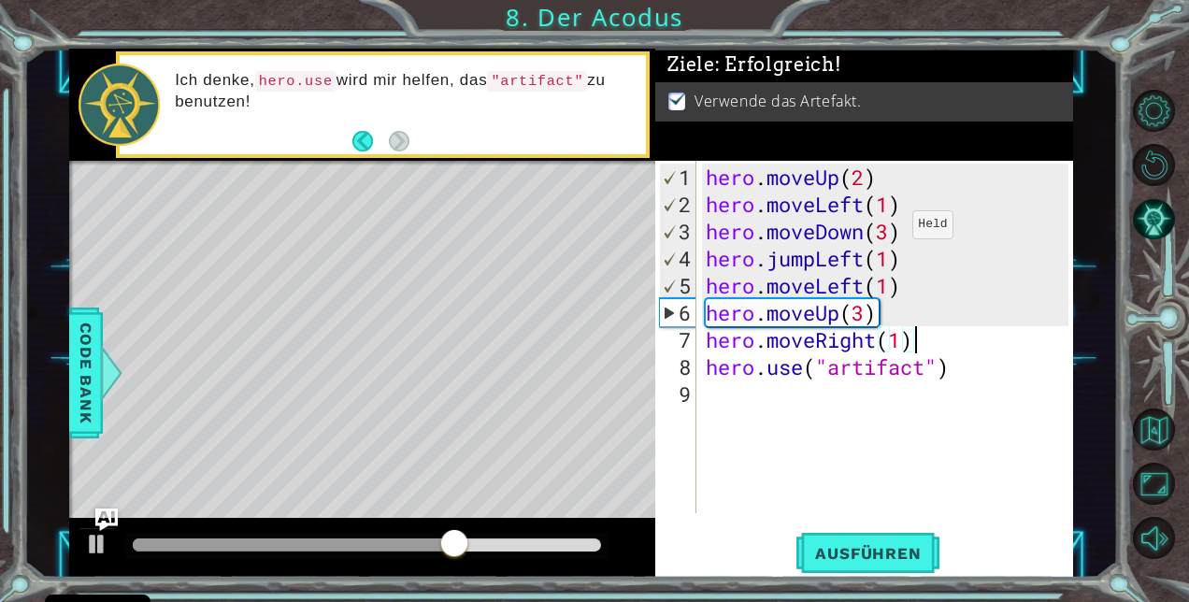
click at [888, 232] on div "hero . moveUp ( 2 ) hero . moveLeft ( 1 ) hero . moveDown ( 3 ) hero . jumpLeft…" at bounding box center [890, 367] width 377 height 407
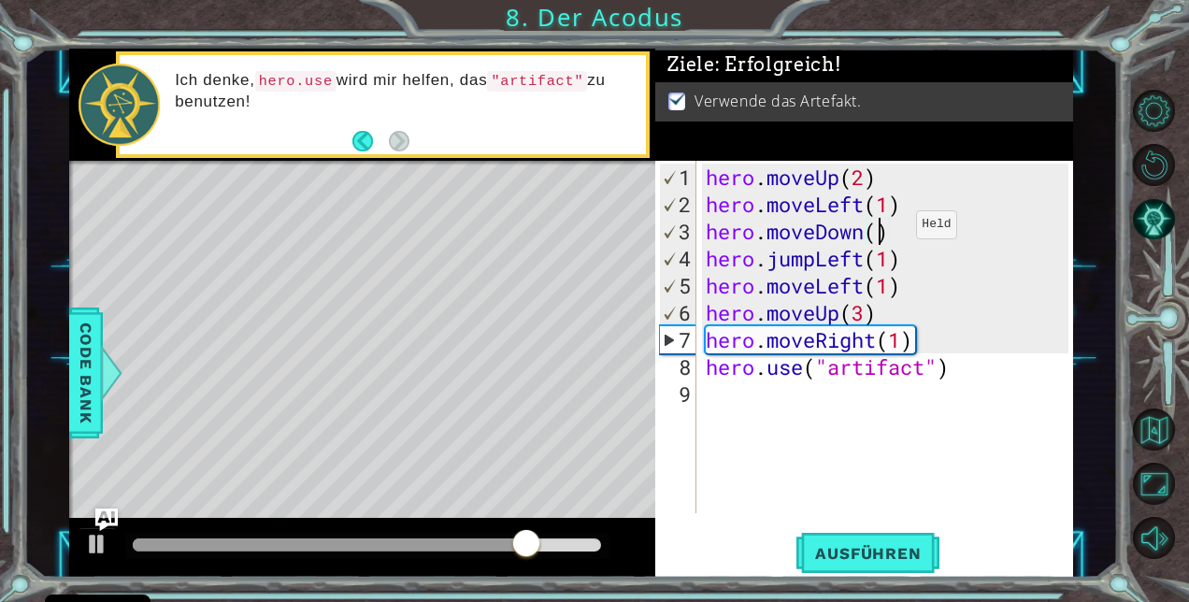
type textarea "hero.moveDown(2)"
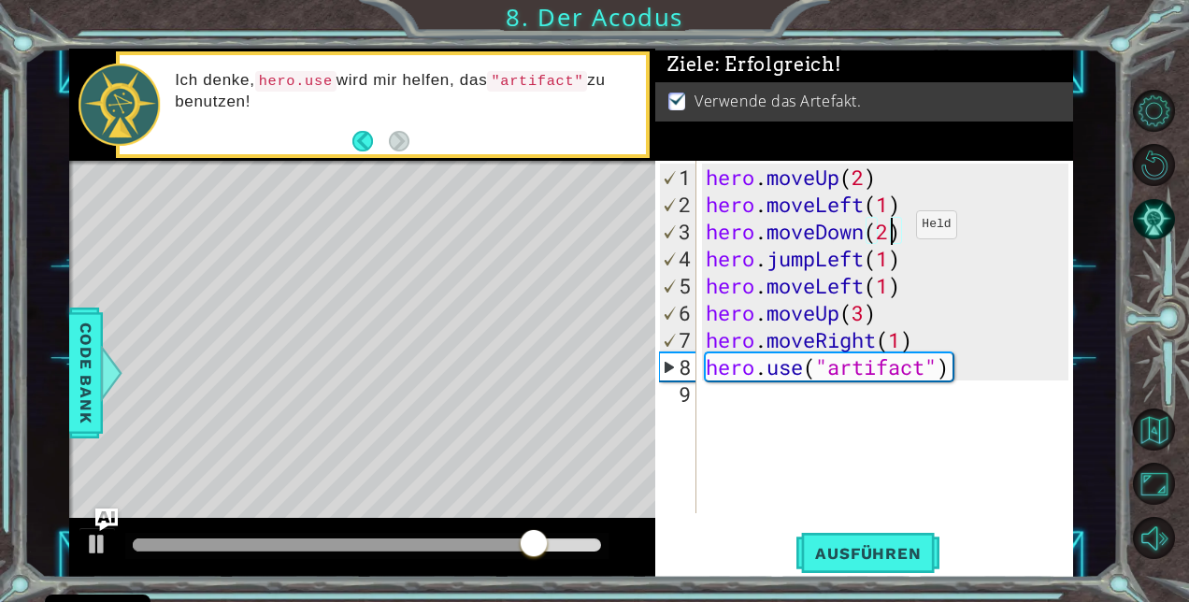
scroll to position [0, 7]
click at [879, 419] on div "hero . moveUp ( 2 ) hero . moveLeft ( 1 ) hero . moveDown ( 2 ) hero . jumpLeft…" at bounding box center [890, 367] width 377 height 407
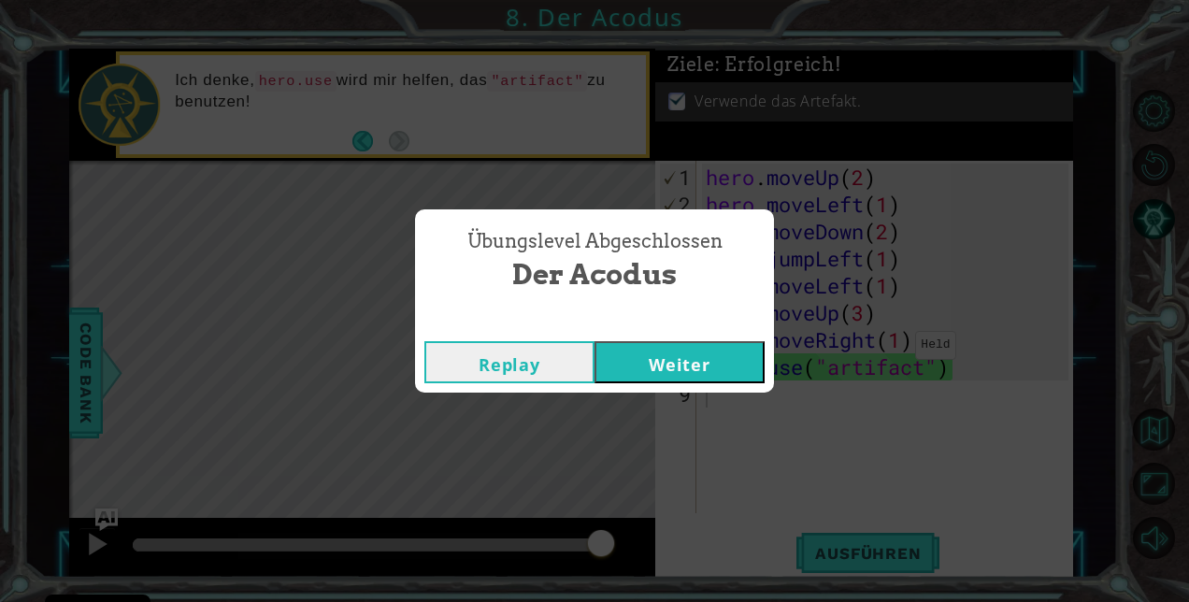
click at [511, 364] on button "Replay" at bounding box center [510, 362] width 170 height 42
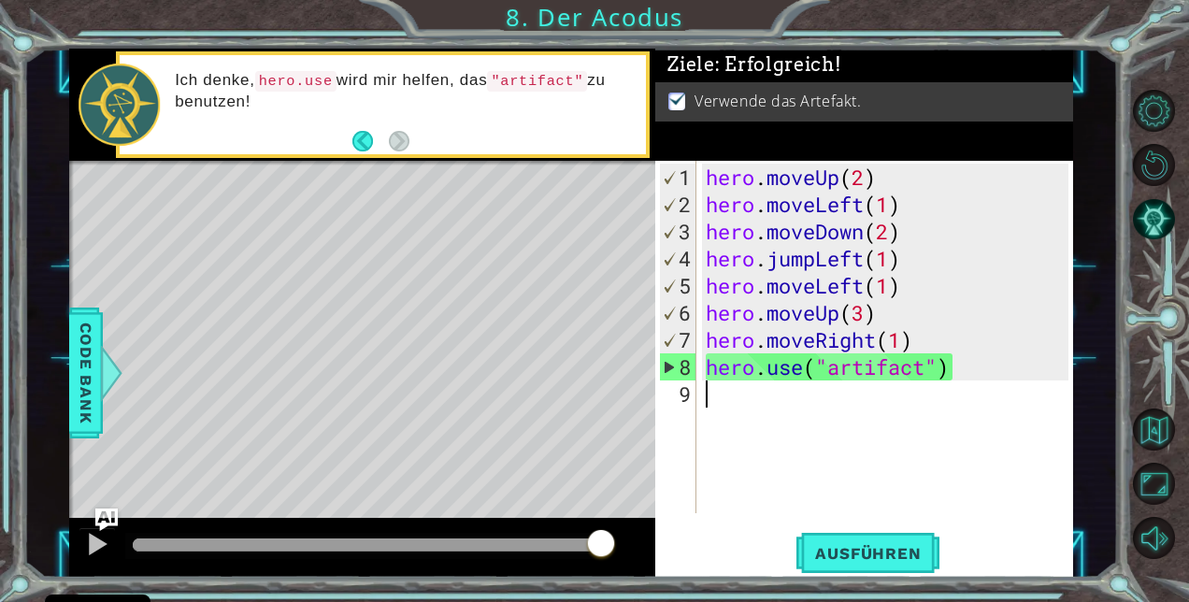
click at [925, 337] on div "hero . moveUp ( 2 ) hero . moveLeft ( 1 ) hero . moveDown ( 2 ) hero . jumpLeft…" at bounding box center [890, 367] width 377 height 407
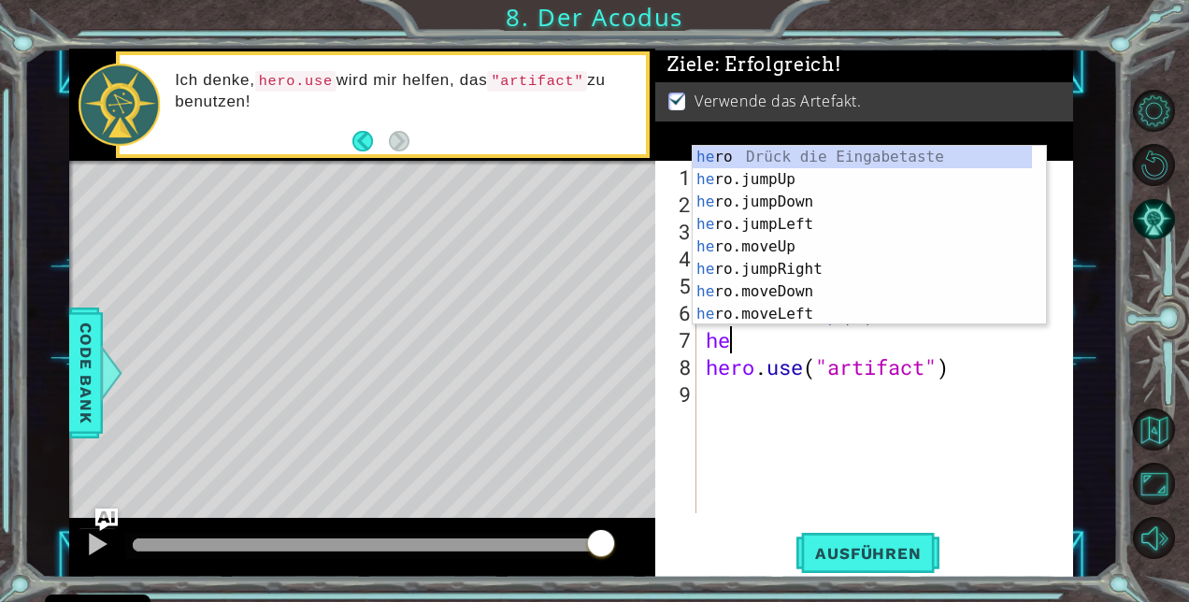
type textarea "h"
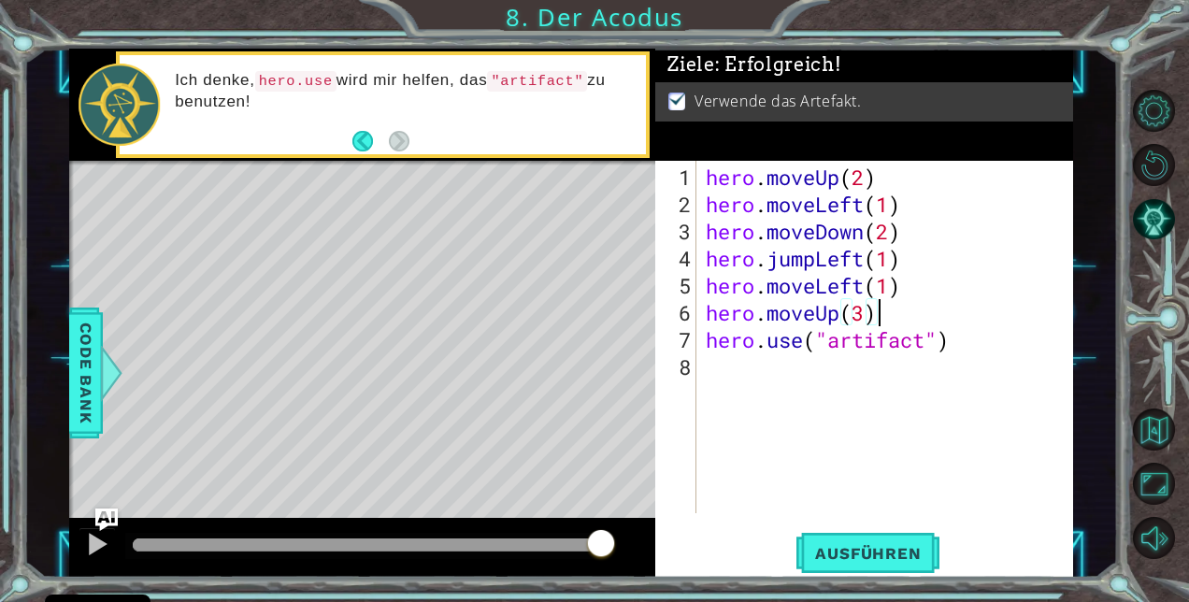
scroll to position [0, 7]
type textarea "hero.moveUp(3)"
click at [902, 552] on span "Ausführen" at bounding box center [868, 553] width 143 height 19
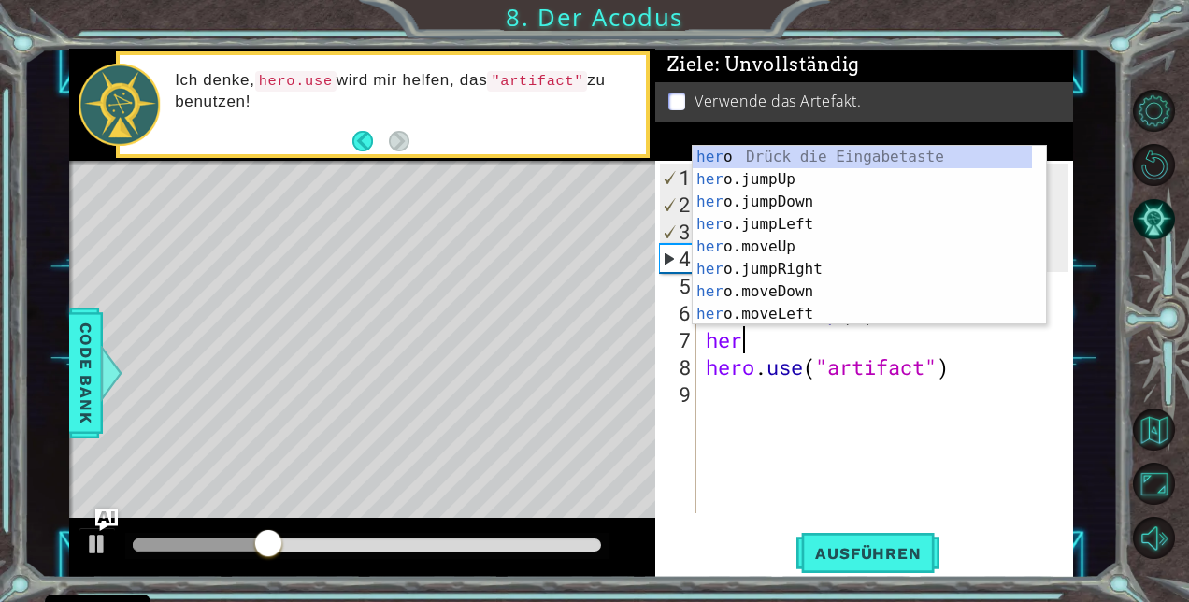
scroll to position [0, 1]
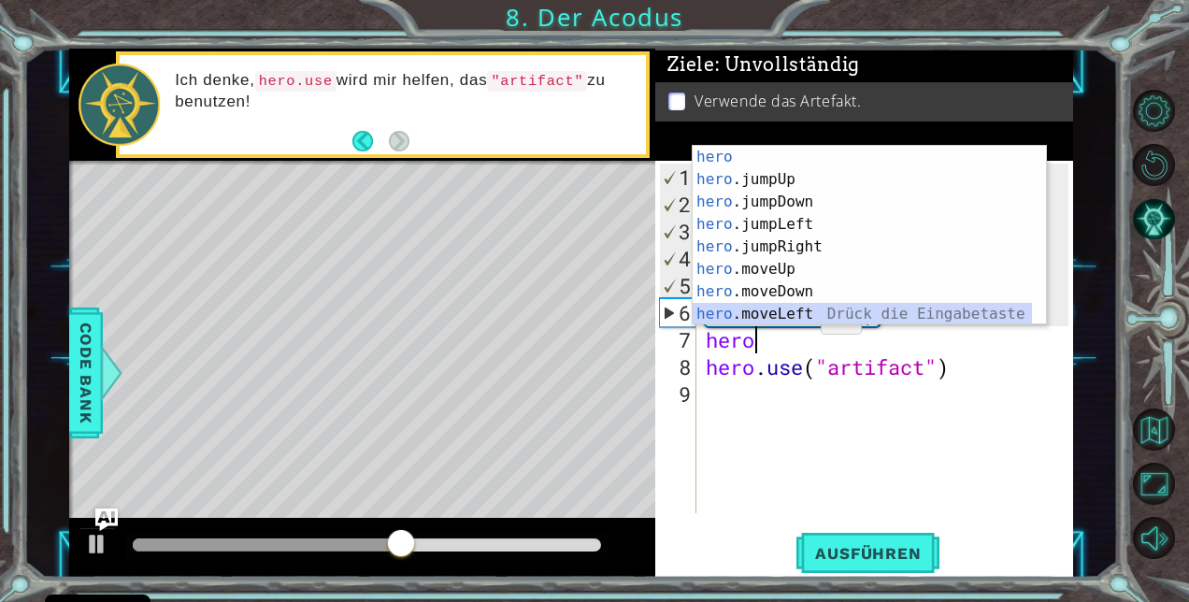
click at [790, 316] on div "hero Drück die Eingabetaste hero .jumpUp Drück die Eingabetaste hero .jumpDown …" at bounding box center [863, 258] width 340 height 224
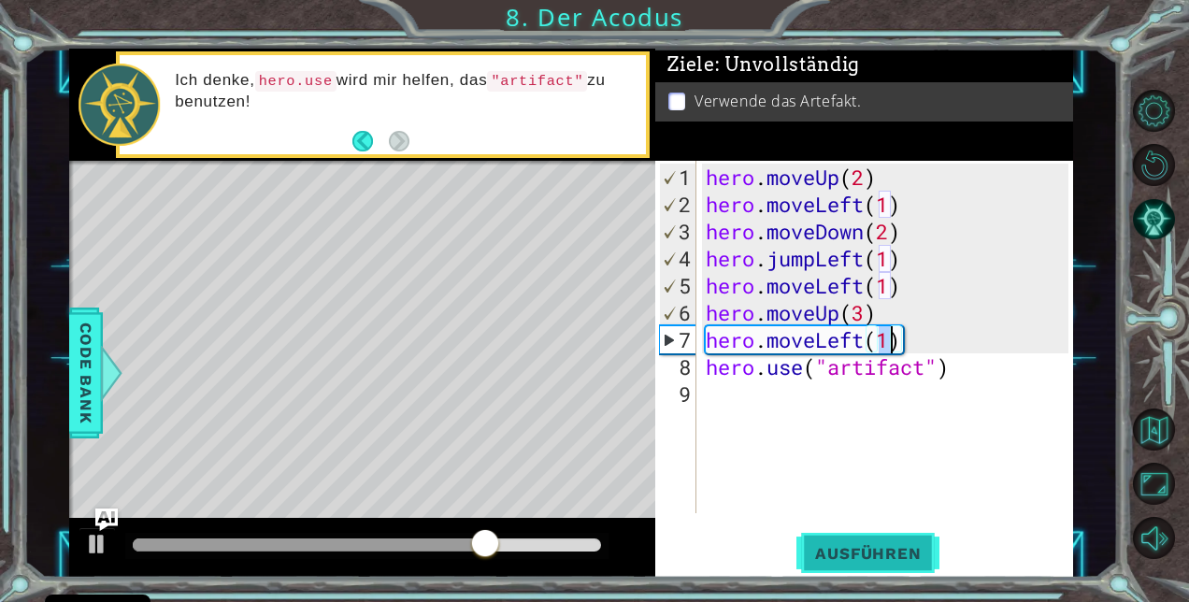
click at [855, 561] on span "Ausführen" at bounding box center [868, 553] width 143 height 19
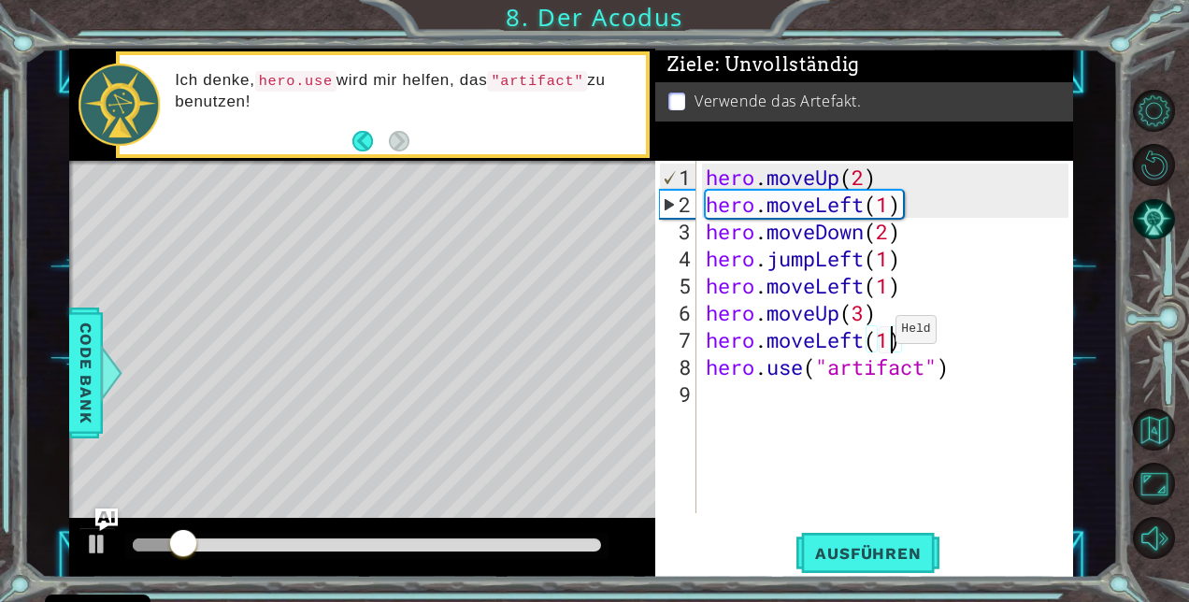
click at [864, 338] on div "hero . moveUp ( 2 ) hero . moveLeft ( 1 ) hero . moveDown ( 2 ) hero . jumpLeft…" at bounding box center [890, 367] width 377 height 407
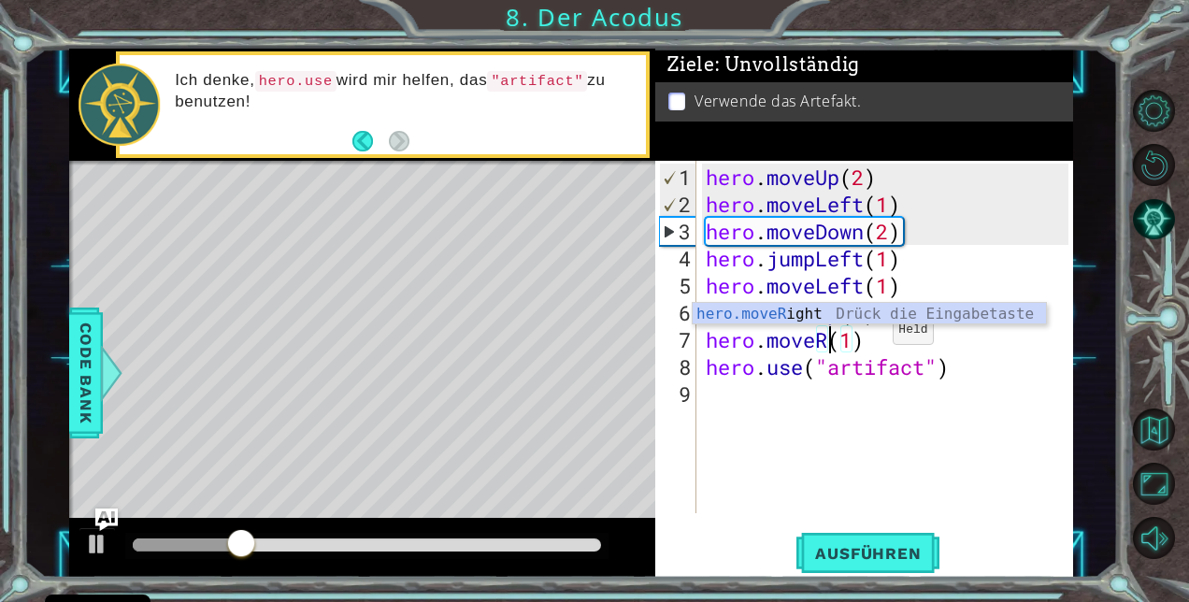
scroll to position [0, 6]
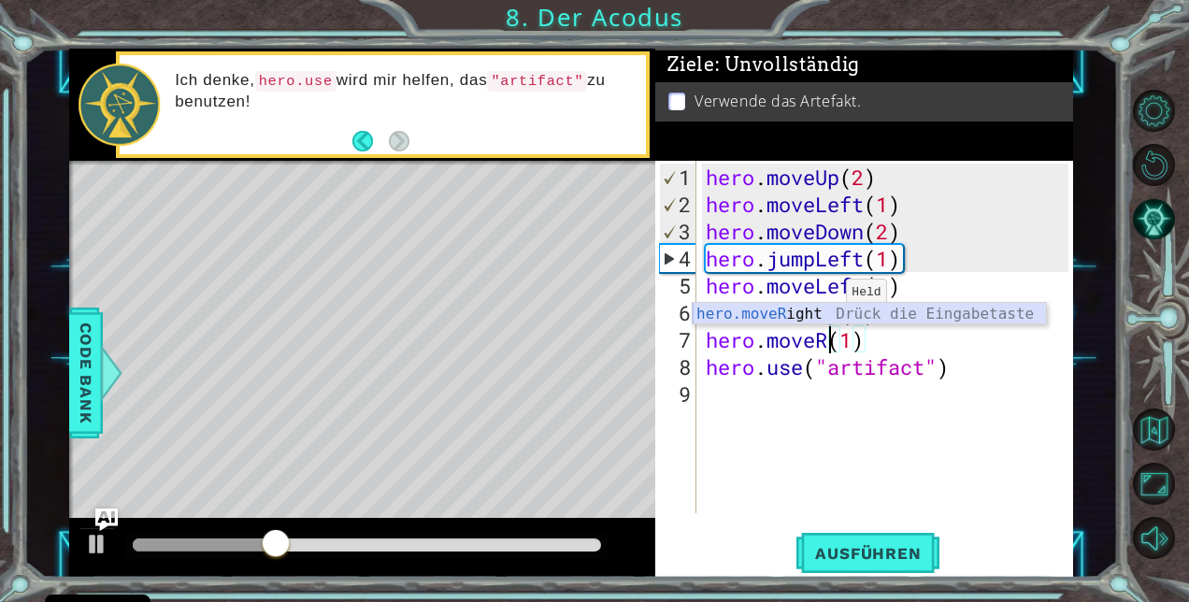
click at [817, 311] on div "hero.moveR ight Drück die Eingabetaste" at bounding box center [870, 336] width 354 height 67
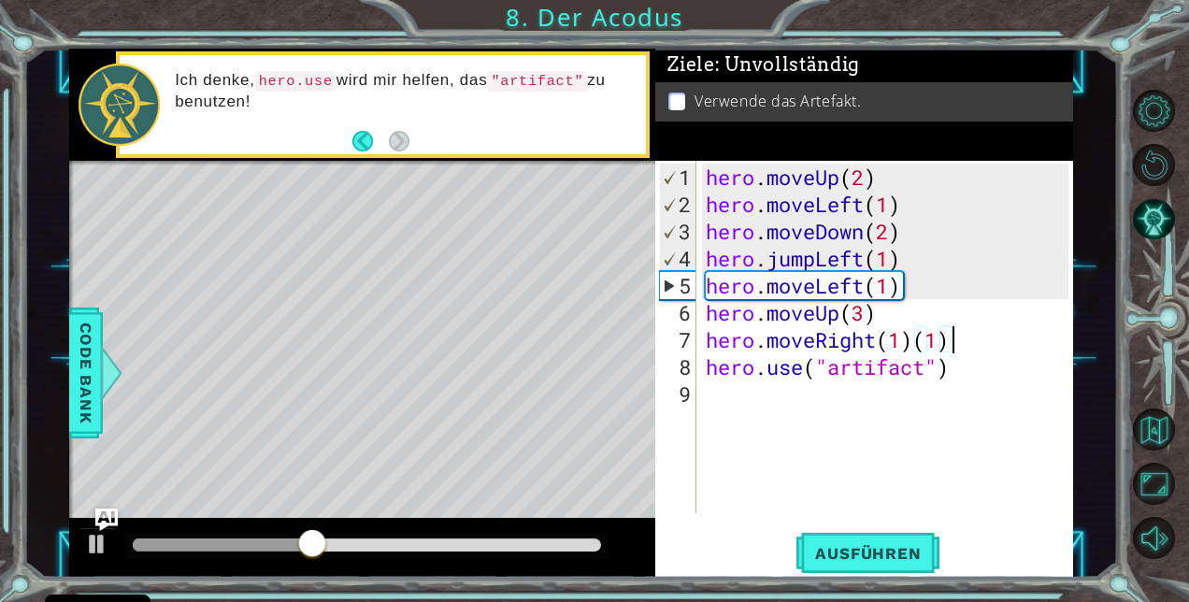
click at [955, 350] on div "hero . moveUp ( 2 ) hero . moveLeft ( 1 ) hero . moveDown ( 2 ) hero . jumpLeft…" at bounding box center [890, 367] width 377 height 407
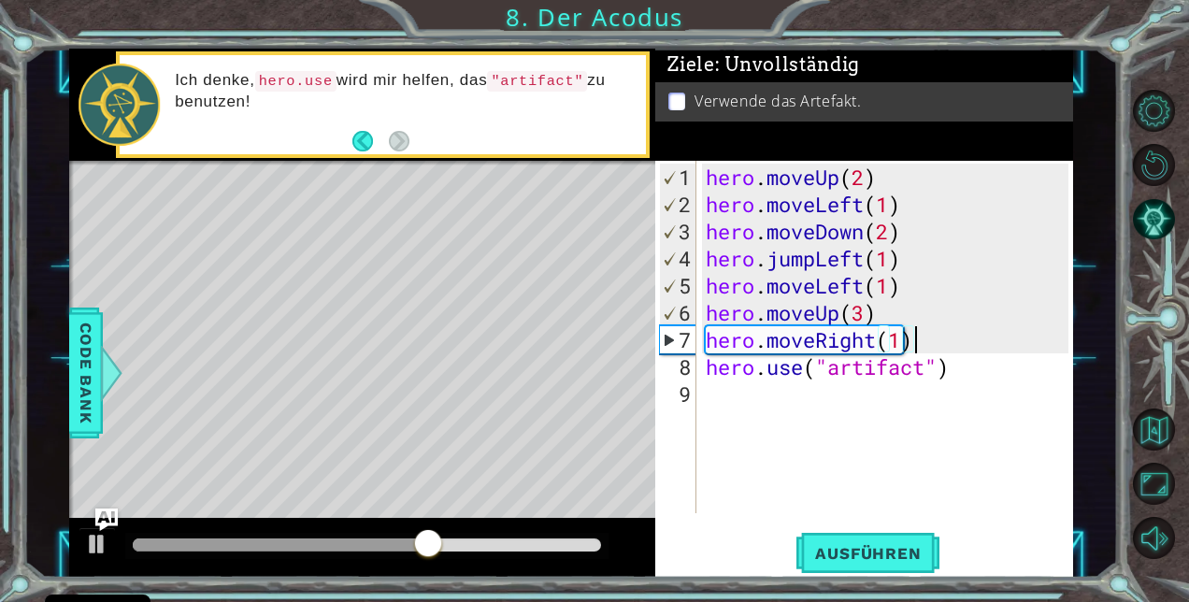
click at [904, 283] on div "hero . moveUp ( 2 ) hero . moveLeft ( 1 ) hero . moveDown ( 2 ) hero . jumpLeft…" at bounding box center [890, 367] width 377 height 407
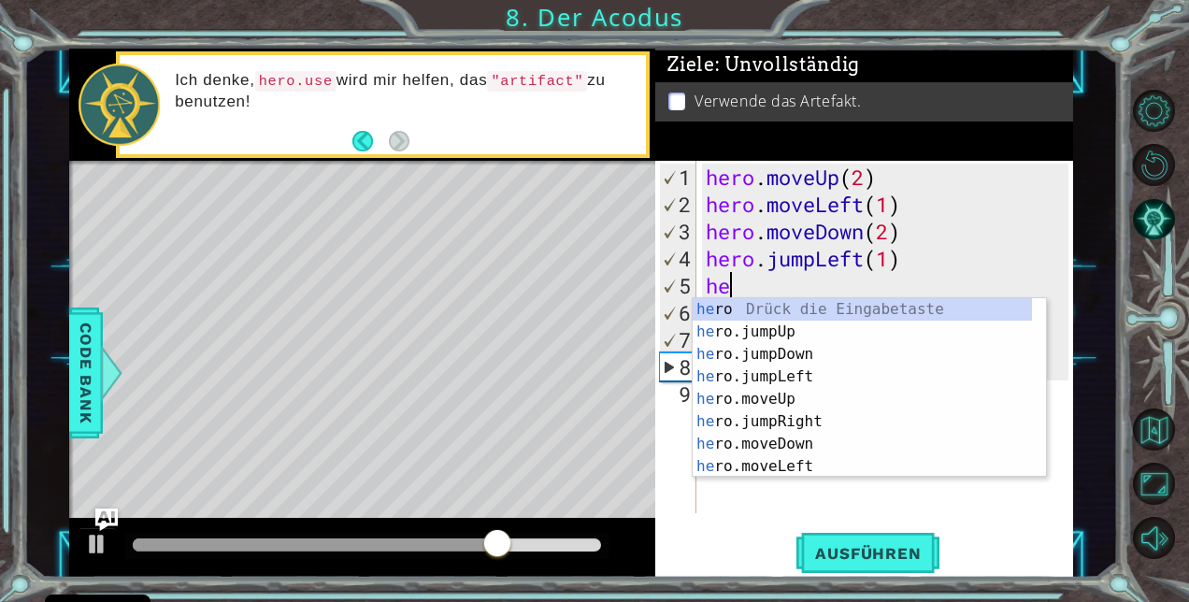
scroll to position [0, 0]
type textarea "h"
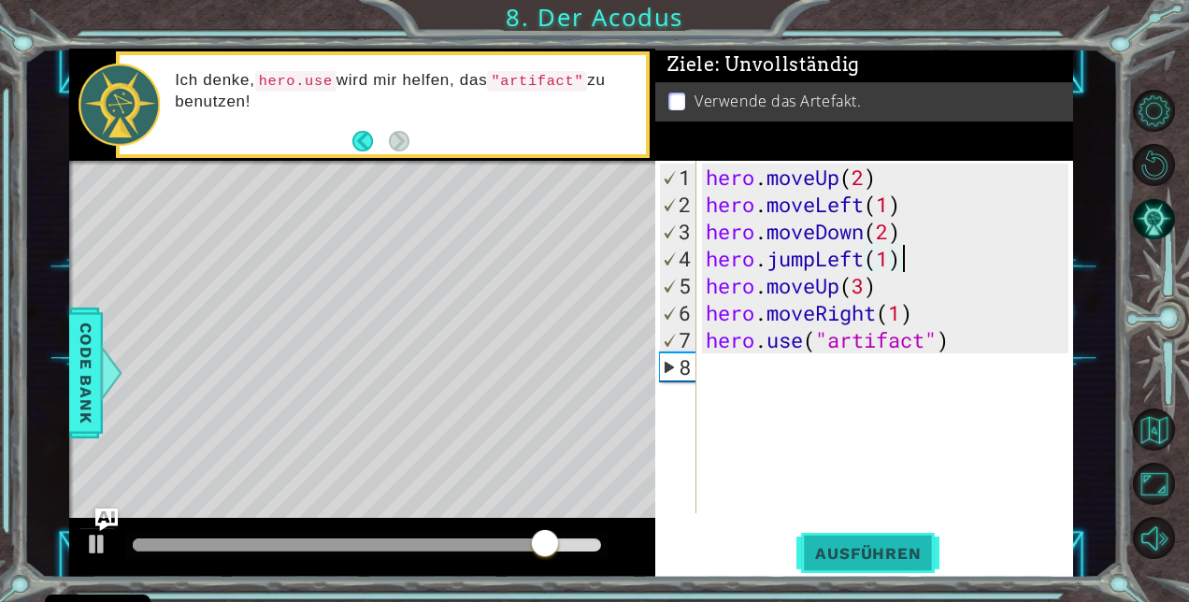
type textarea "hero.jumpLeft(1)"
click at [857, 540] on button "Ausführen" at bounding box center [868, 554] width 143 height 42
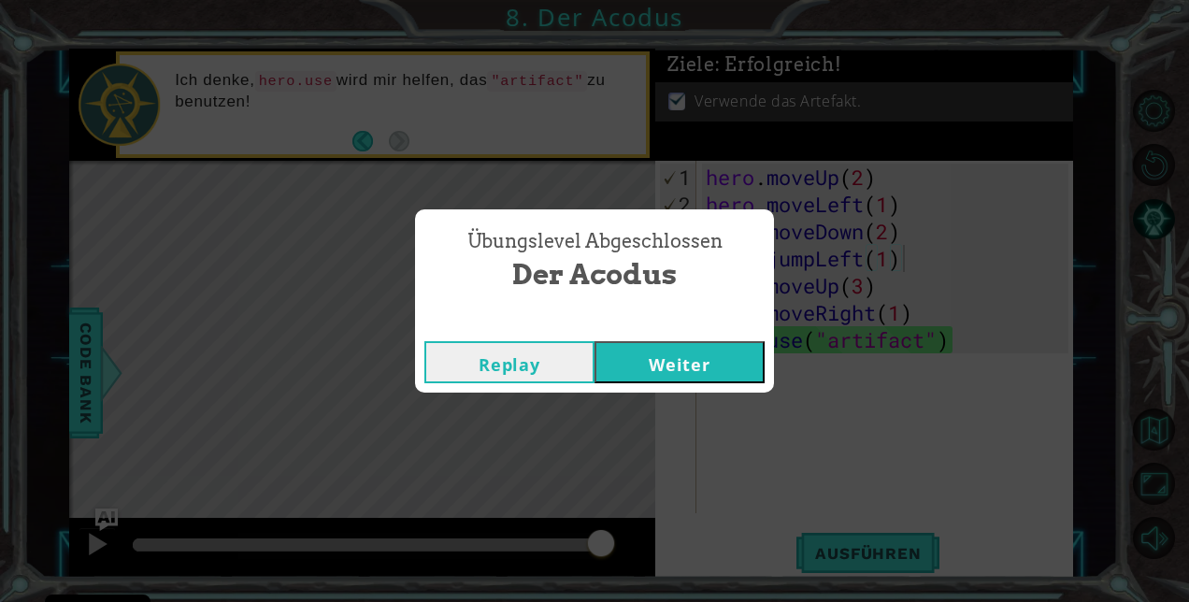
click at [701, 353] on button "Weiter" at bounding box center [680, 362] width 170 height 42
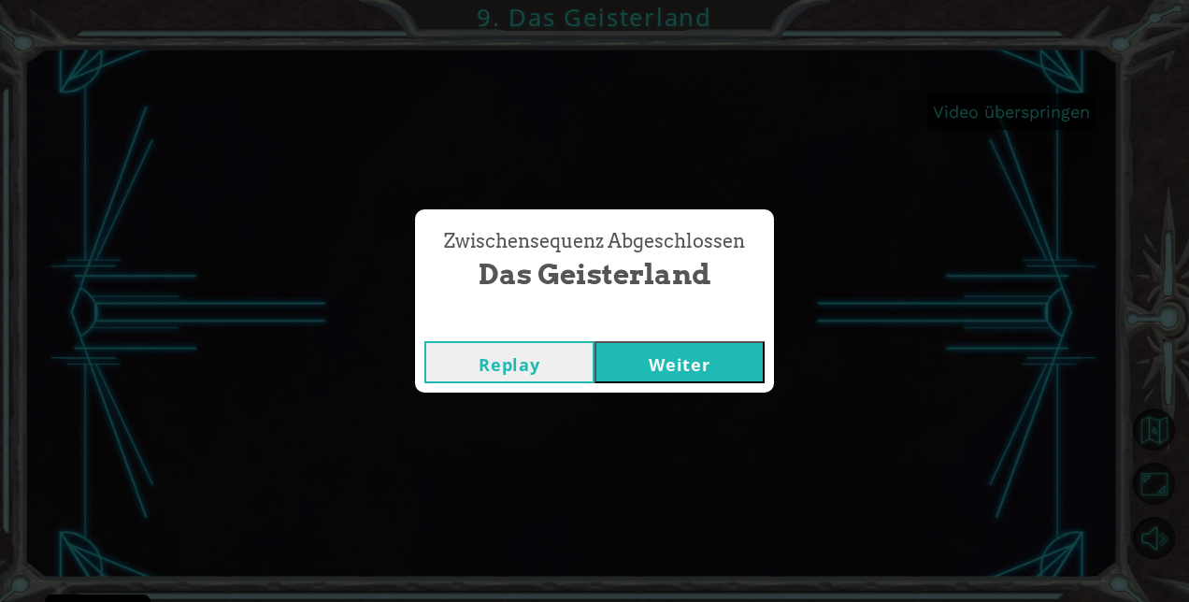
click at [679, 364] on button "Weiter" at bounding box center [680, 362] width 170 height 42
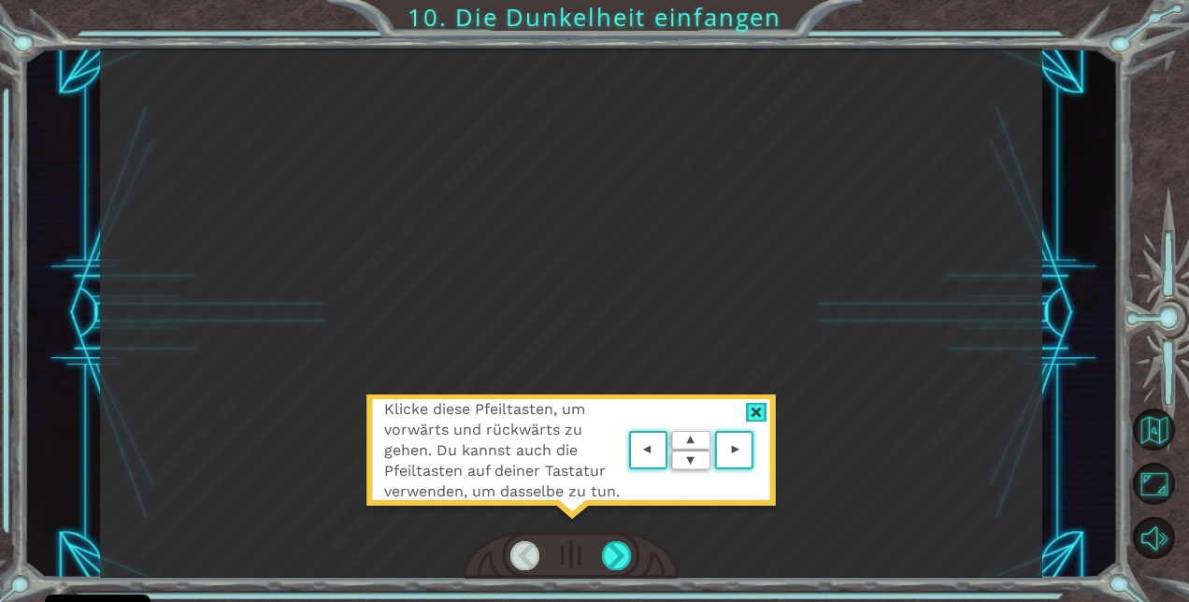
click at [550, 474] on span "Klicke diese Pfeiltasten, um vorwärts und rückwärts zu gehen. Du kannst auch di…" at bounding box center [504, 450] width 240 height 103
click at [643, 457] on img at bounding box center [692, 450] width 134 height 49
click at [751, 413] on div at bounding box center [757, 413] width 22 height 20
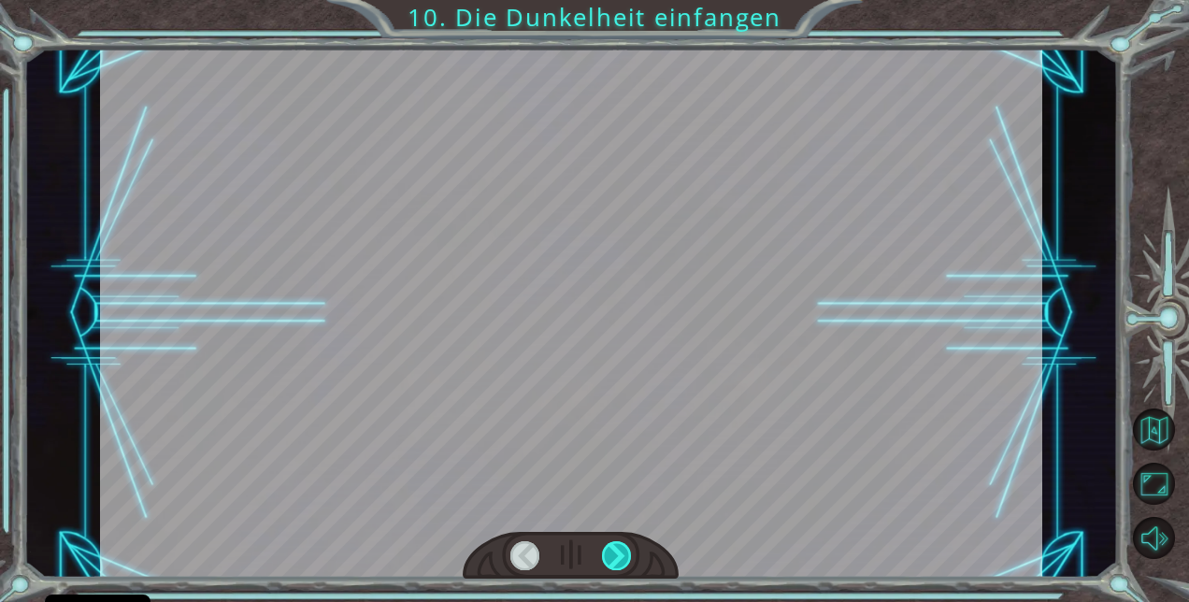
click at [628, 554] on div at bounding box center [616, 555] width 29 height 29
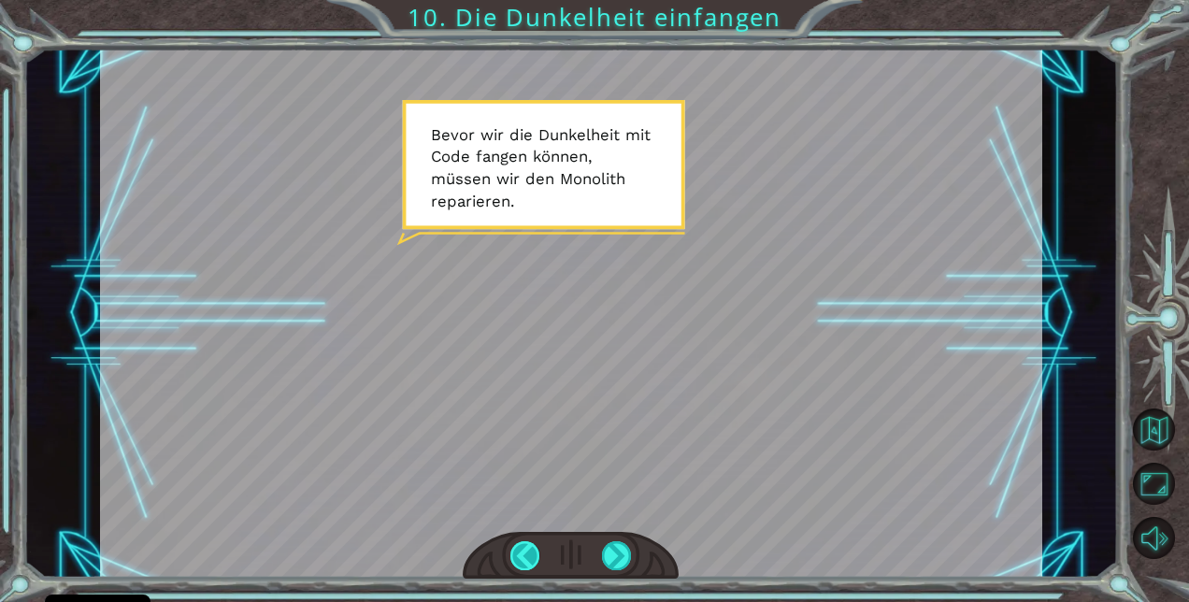
click at [519, 554] on div at bounding box center [525, 555] width 29 height 29
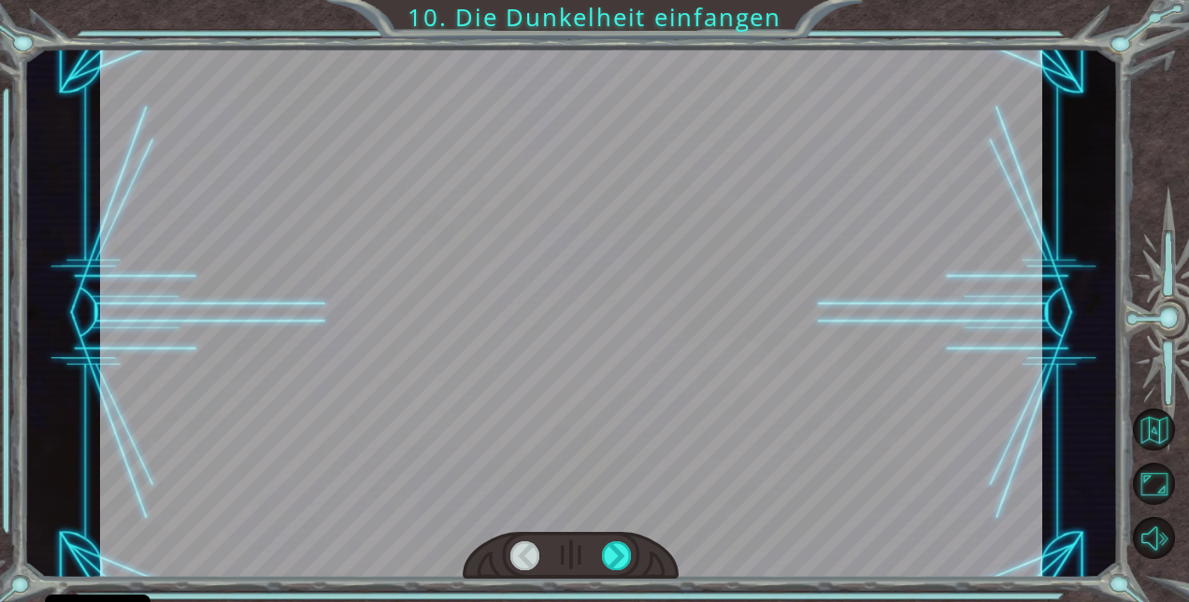
click at [519, 554] on div at bounding box center [525, 555] width 29 height 29
click at [612, 548] on div at bounding box center [616, 555] width 29 height 29
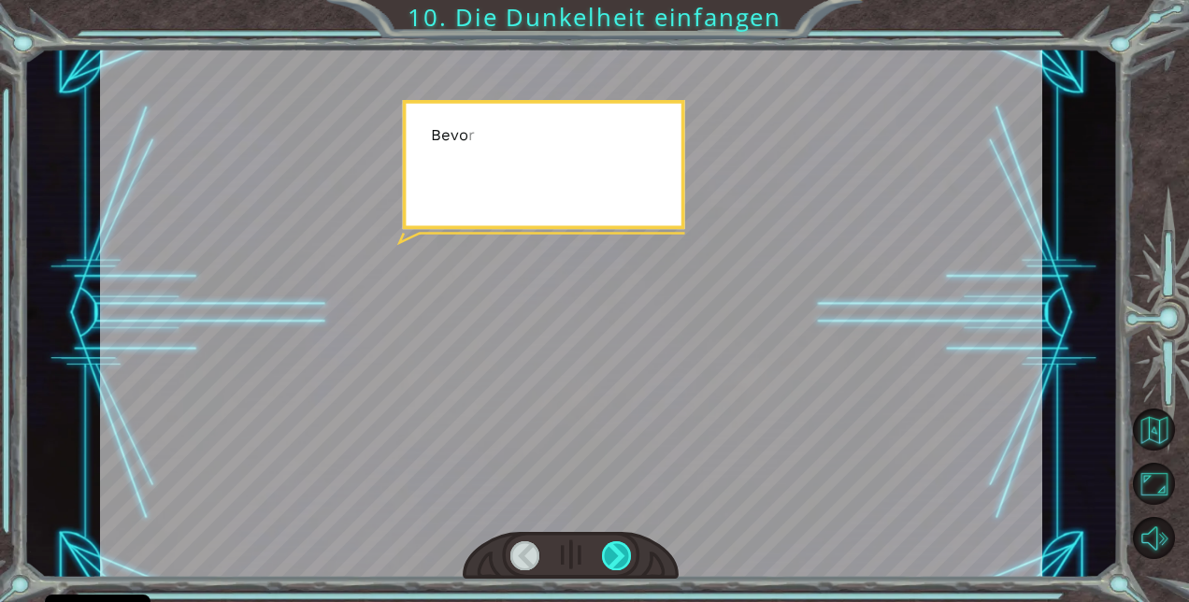
click at [612, 548] on div at bounding box center [616, 555] width 29 height 29
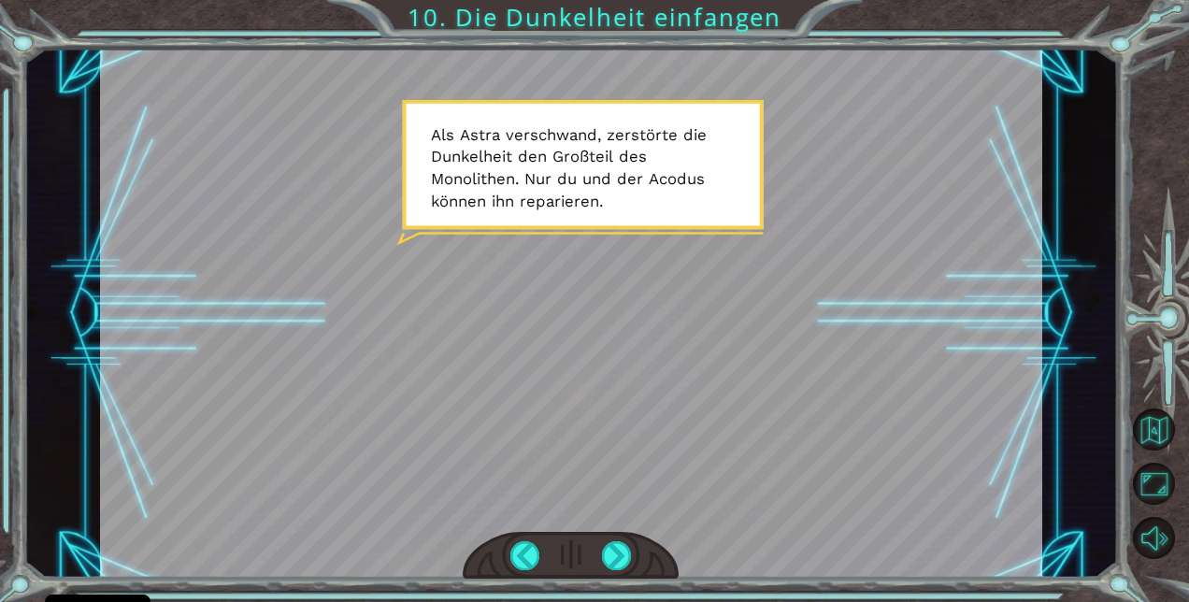
drag, startPoint x: 610, startPoint y: 552, endPoint x: 498, endPoint y: 469, distance: 138.4
click at [498, 469] on div at bounding box center [571, 314] width 943 height 530
click at [617, 550] on div at bounding box center [616, 555] width 29 height 29
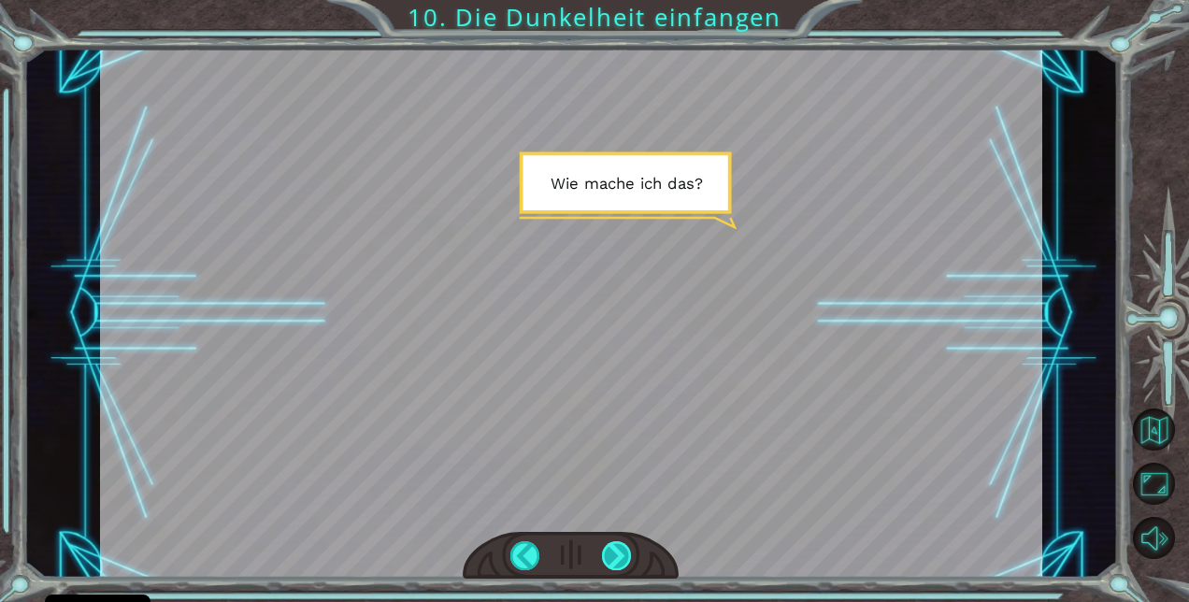
click at [624, 547] on div at bounding box center [616, 555] width 29 height 29
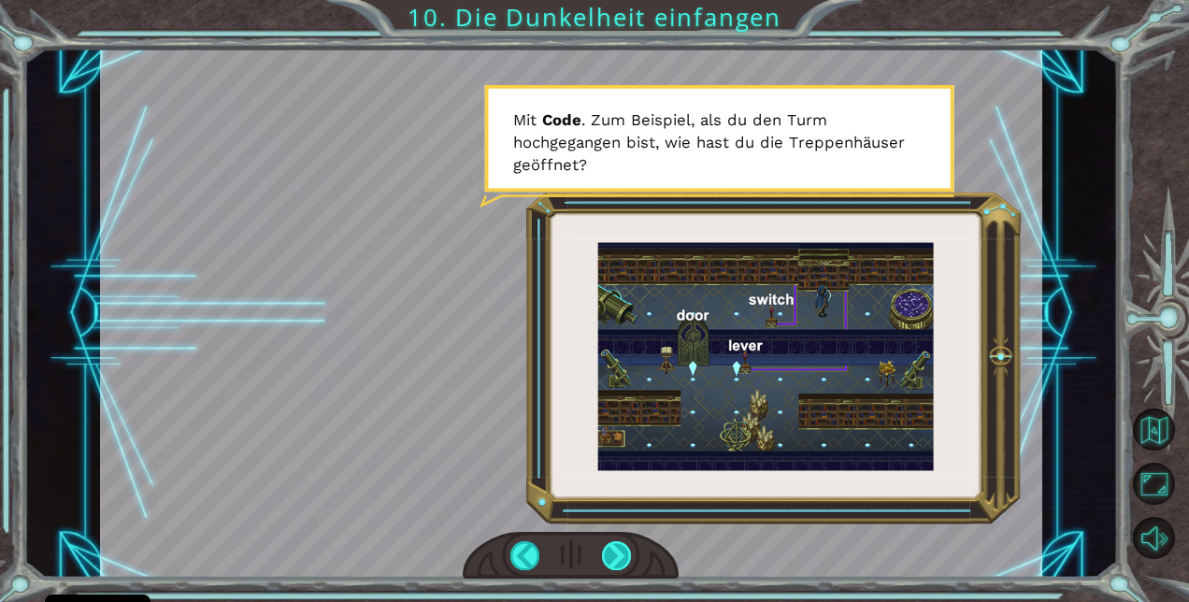
click at [614, 556] on div at bounding box center [616, 555] width 29 height 29
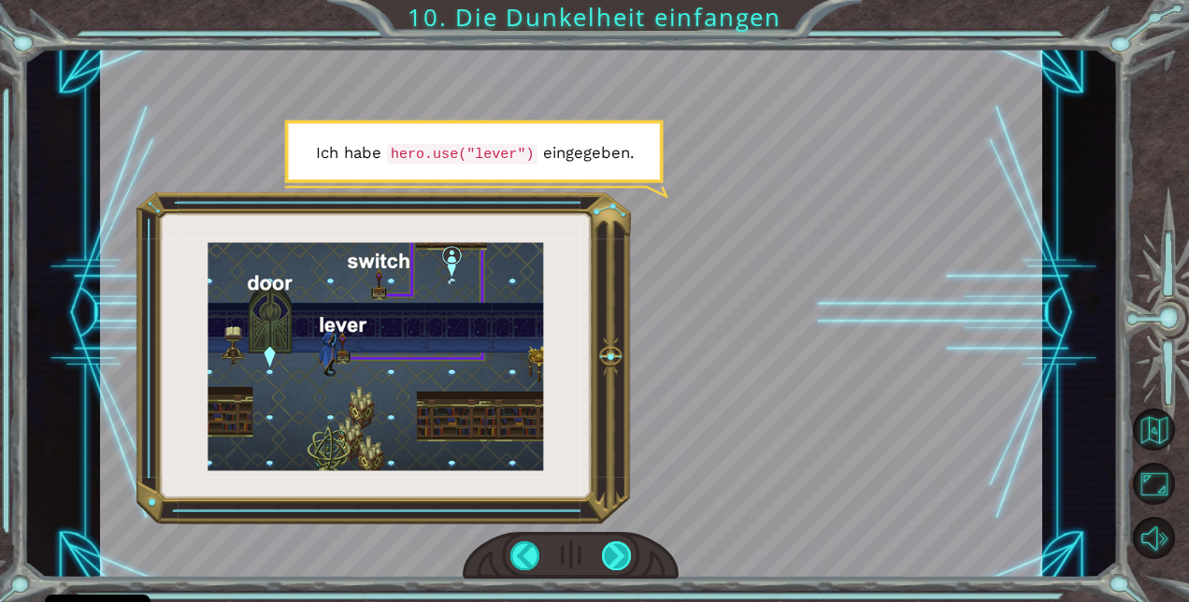
click at [607, 548] on div at bounding box center [616, 555] width 29 height 29
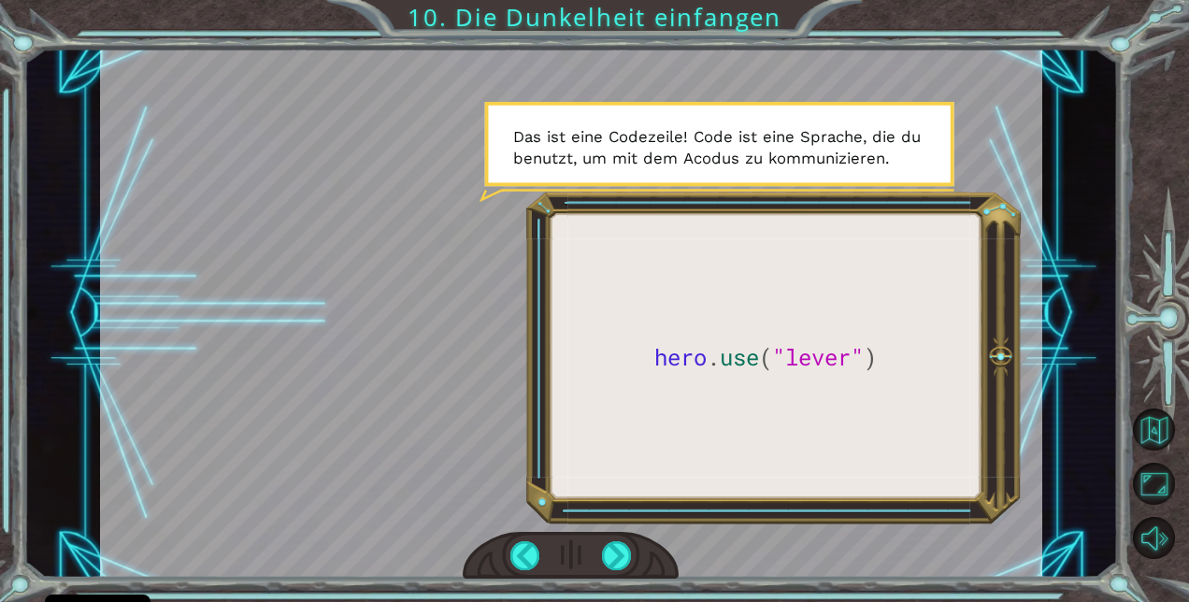
click at [598, 554] on div at bounding box center [571, 556] width 217 height 48
click at [608, 554] on div at bounding box center [616, 555] width 29 height 29
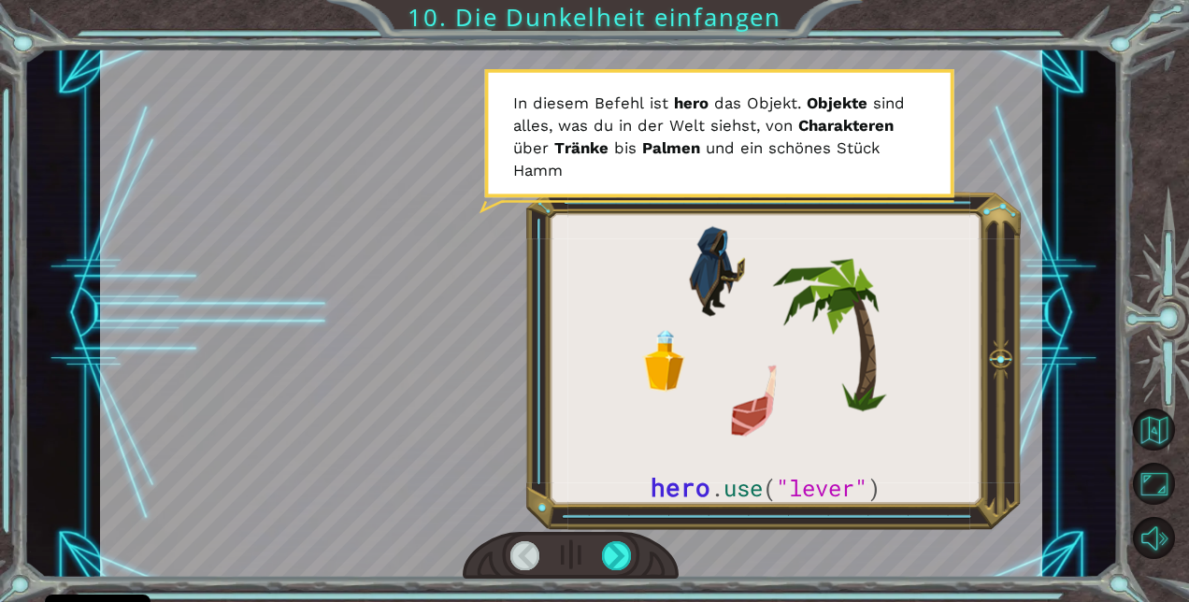
click at [725, 250] on div at bounding box center [571, 314] width 943 height 530
click at [622, 557] on div at bounding box center [616, 555] width 29 height 29
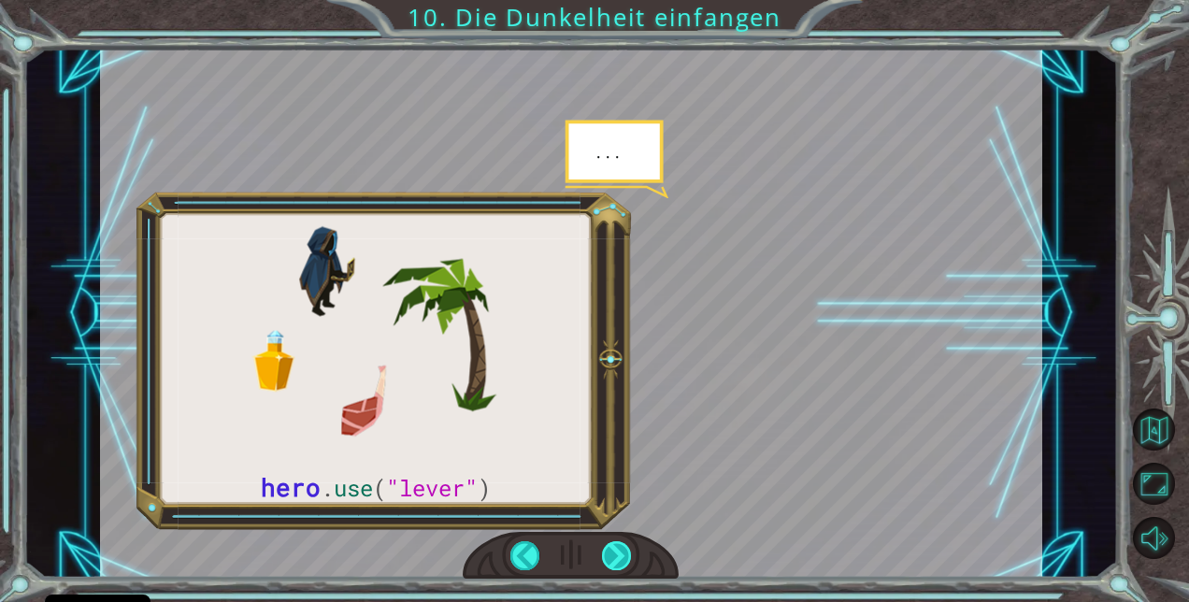
click at [615, 552] on div at bounding box center [616, 555] width 29 height 29
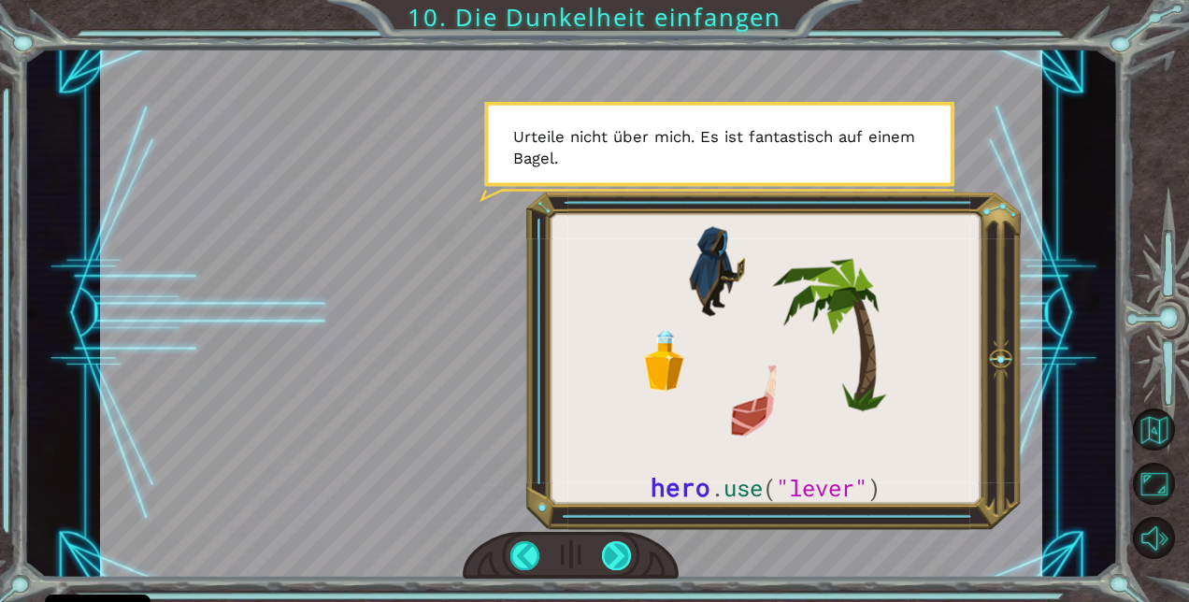
click at [615, 552] on div at bounding box center [616, 555] width 29 height 29
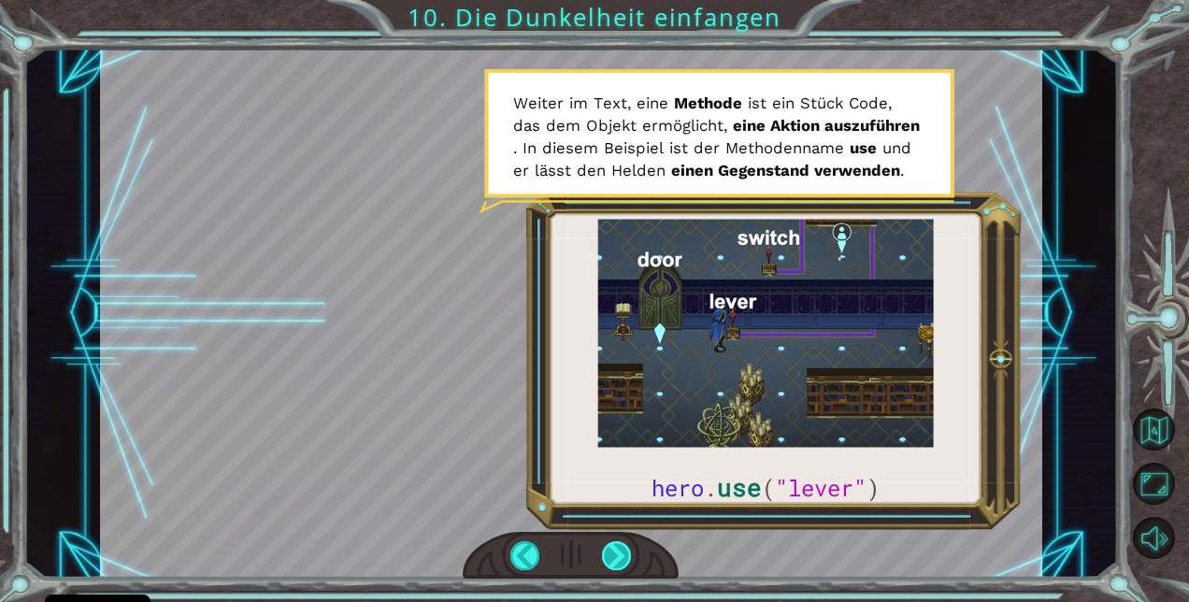
click at [615, 552] on div at bounding box center [616, 555] width 29 height 29
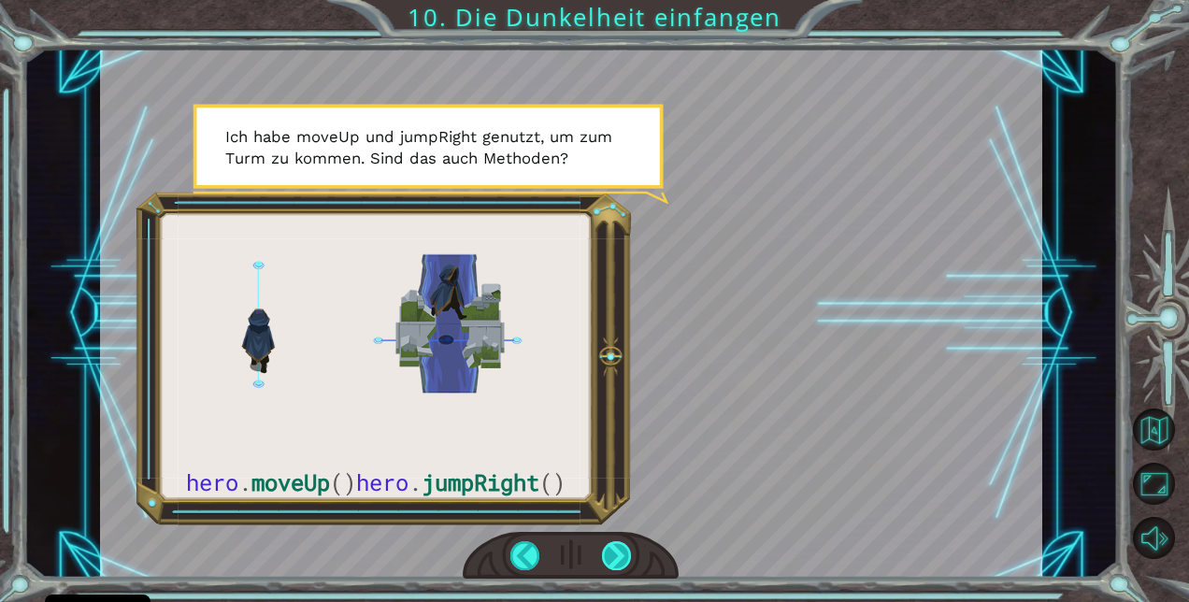
click at [613, 561] on div at bounding box center [616, 555] width 29 height 29
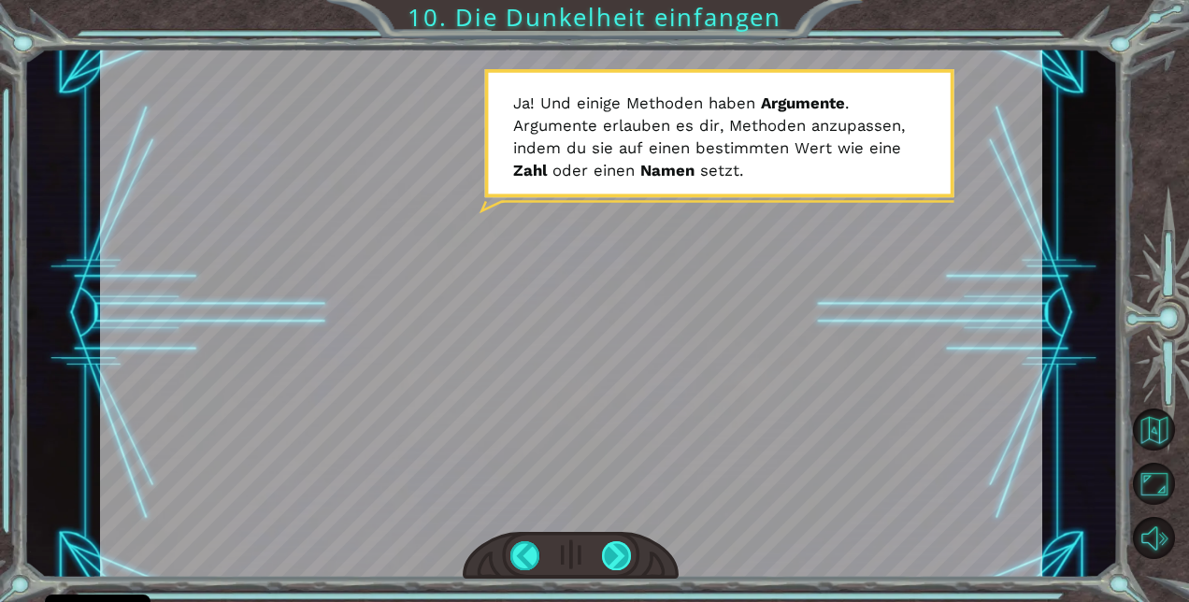
click at [623, 544] on div at bounding box center [616, 555] width 29 height 29
